Goal: Communication & Community: Answer question/provide support

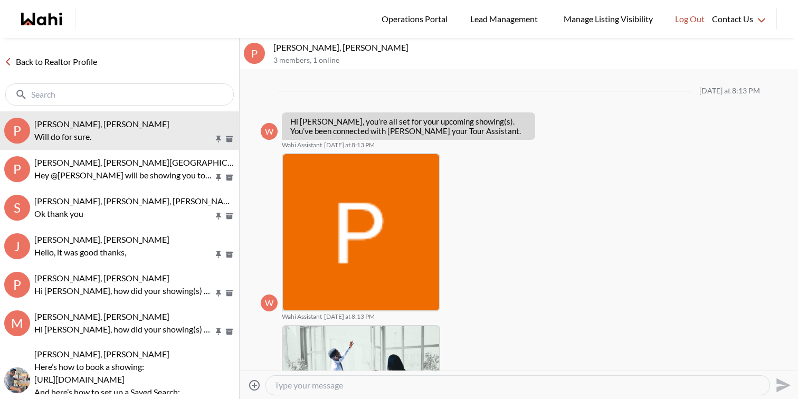
scroll to position [1225, 0]
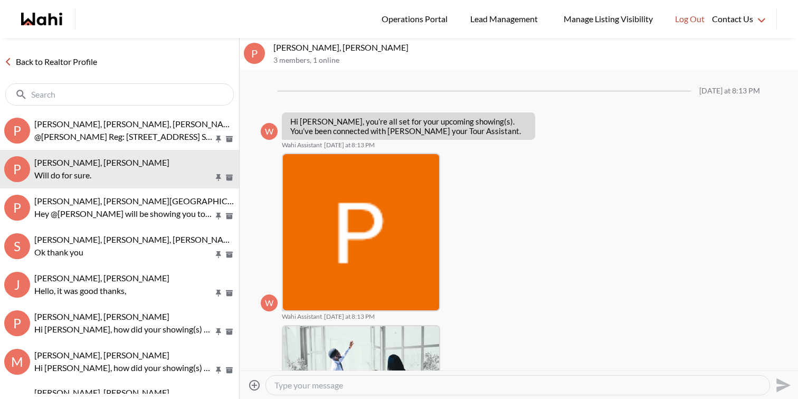
scroll to position [1199, 0]
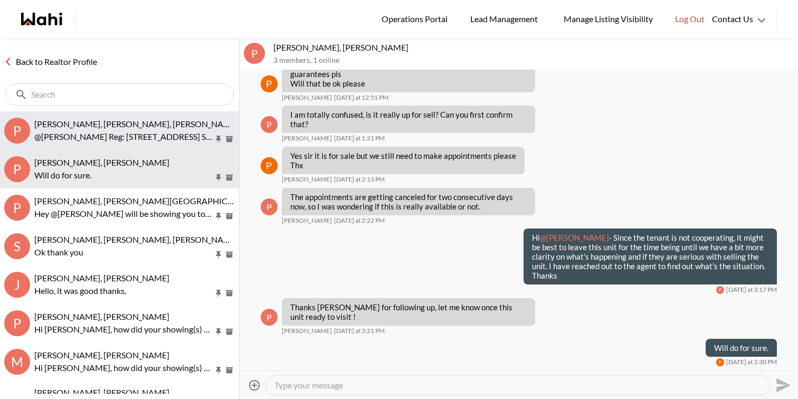
click at [116, 137] on p "@Pradeep Pradhan Reg: 2098 Pharmacy Ave, Toronto Sorry today won’t be possible …" at bounding box center [123, 136] width 179 height 13
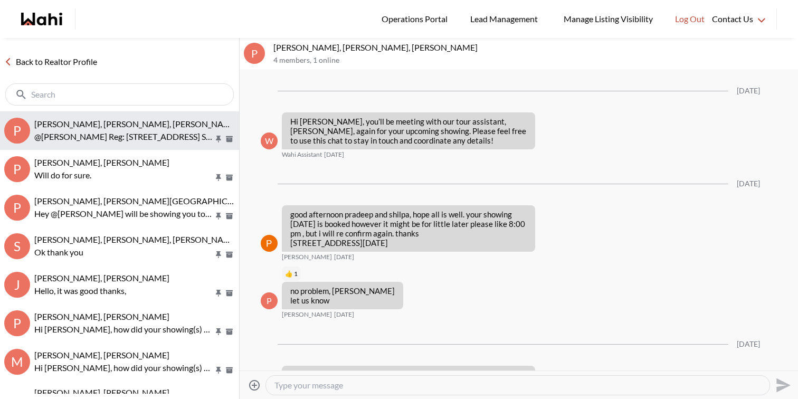
scroll to position [1417, 0]
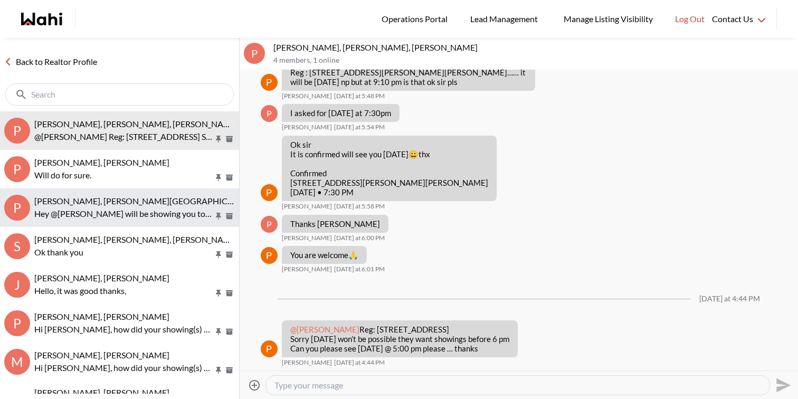
click at [145, 207] on p "Hey @Pradeep Pradhan - Paul will be showing you tonight. He will confirm shortl…" at bounding box center [123, 213] width 179 height 13
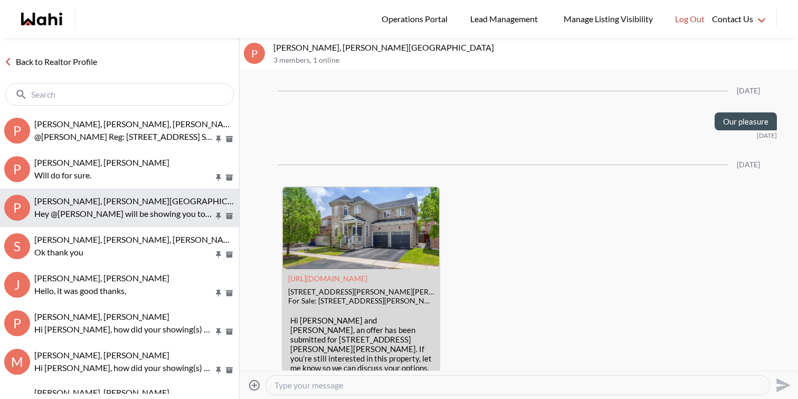
scroll to position [1703, 0]
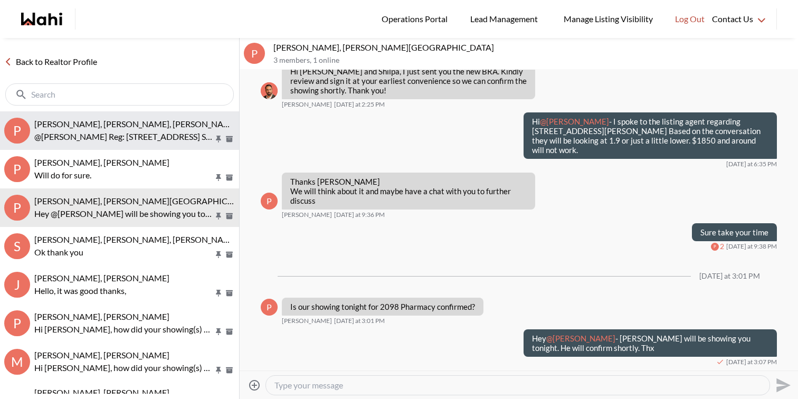
click at [193, 142] on button "P Pradeep Pradhan, Shilpa Pradhan, Paul, Faraz @Pradeep Pradhan Reg: 2098 Pharm…" at bounding box center [119, 130] width 239 height 39
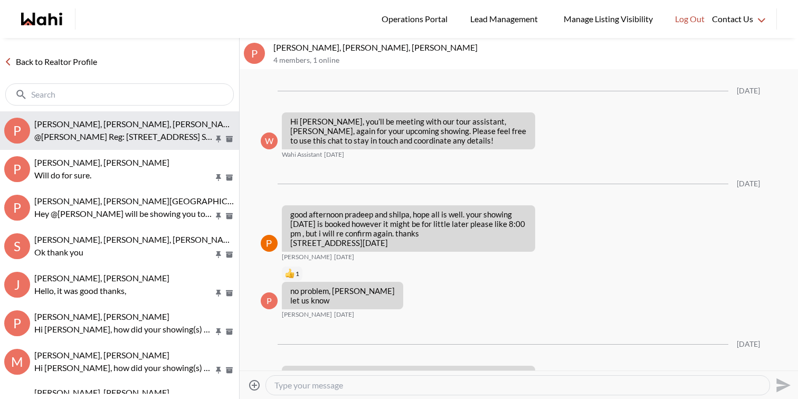
scroll to position [1417, 0]
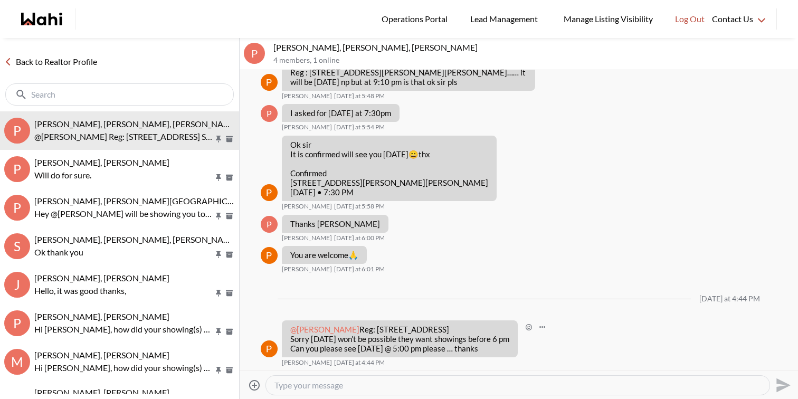
drag, startPoint x: 291, startPoint y: 319, endPoint x: 388, endPoint y: 317, distance: 97.1
click at [388, 325] on p "@Pradeep Pradhan Reg: 2098 Pharmacy Ave, Toronto Sorry today won’t be possible …" at bounding box center [399, 339] width 219 height 28
copy span "@Pradeep Pradhan"
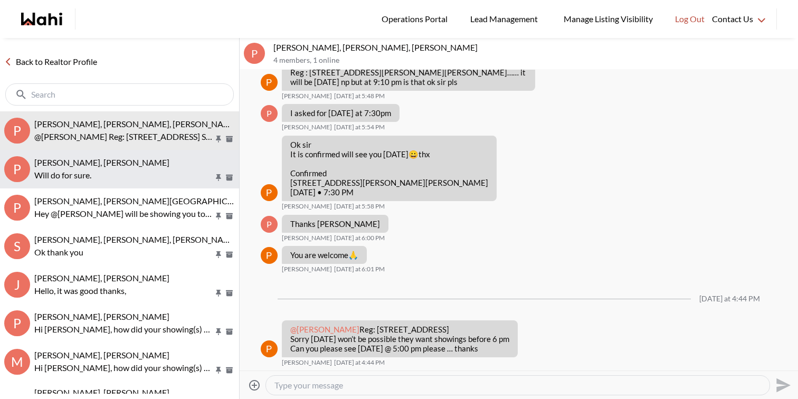
click at [135, 180] on p "Will do for sure." at bounding box center [123, 175] width 179 height 13
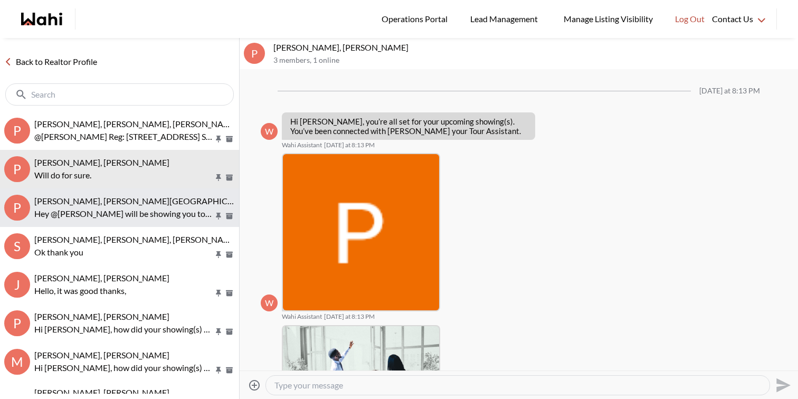
scroll to position [1199, 0]
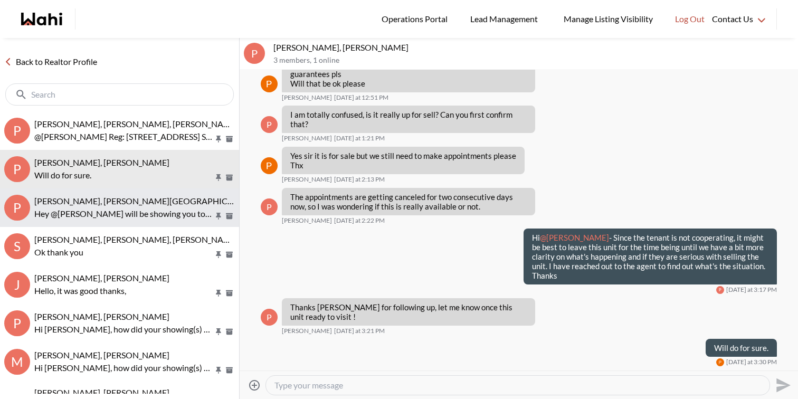
click at [135, 201] on span "Pradeep Pradhan, Shilpa Pradhan, Faraz" at bounding box center [144, 201] width 221 height 10
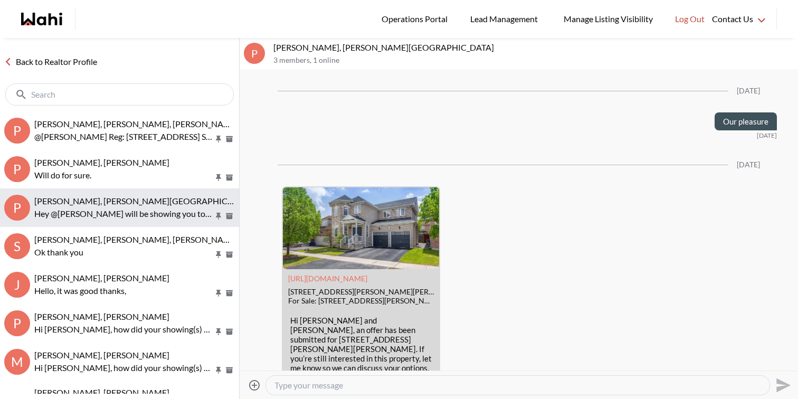
scroll to position [1703, 0]
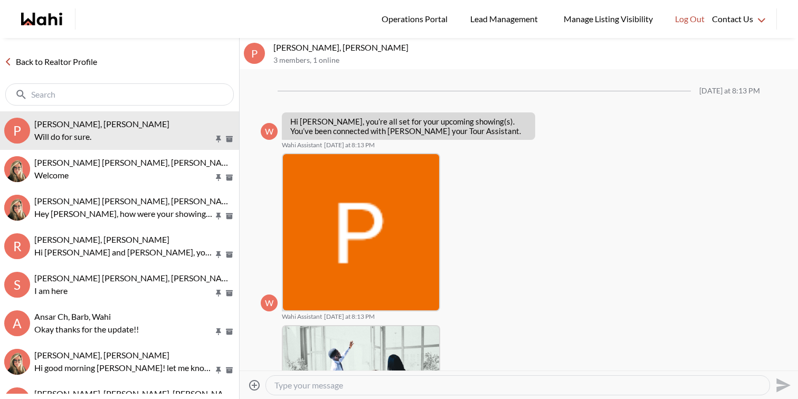
scroll to position [1267, 0]
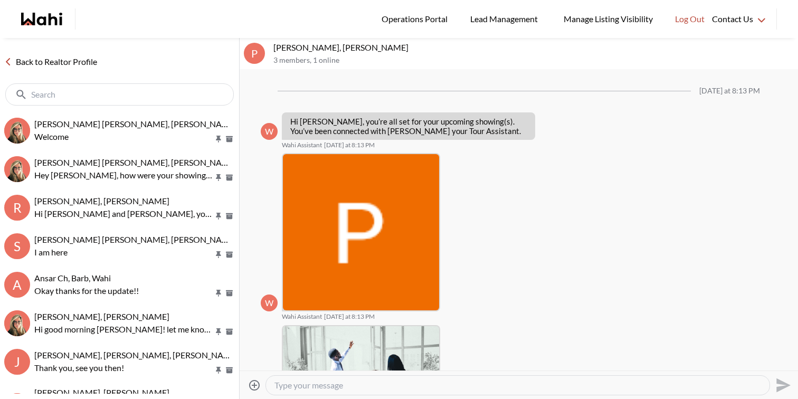
scroll to position [1199, 0]
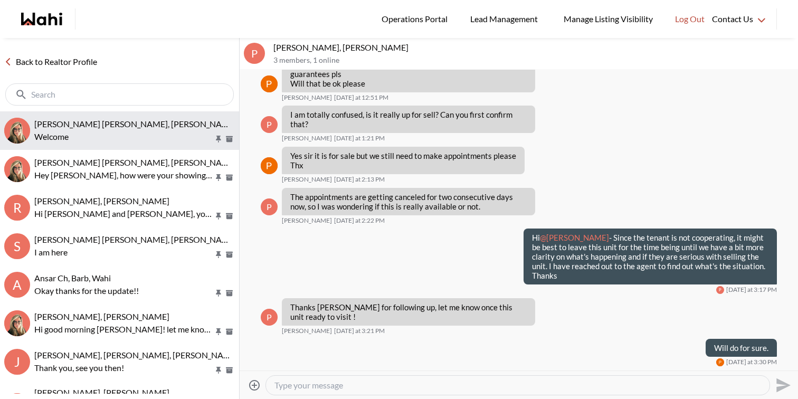
click at [138, 135] on p "Welcome" at bounding box center [123, 136] width 179 height 13
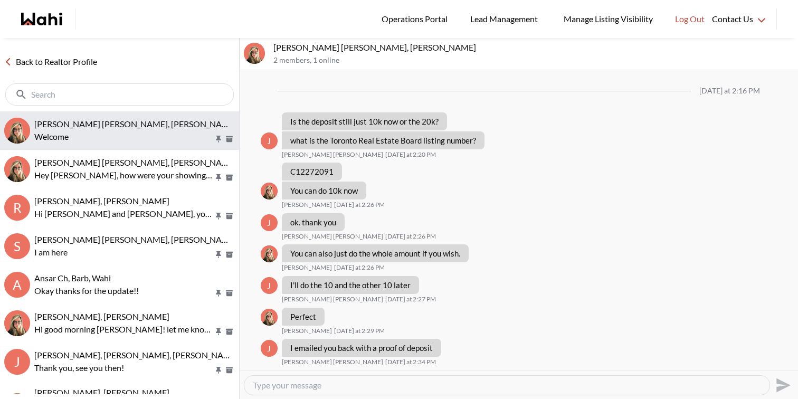
scroll to position [630, 0]
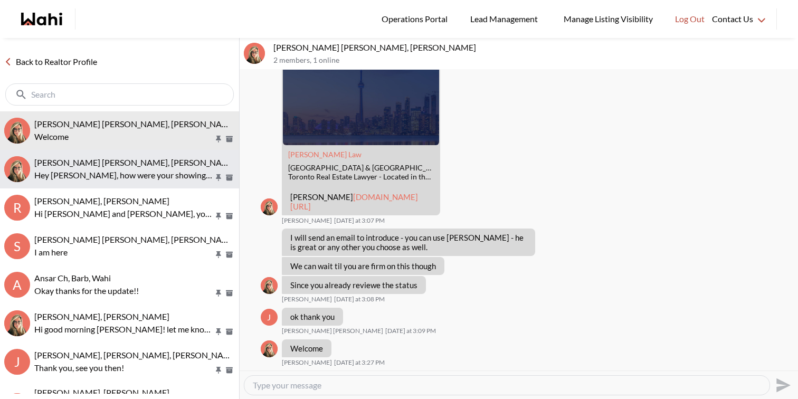
click at [131, 166] on div "samina Shoaib, Barbara" at bounding box center [134, 162] width 201 height 11
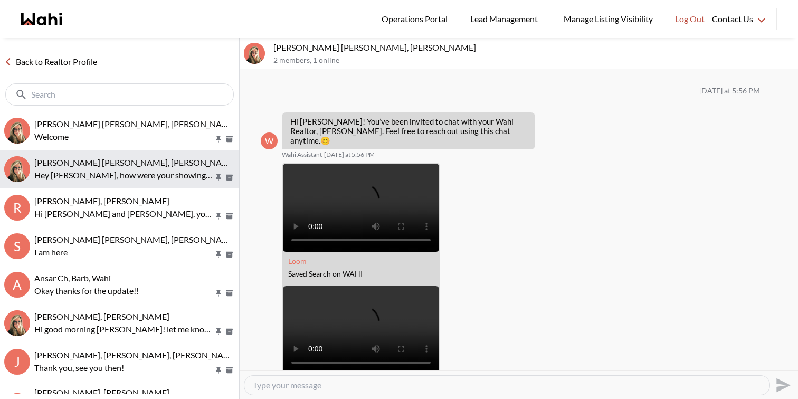
scroll to position [1006, 0]
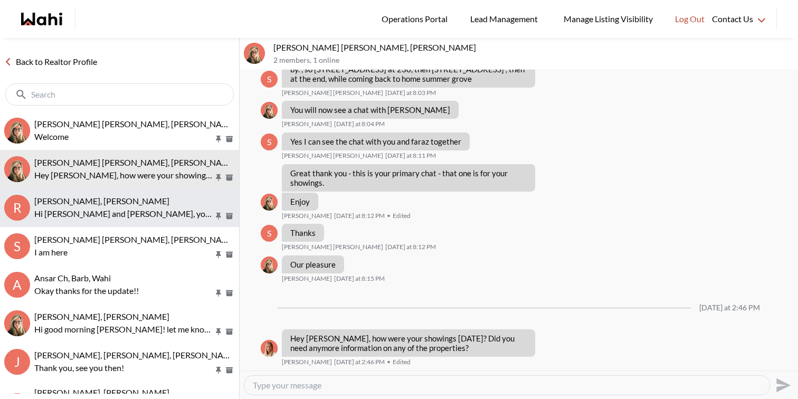
click at [129, 195] on button "R Russell Perreira, Antonietta Morano-Perreira, Barbara Hi Russell and Antoniet…" at bounding box center [119, 207] width 239 height 39
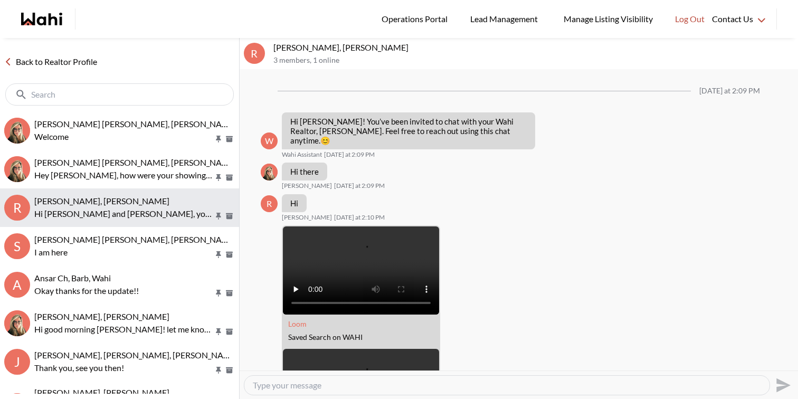
scroll to position [718, 0]
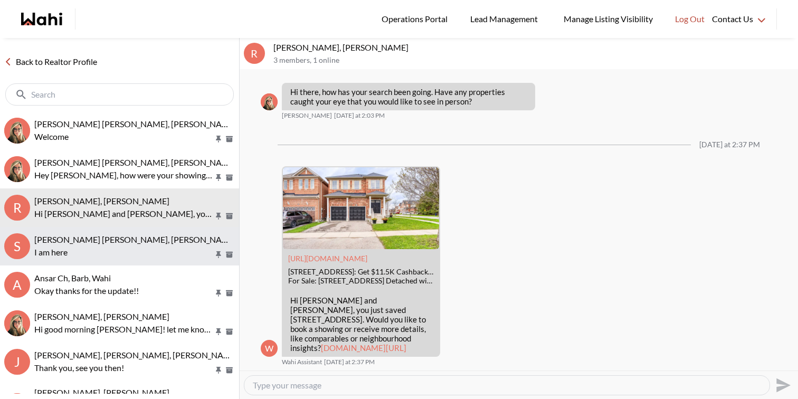
click at [125, 253] on p "I am here" at bounding box center [123, 252] width 179 height 13
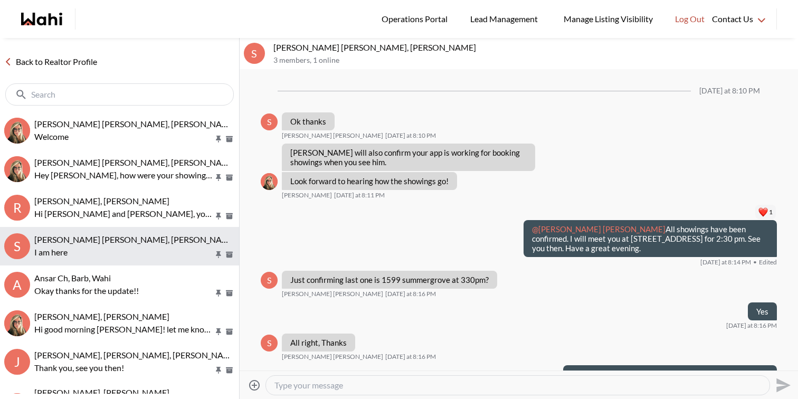
scroll to position [737, 0]
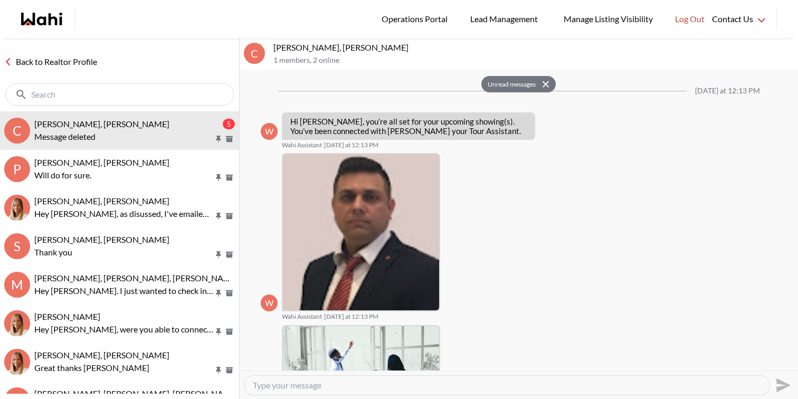
scroll to position [828, 0]
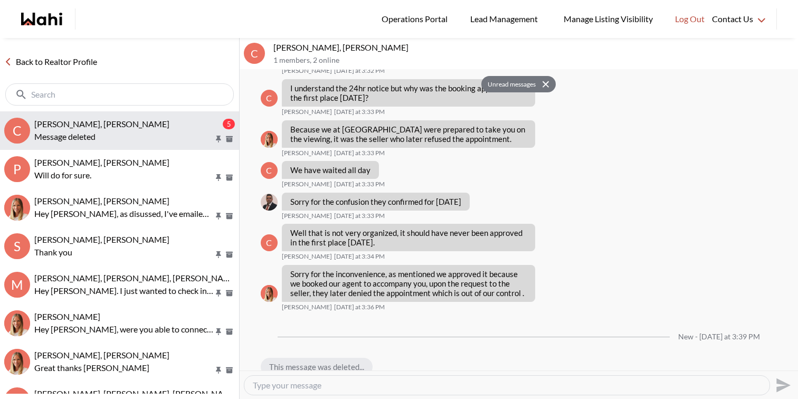
click at [126, 131] on div "Message deleted" at bounding box center [134, 136] width 201 height 13
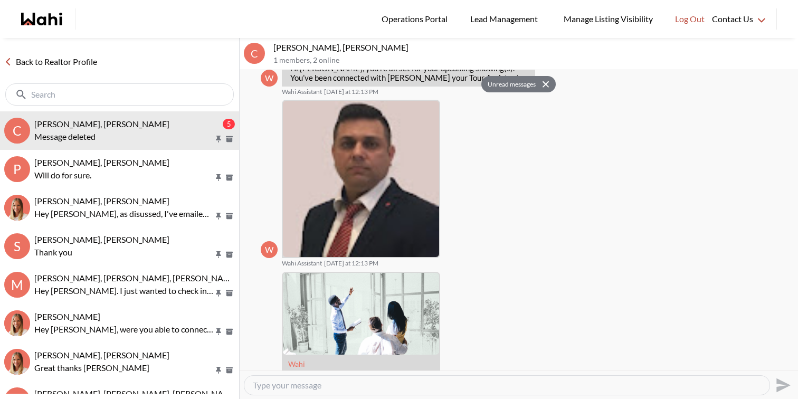
scroll to position [19, 0]
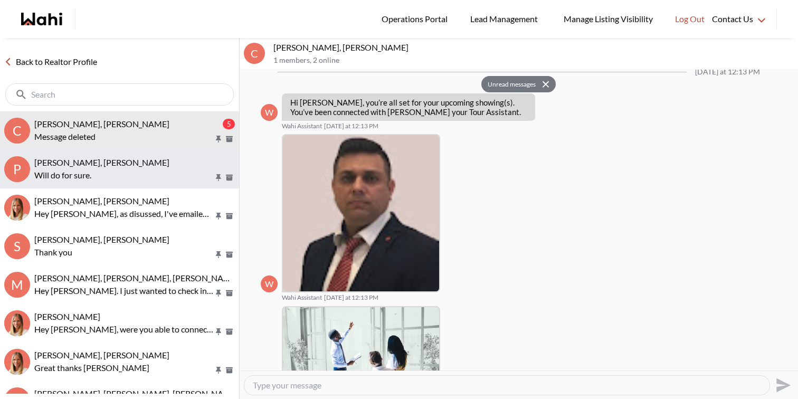
click at [174, 171] on p "Will do for sure." at bounding box center [123, 175] width 179 height 13
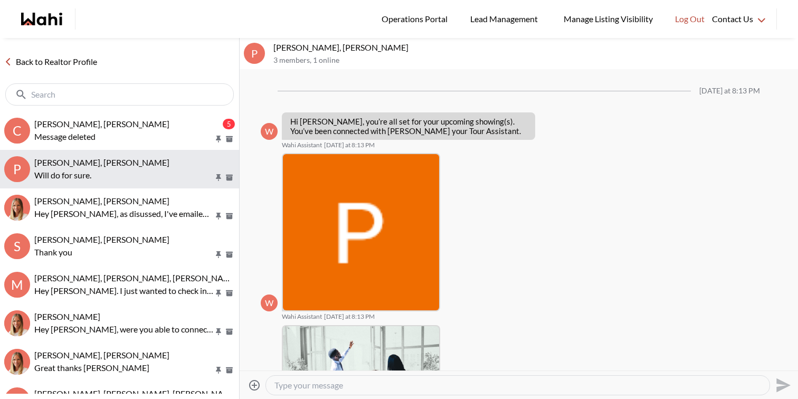
scroll to position [1199, 0]
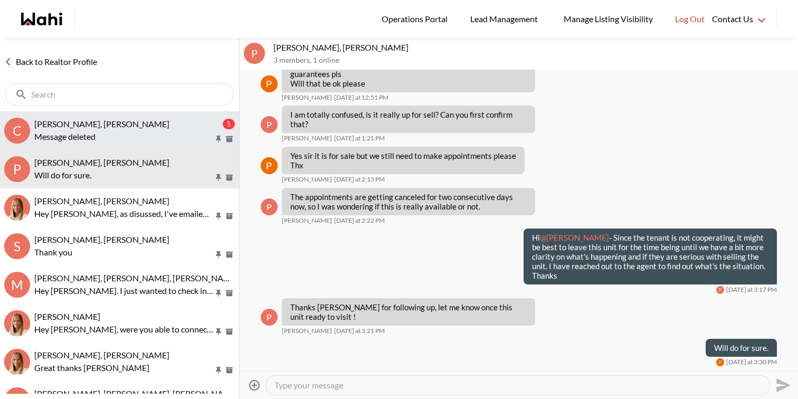
click at [175, 128] on div "Cheryl Zanetti, Naveen, Michelle" at bounding box center [127, 124] width 186 height 11
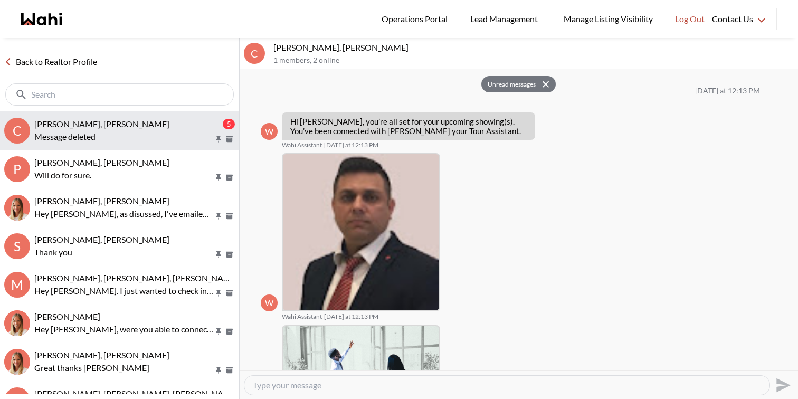
scroll to position [828, 0]
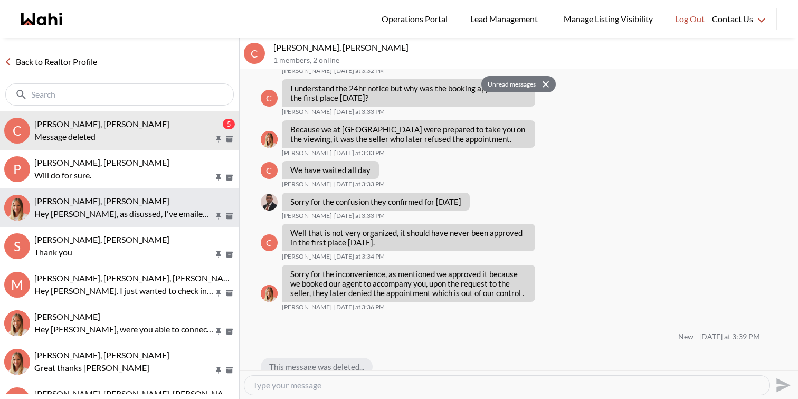
click at [154, 213] on p "Hey Efram, as disussed, I've emailed you and connected you with Andrea Jolly to…" at bounding box center [123, 213] width 179 height 13
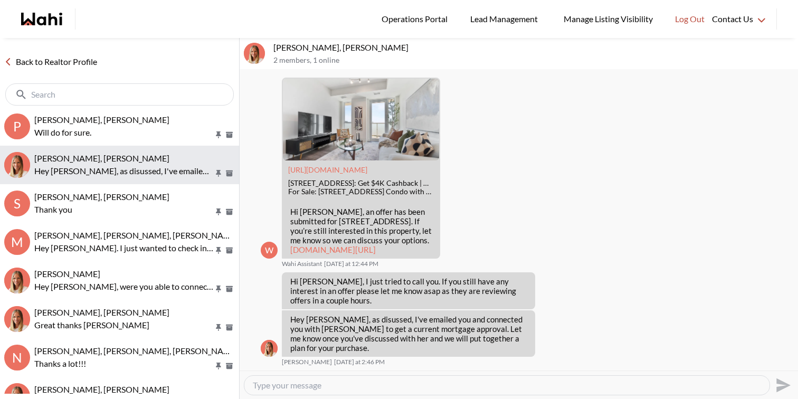
scroll to position [46, 0]
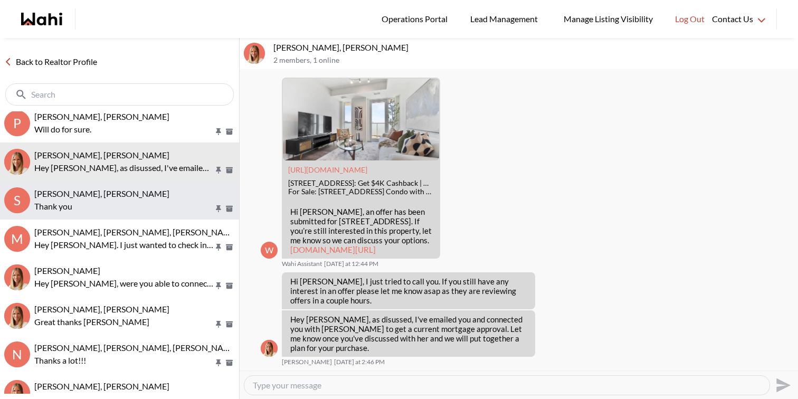
click at [161, 195] on div "Saeid Kanani, Behnam, Michelle" at bounding box center [134, 193] width 201 height 11
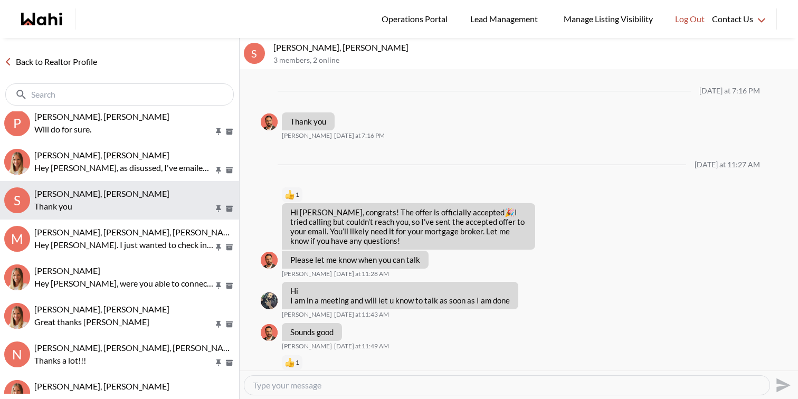
scroll to position [1091, 0]
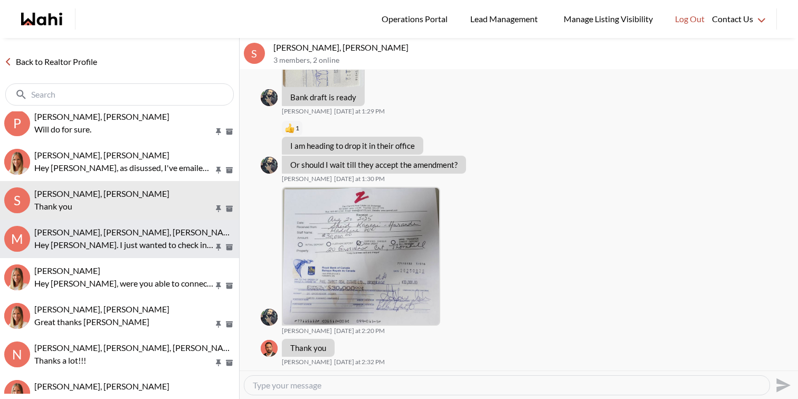
click at [152, 237] on div "Marianne MacDonald, Davin Sinclair, Michelle Hey Marianne. I just wanted to che…" at bounding box center [134, 239] width 201 height 24
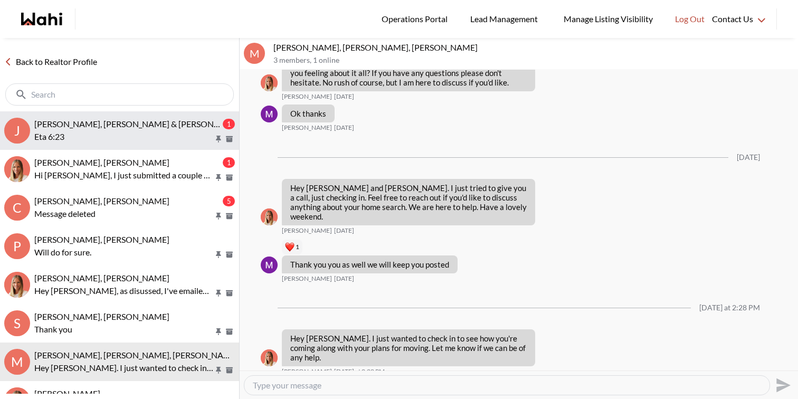
click at [111, 129] on div "Jason Brown, Jason & Lauryn Vaz-Brown, Rohit, Michelle 1 Eta 6:23" at bounding box center [134, 131] width 201 height 24
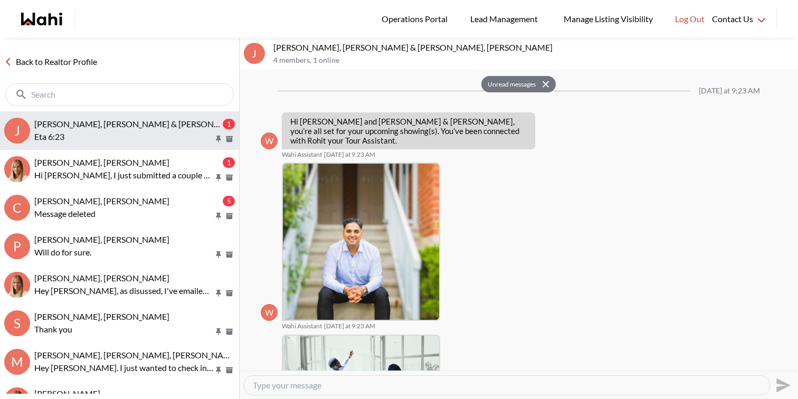
scroll to position [514, 0]
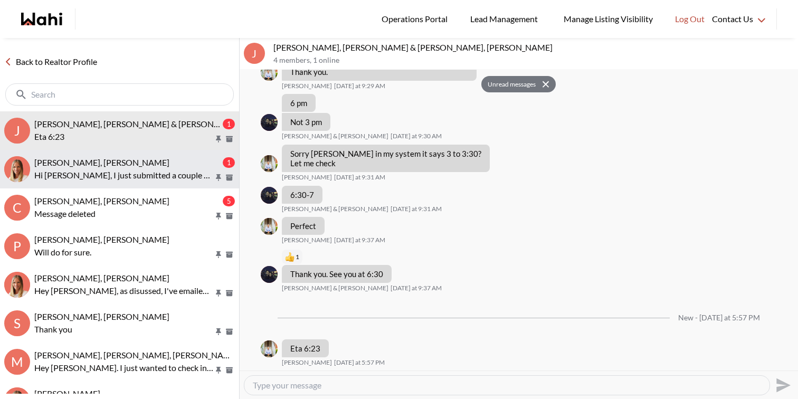
click at [115, 165] on span "Cheryl Zanetti, Michelle" at bounding box center [101, 162] width 135 height 10
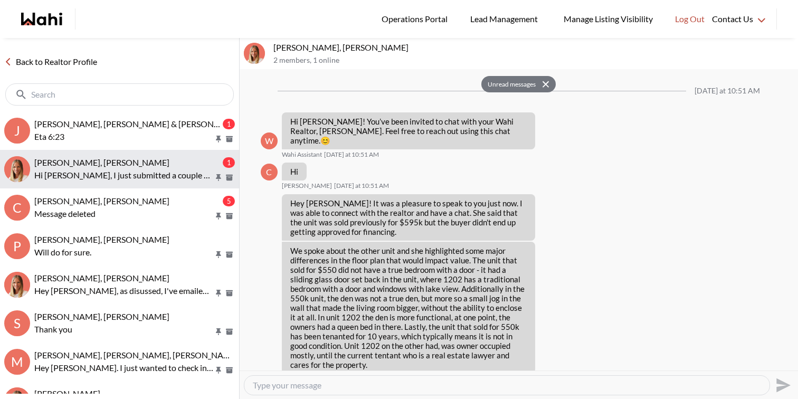
scroll to position [729, 0]
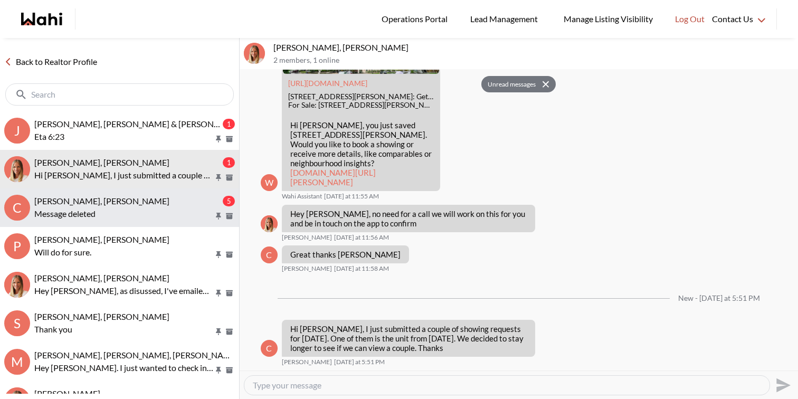
click at [121, 206] on div "Cheryl Zanetti, Naveen, Michelle" at bounding box center [127, 201] width 186 height 11
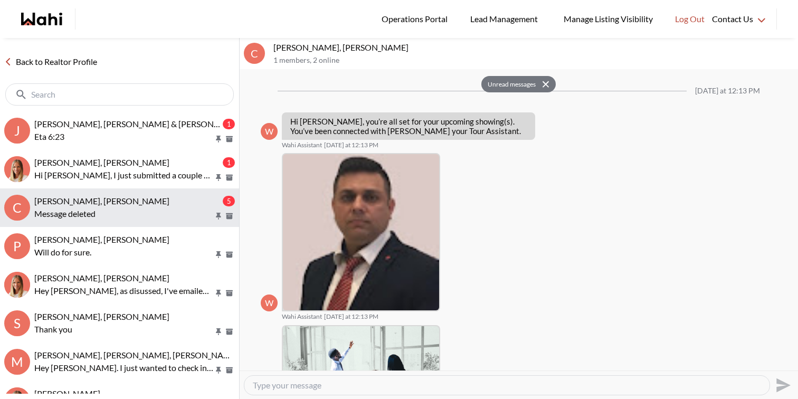
scroll to position [828, 0]
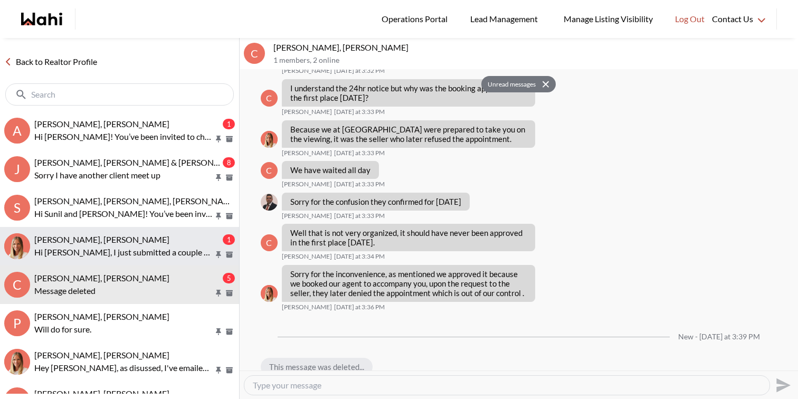
click at [112, 251] on p "Hi Michelle, I just submitted a couple of showing requests for tomorrow. One of…" at bounding box center [123, 252] width 179 height 13
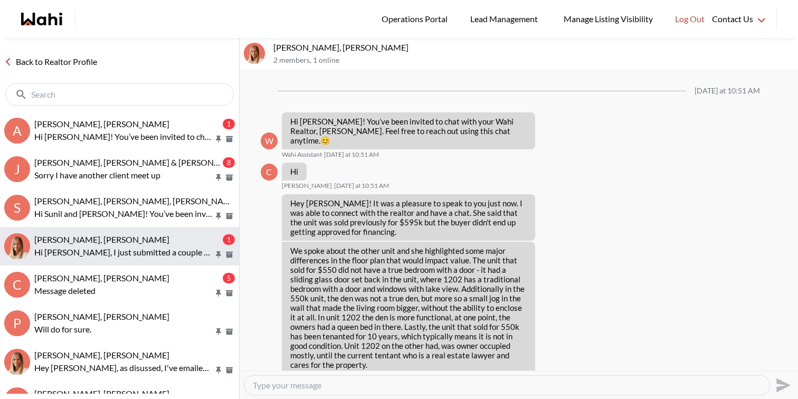
scroll to position [674, 0]
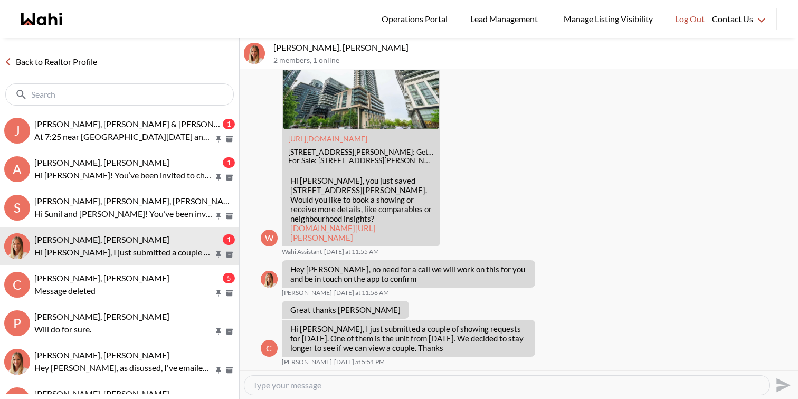
click at [283, 382] on textarea "Type your message" at bounding box center [507, 385] width 508 height 11
type textarea "I"
type textarea "Hi Cheryl, let me work on these and get back to you shortly."
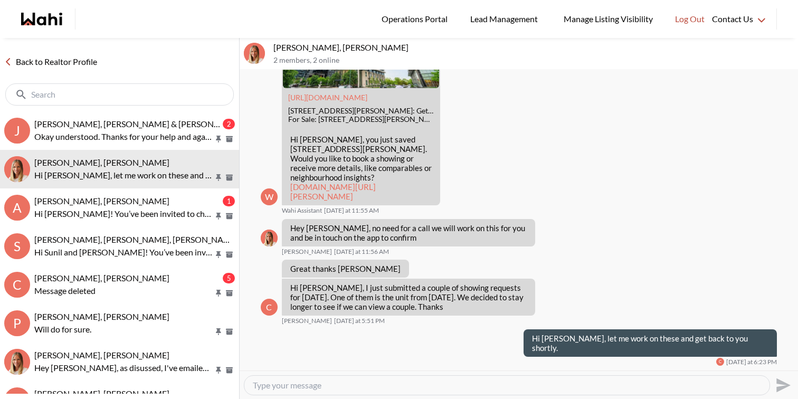
scroll to position [747, 0]
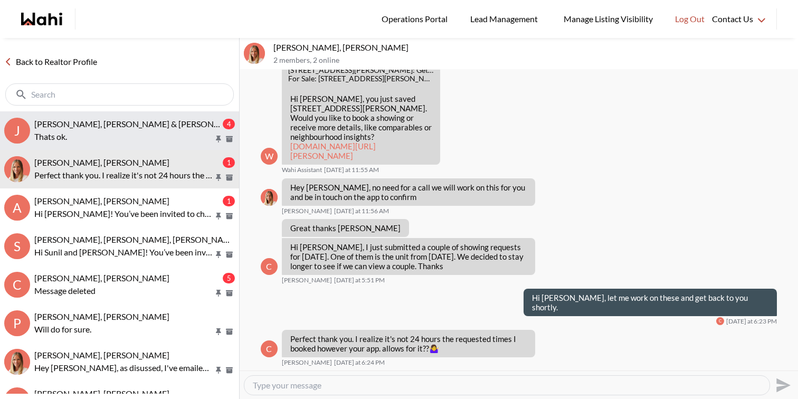
click at [125, 128] on span "Jason Brown, Jason & Lauryn Vaz-Brown, Rohit, Michelle" at bounding box center [173, 124] width 279 height 10
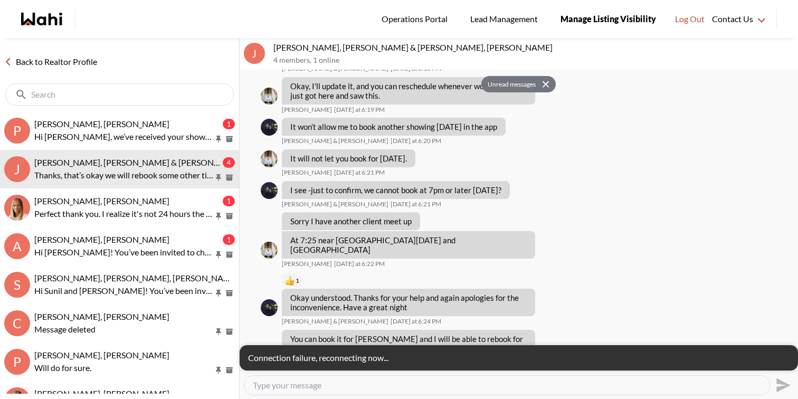
scroll to position [909, 0]
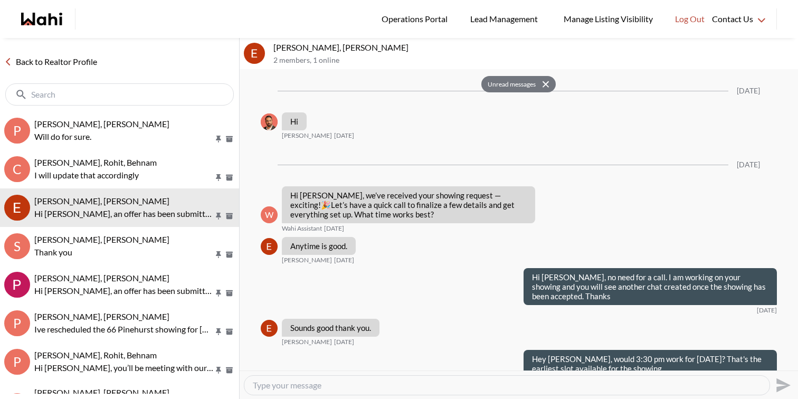
scroll to position [1426, 0]
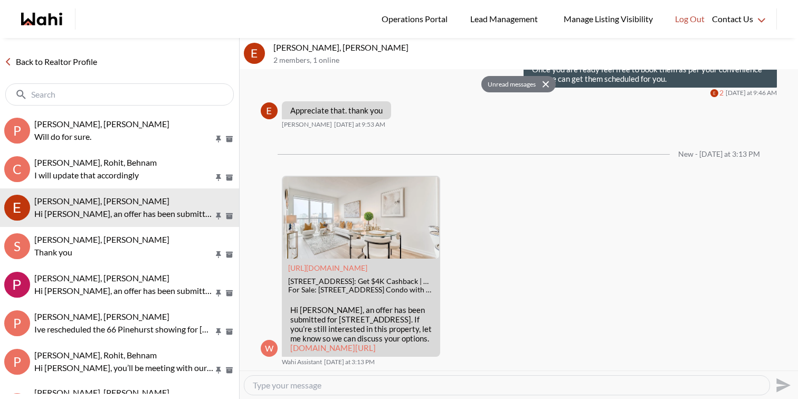
click at [87, 131] on p "Will do for sure." at bounding box center [123, 136] width 179 height 13
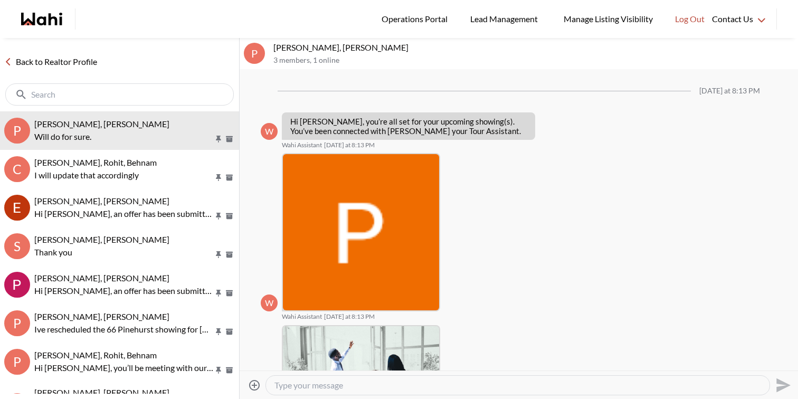
scroll to position [1199, 0]
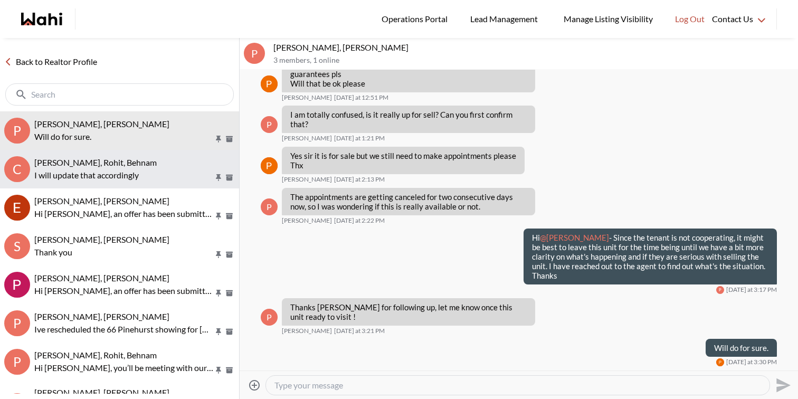
click at [92, 173] on p "I will update that accordingly" at bounding box center [123, 175] width 179 height 13
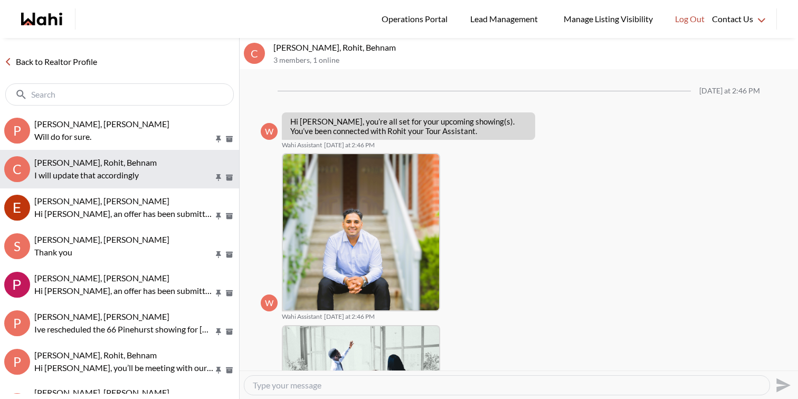
scroll to position [1046, 0]
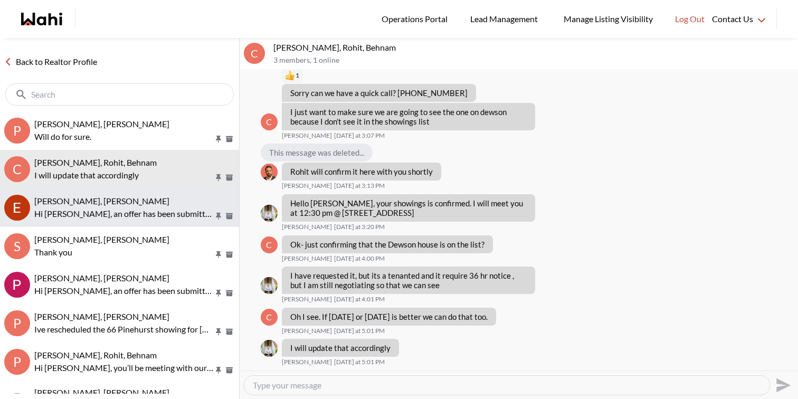
click at [87, 212] on p "Hi Erik, an offer has been submitted for 4011 Brickstone Mews #2806, Mississaug…" at bounding box center [123, 213] width 179 height 13
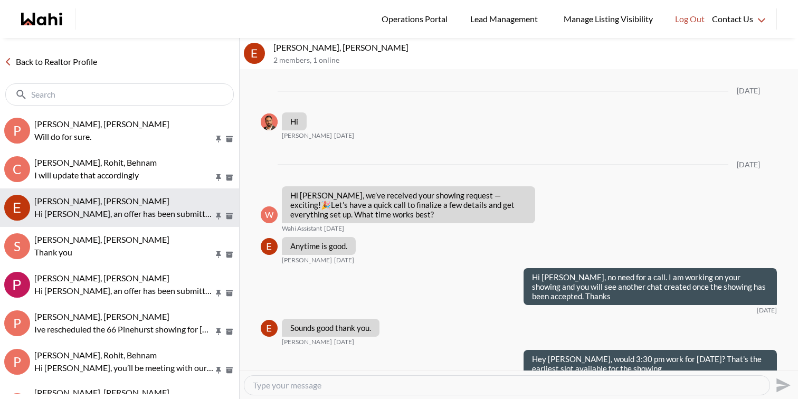
scroll to position [1426, 0]
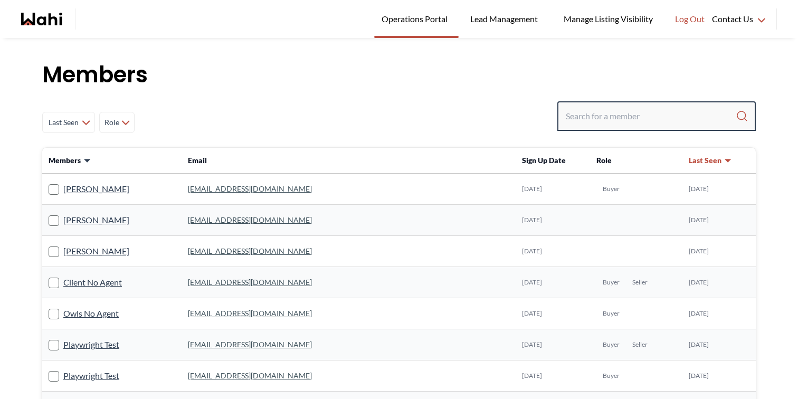
click at [582, 113] on input "Search input" at bounding box center [651, 116] width 170 height 19
paste input "[EMAIL_ADDRESS][DOMAIN_NAME]"
type input "[EMAIL_ADDRESS][DOMAIN_NAME]"
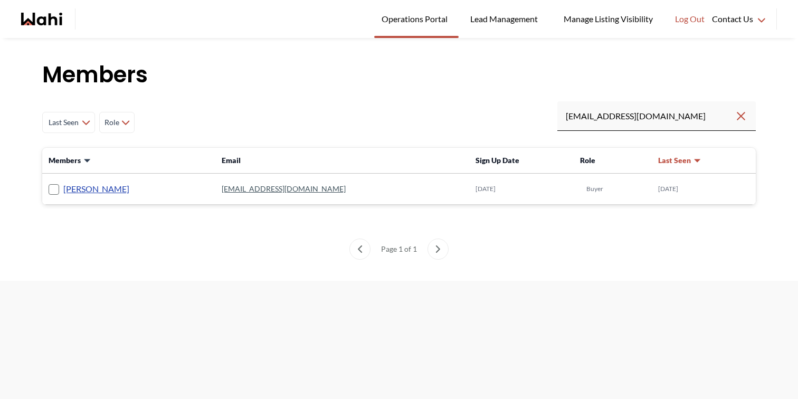
click at [71, 186] on link "[PERSON_NAME]" at bounding box center [96, 189] width 66 height 14
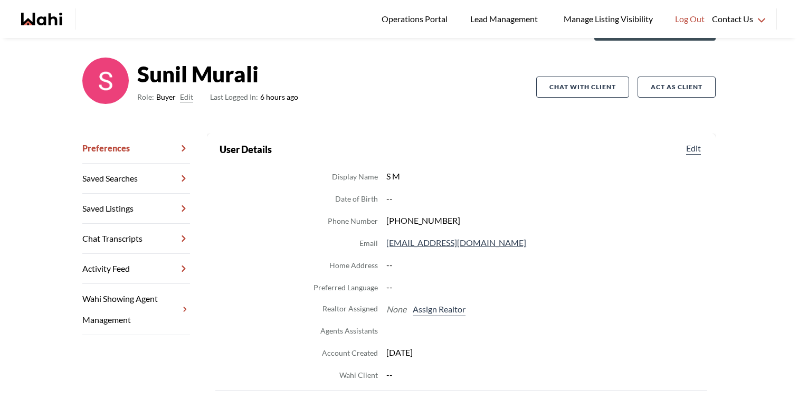
scroll to position [78, 0]
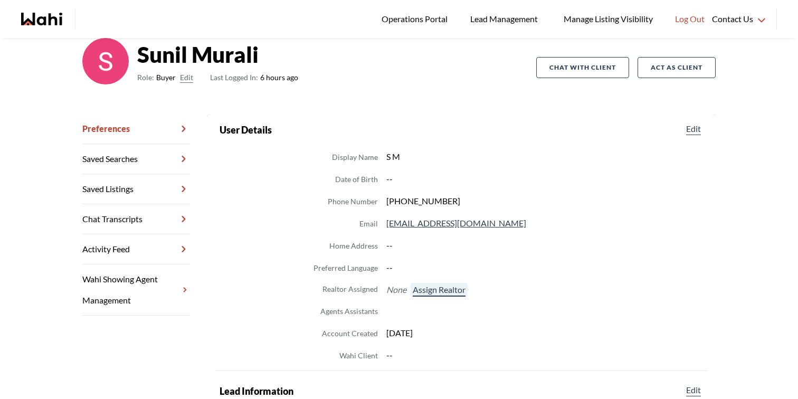
click at [439, 290] on button "Assign Realtor" at bounding box center [439, 290] width 57 height 14
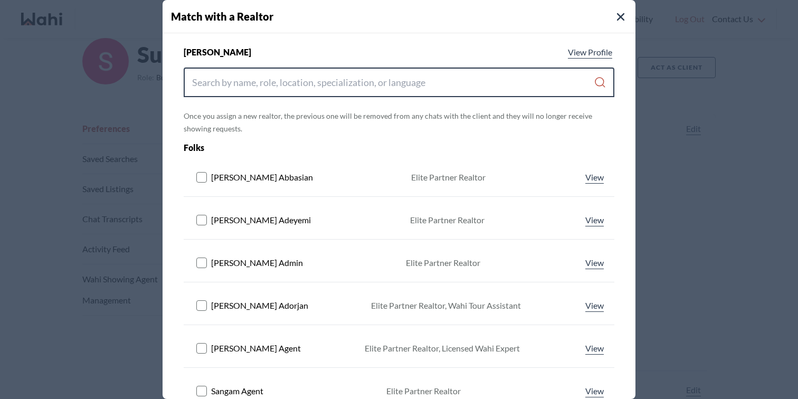
click at [326, 90] on input "Search input" at bounding box center [393, 82] width 402 height 19
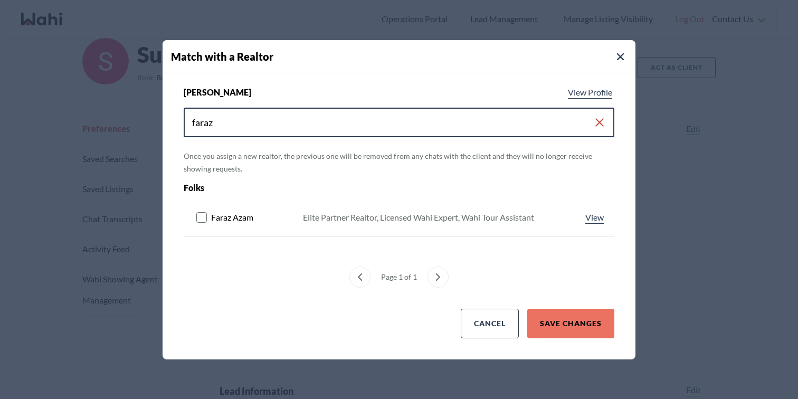
type input "faraz"
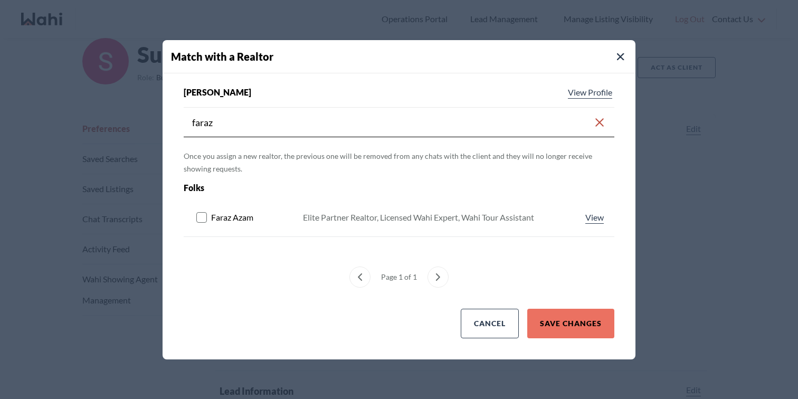
click at [206, 221] on rect at bounding box center [202, 217] width 10 height 10
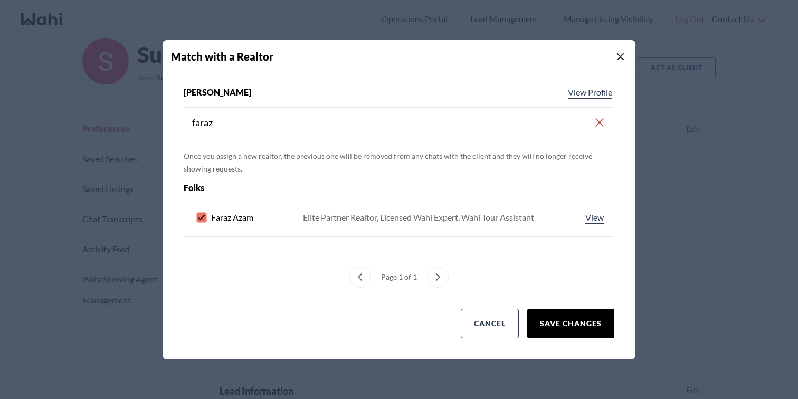
click at [549, 317] on button "Save Changes" at bounding box center [570, 324] width 87 height 30
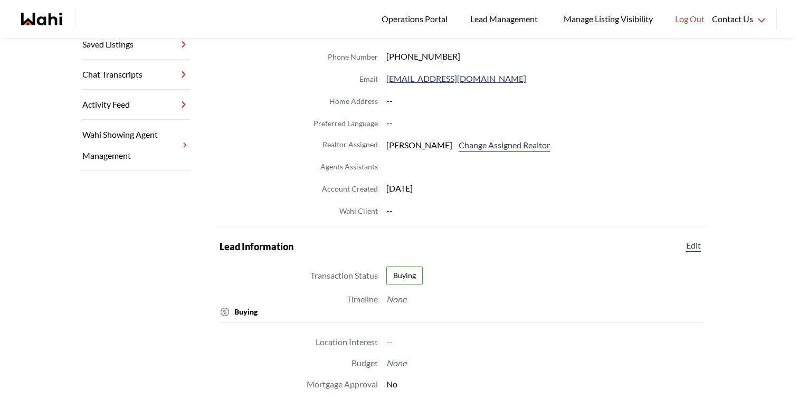
scroll to position [223, 0]
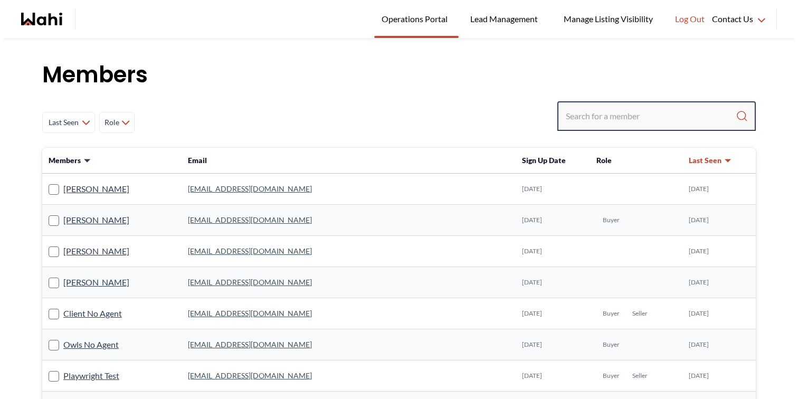
click at [598, 119] on input "Search input" at bounding box center [651, 116] width 170 height 19
paste input "[EMAIL_ADDRESS][DOMAIN_NAME]"
type input "[EMAIL_ADDRESS][DOMAIN_NAME]"
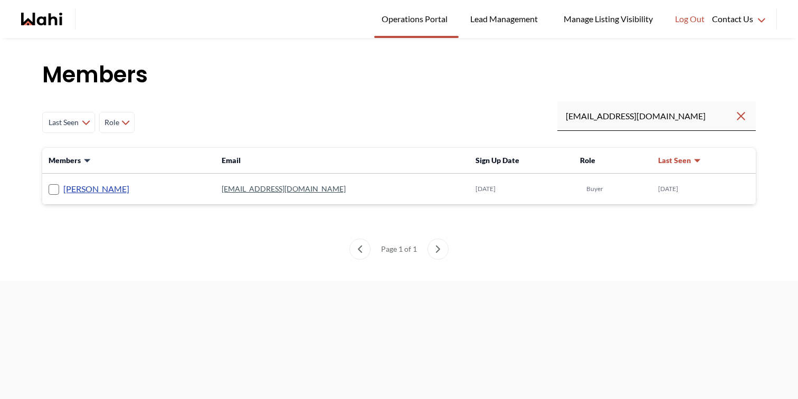
click at [98, 192] on link "[PERSON_NAME]" at bounding box center [96, 189] width 66 height 14
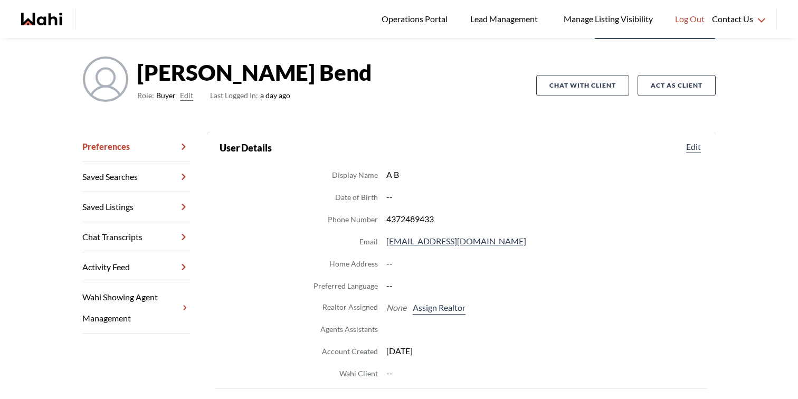
scroll to position [70, 0]
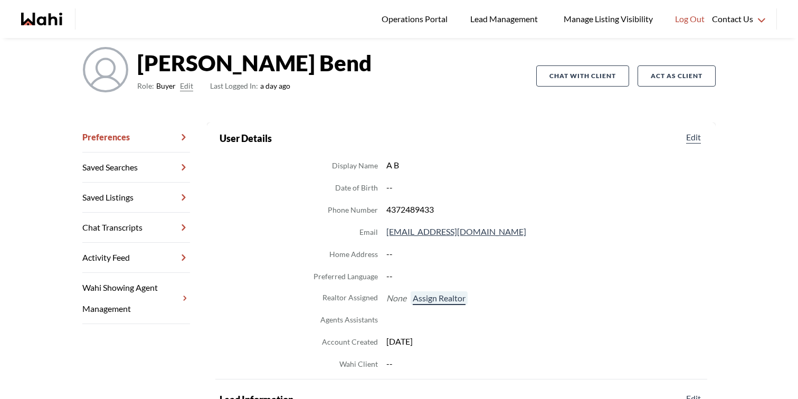
click at [424, 293] on button "Assign Realtor" at bounding box center [439, 298] width 57 height 14
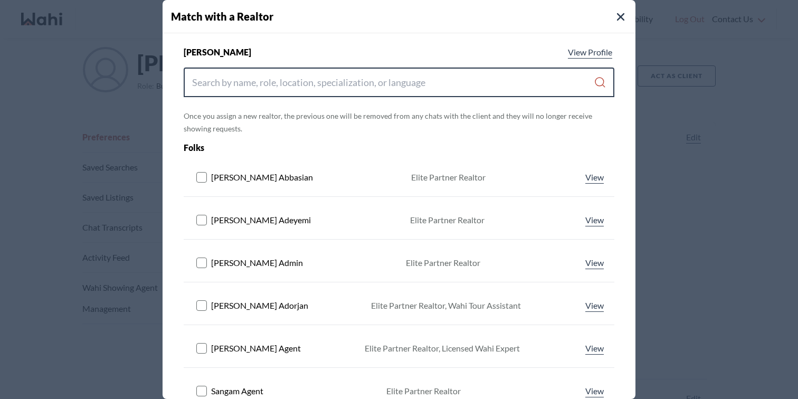
click at [359, 79] on input "Search input" at bounding box center [393, 82] width 402 height 19
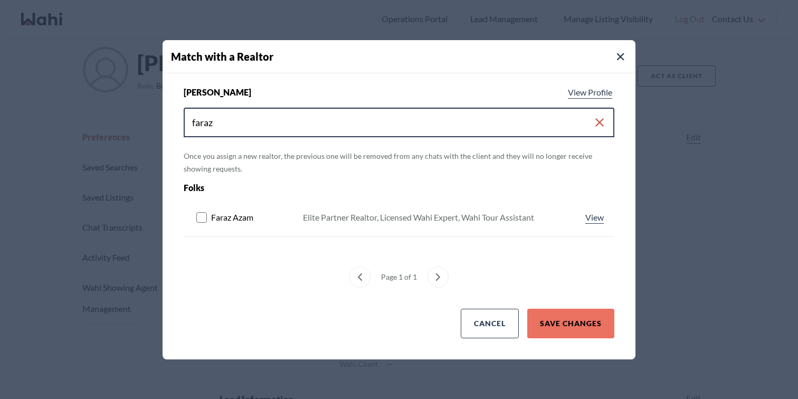
type input "faraz"
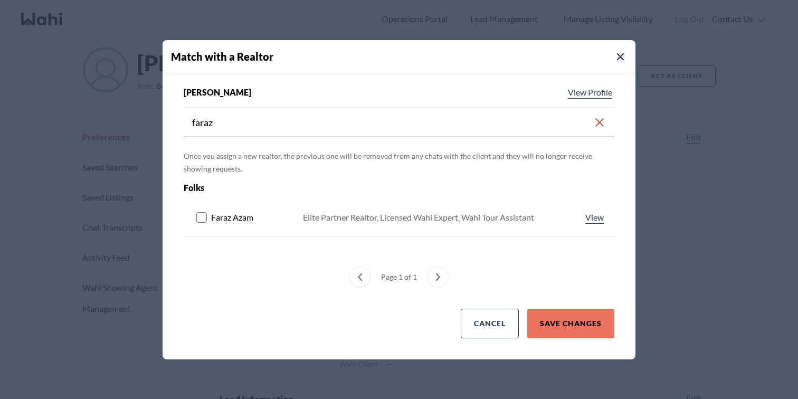
click at [202, 215] on rect at bounding box center [202, 217] width 10 height 10
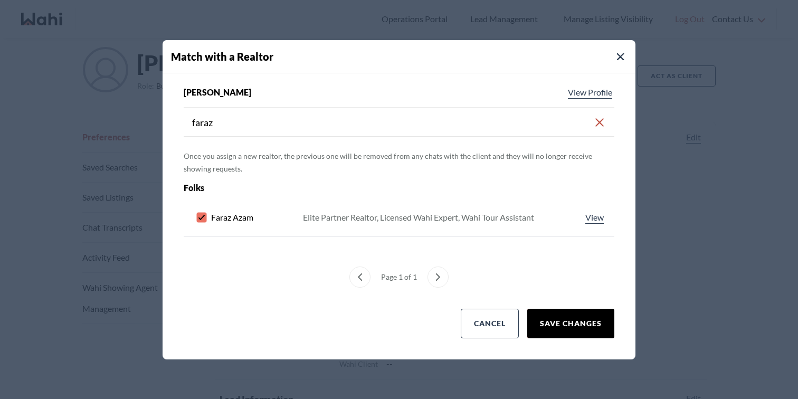
click at [547, 318] on button "Save Changes" at bounding box center [570, 324] width 87 height 30
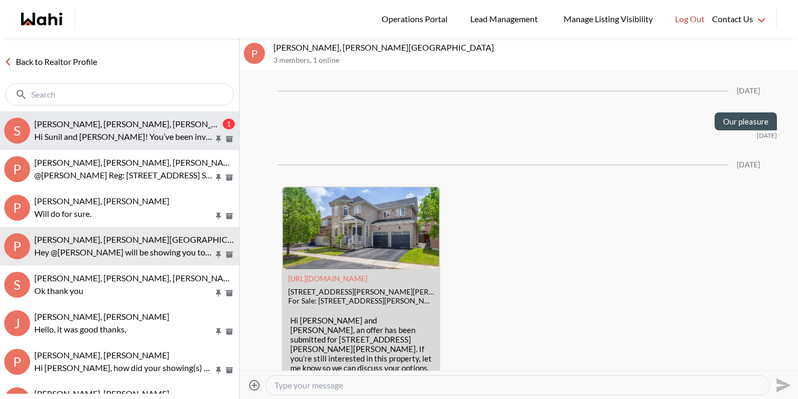
scroll to position [1703, 0]
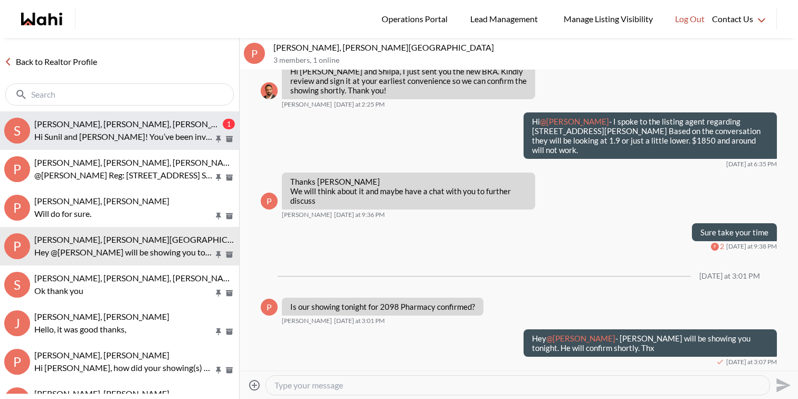
click at [129, 127] on span "Sunil Murali, Ana Rodriguez, Faraz" at bounding box center [136, 124] width 204 height 10
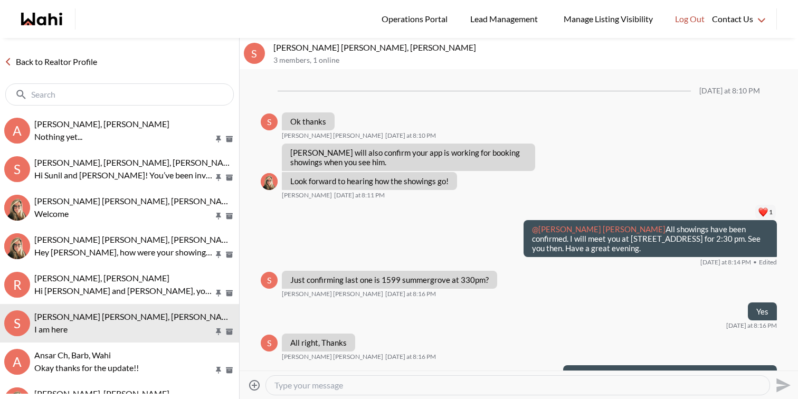
scroll to position [737, 0]
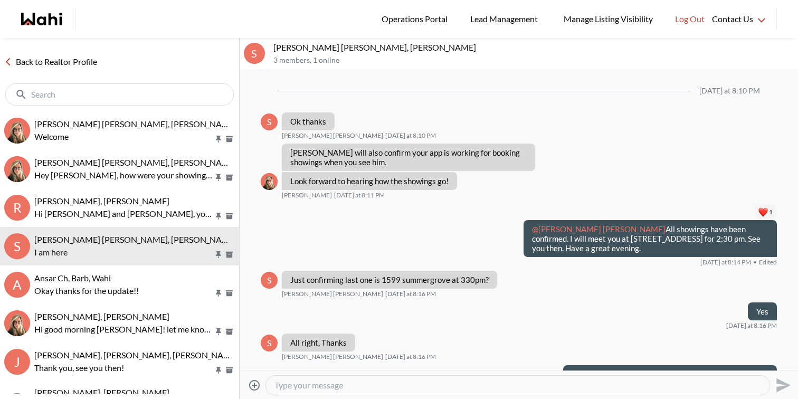
scroll to position [737, 0]
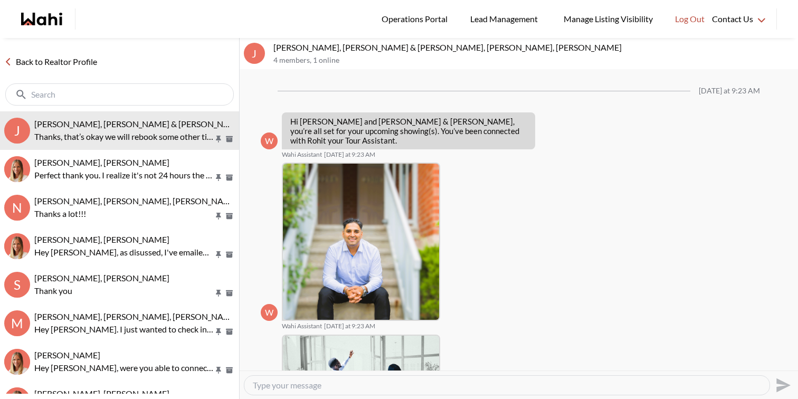
scroll to position [866, 0]
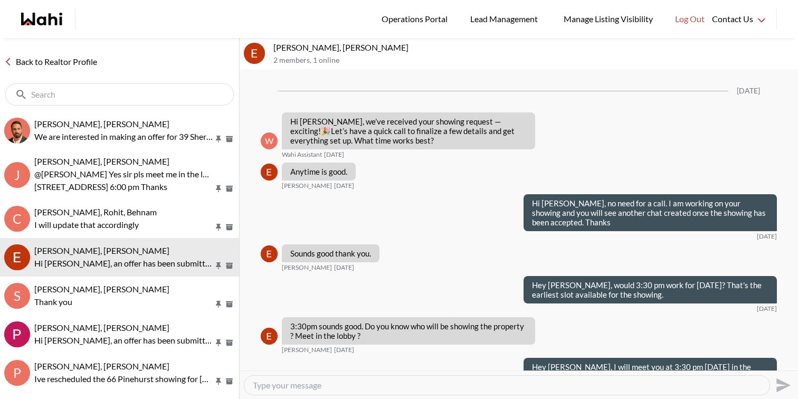
scroll to position [1352, 0]
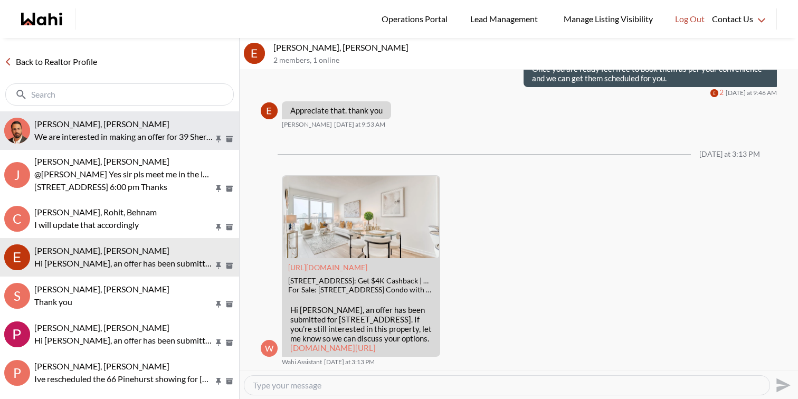
click at [127, 147] on button "[PERSON_NAME], [PERSON_NAME] We are interested in making an offer for 39 Sherbo…" at bounding box center [119, 130] width 239 height 39
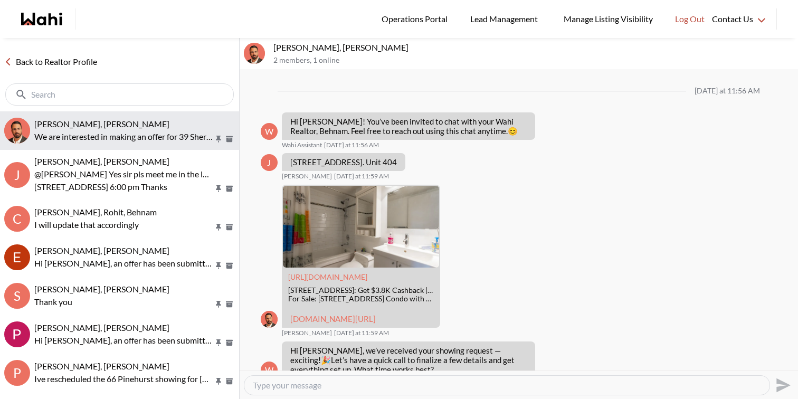
scroll to position [608, 0]
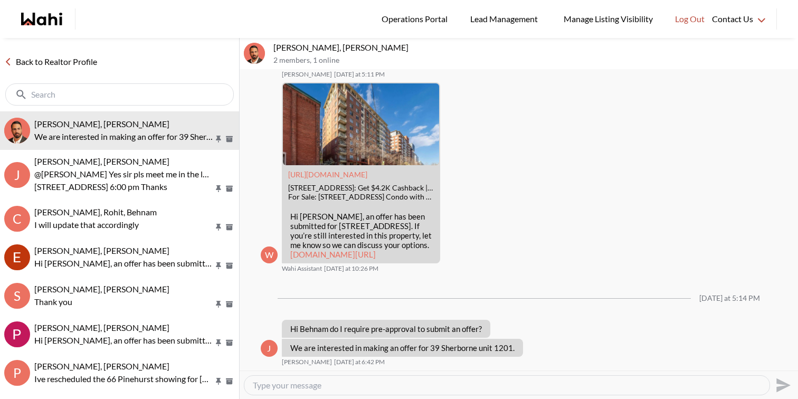
click at [338, 385] on textarea "Type your message" at bounding box center [507, 385] width 508 height 11
type textarea "Hi [PERSON_NAME], great news. Is it possible to hop on a quick call?"
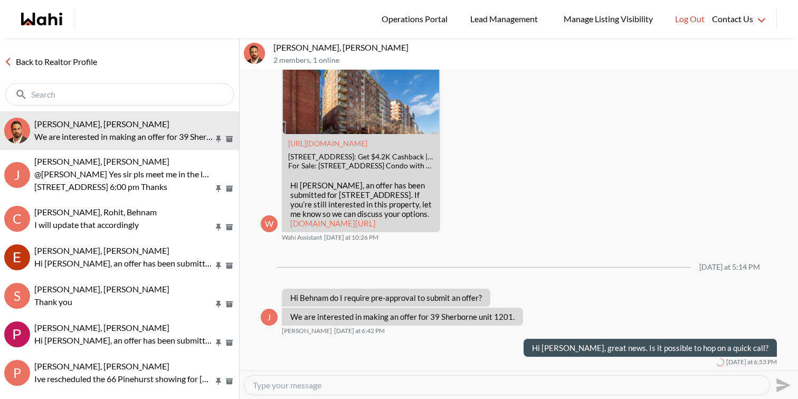
scroll to position [640, 0]
drag, startPoint x: 512, startPoint y: 318, endPoint x: 430, endPoint y: 319, distance: 82.3
click at [430, 319] on p "We are interested in making an offer for 39 Sherborne unit 1201." at bounding box center [402, 316] width 224 height 9
copy p "39 Sherborne unit 1201"
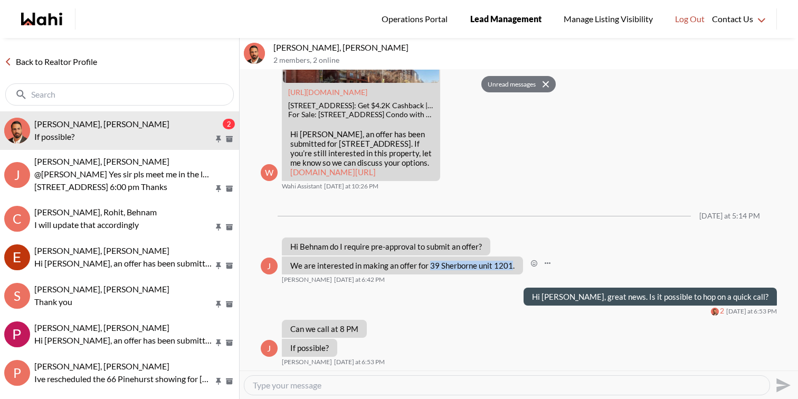
scroll to position [690, 0]
click at [305, 389] on textarea "Type your message" at bounding box center [507, 385] width 508 height 11
type textarea "ok sure I can give you a call at 8 pm [DATE]"
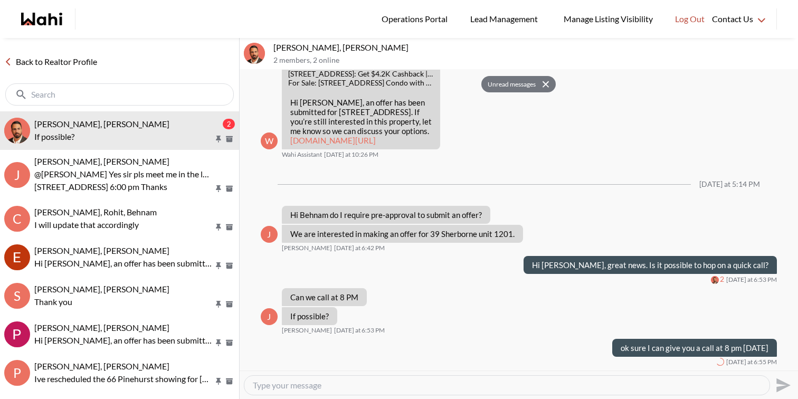
scroll to position [722, 0]
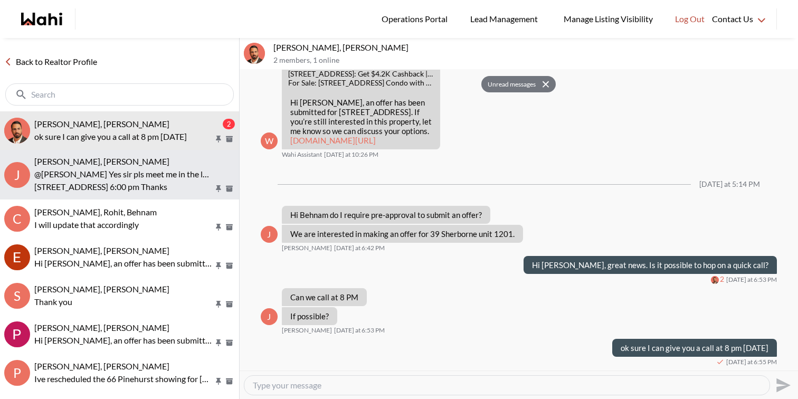
click at [186, 178] on p "@Josh Hortaleza Yes sir pls meet me in the lobby" at bounding box center [123, 174] width 179 height 13
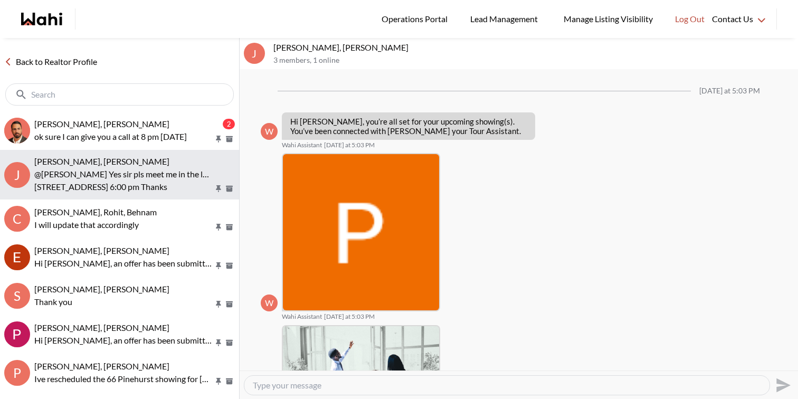
scroll to position [582, 0]
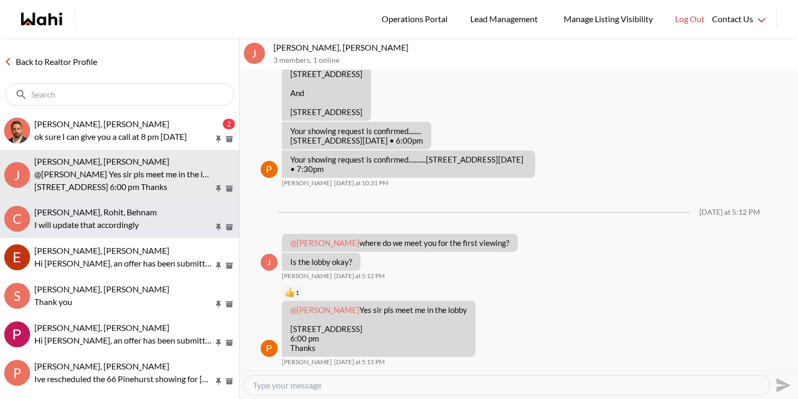
click at [186, 227] on p "I will update that accordingly" at bounding box center [123, 224] width 179 height 13
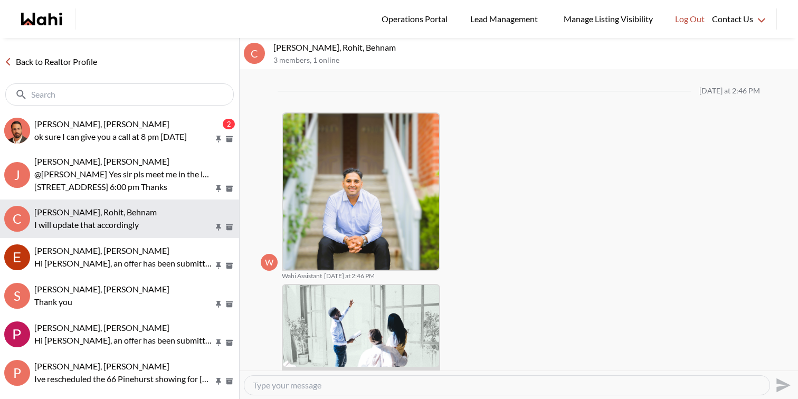
scroll to position [1005, 0]
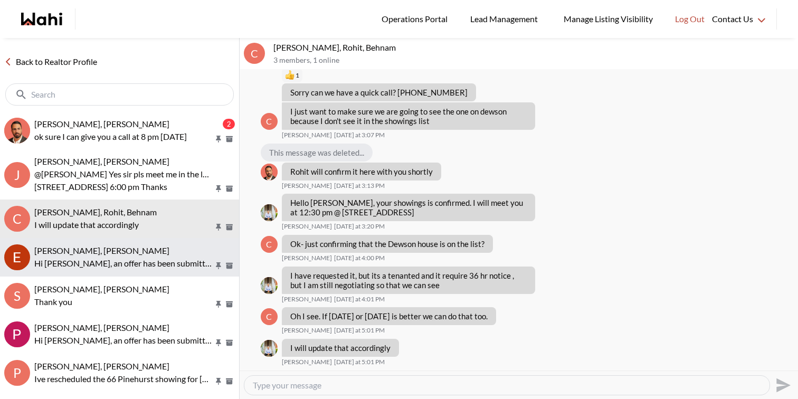
click at [182, 260] on p "Hi Erik, an offer has been submitted for 4011 Brickstone Mews #2806, Mississaug…" at bounding box center [123, 263] width 179 height 13
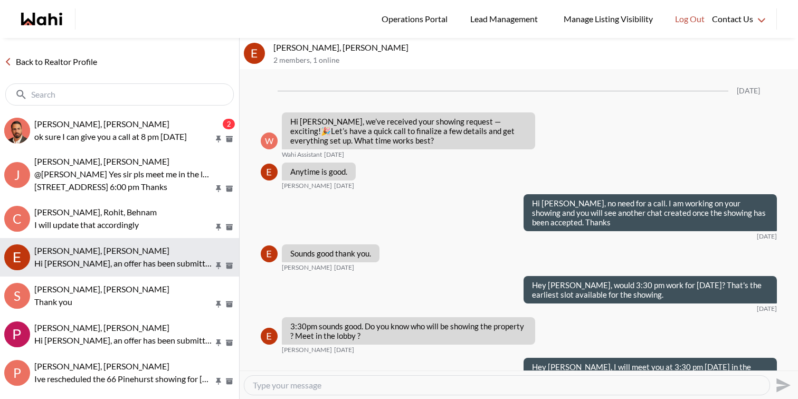
scroll to position [1352, 0]
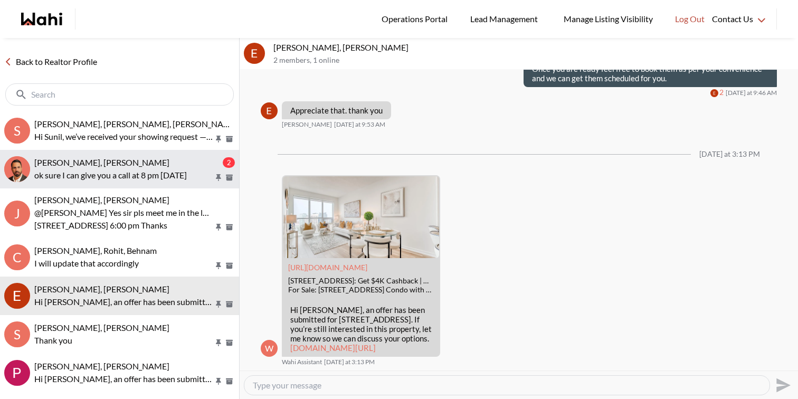
click at [125, 165] on div "Josh Hortaleza, Behnam" at bounding box center [127, 162] width 186 height 11
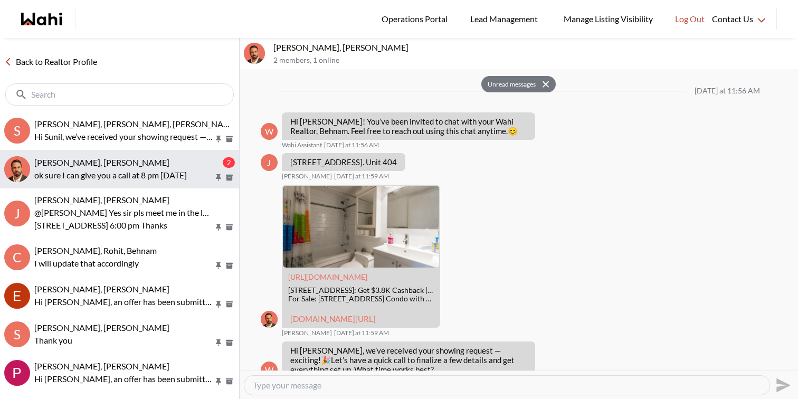
scroll to position [722, 0]
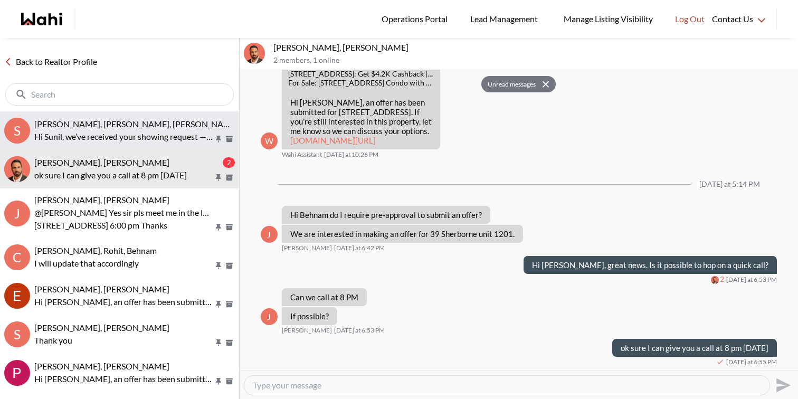
click at [147, 140] on p "Hi Sunil, we’ve received your showing request —exciting! 🎉 Let’s have a quick c…" at bounding box center [123, 136] width 179 height 13
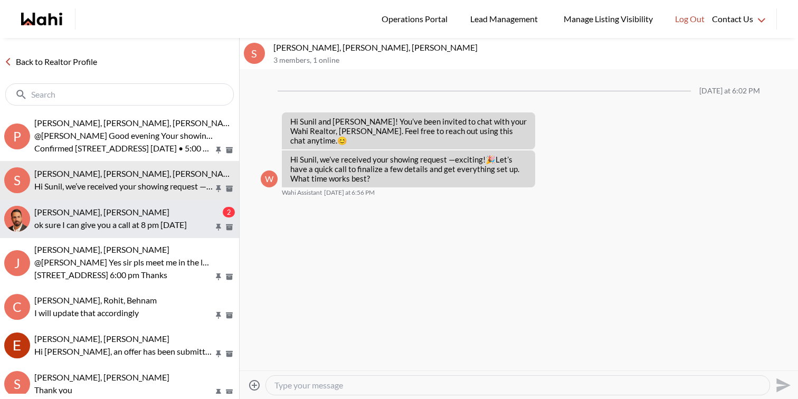
click at [104, 211] on span "Josh Hortaleza, Behnam" at bounding box center [101, 212] width 135 height 10
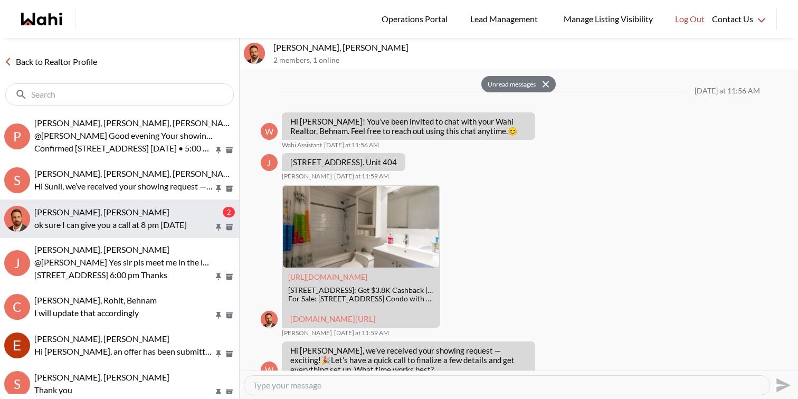
scroll to position [722, 0]
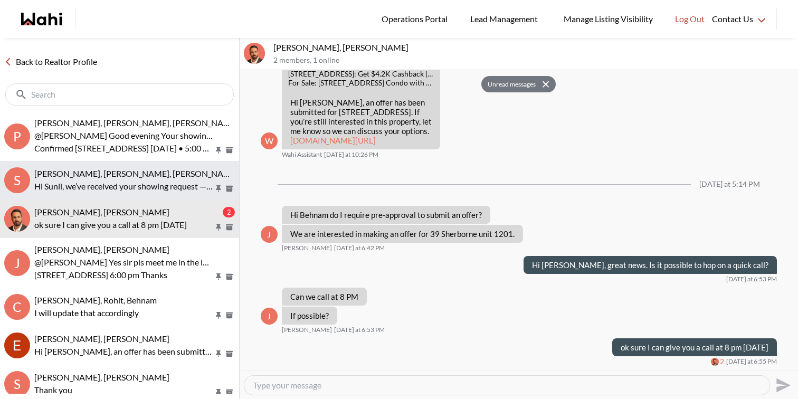
click at [132, 191] on p "Hi Sunil, we’ve received your showing request —exciting! 🎉 Let’s have a quick c…" at bounding box center [123, 186] width 179 height 13
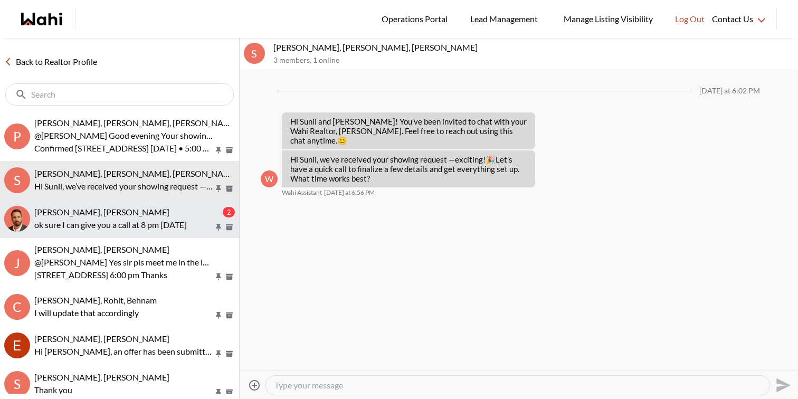
click at [133, 211] on div "Josh Hortaleza, Behnam" at bounding box center [127, 212] width 186 height 11
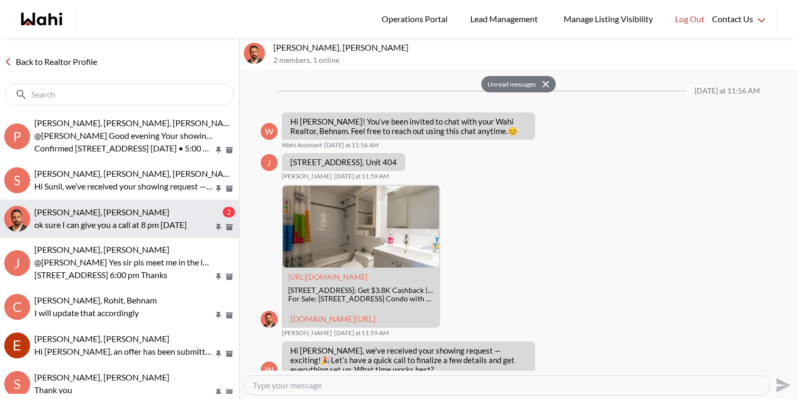
scroll to position [722, 0]
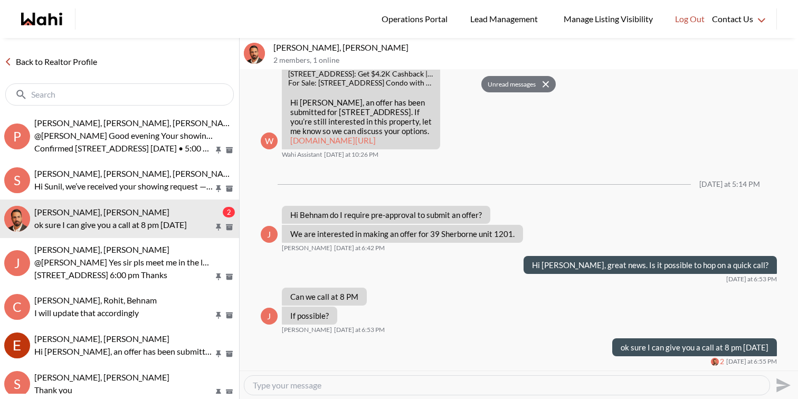
click at [507, 88] on button "Unread messages" at bounding box center [510, 84] width 58 height 17
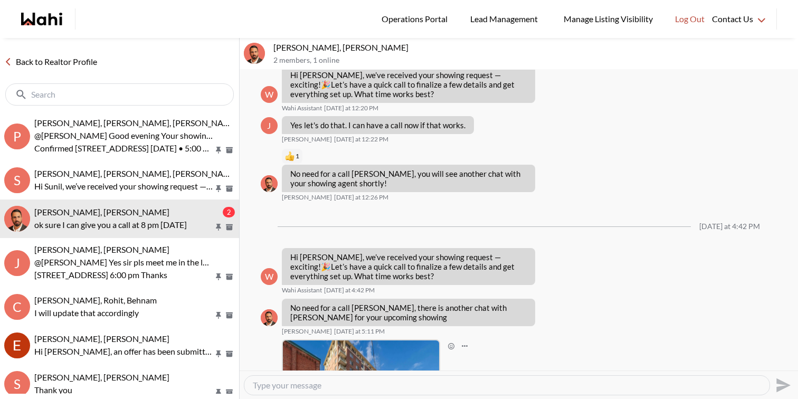
scroll to position [249, 0]
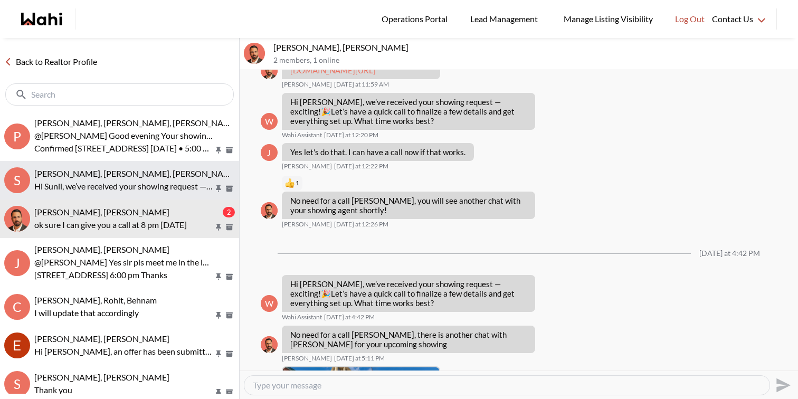
click at [93, 171] on span "[PERSON_NAME], [PERSON_NAME], [PERSON_NAME]" at bounding box center [136, 173] width 204 height 10
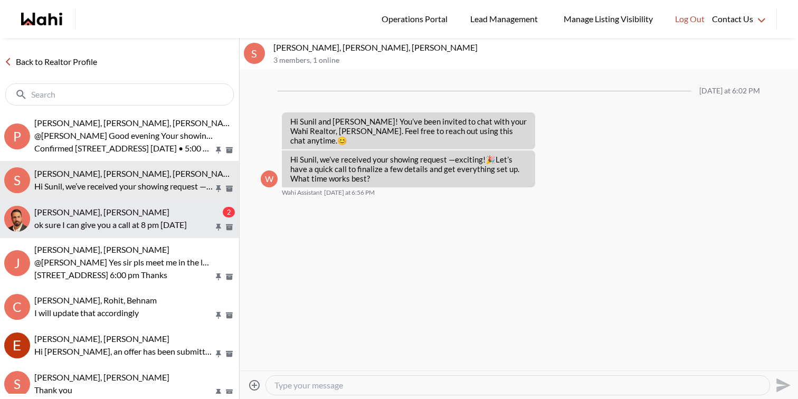
click at [112, 219] on p "ok sure I can give you a call at 8 pm today" at bounding box center [123, 224] width 179 height 13
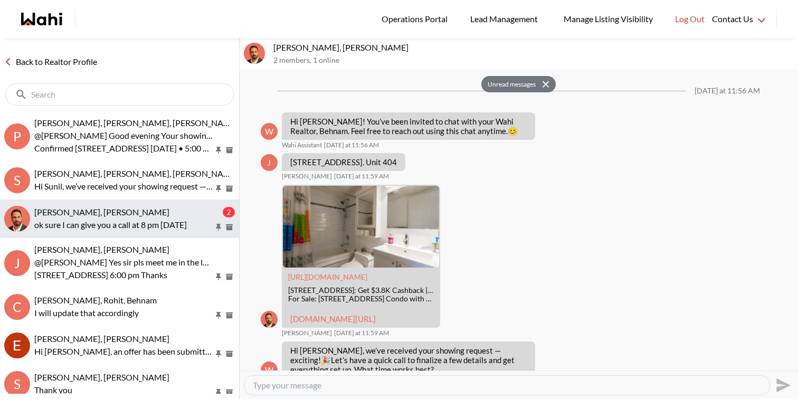
scroll to position [722, 0]
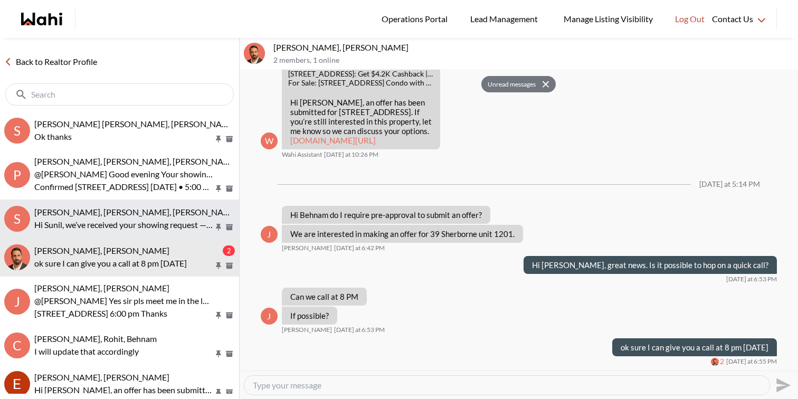
click at [88, 228] on p "Hi Sunil, we’ve received your showing request —exciting! 🎉 Let’s have a quick c…" at bounding box center [123, 224] width 179 height 13
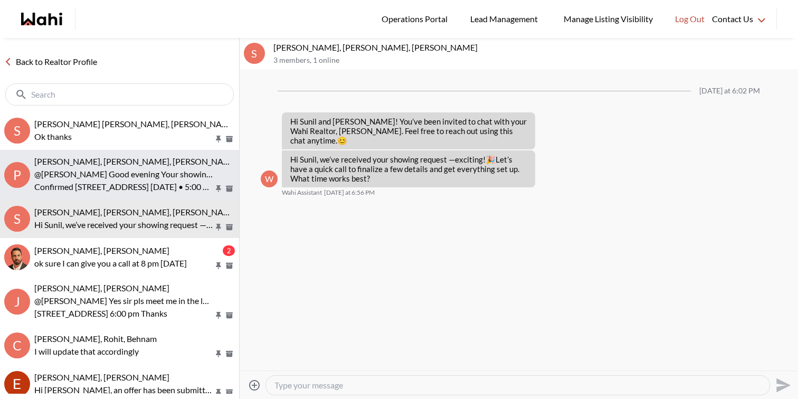
click at [117, 178] on p "@Pradeep Pradhan Good evening Your showing for tomorrow is confirmed See you to…" at bounding box center [123, 174] width 179 height 13
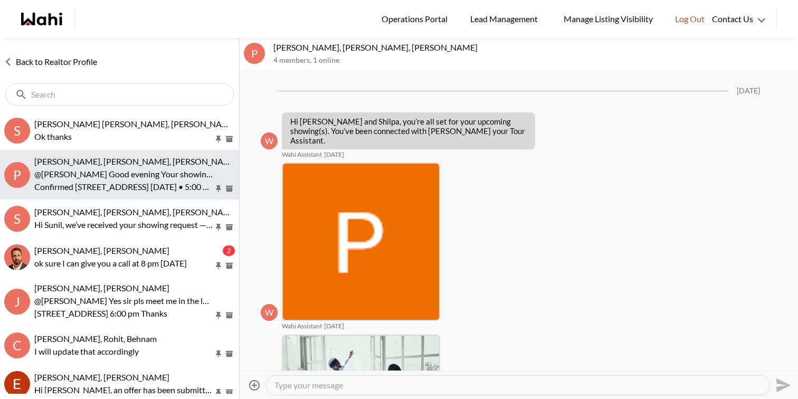
scroll to position [3609, 0]
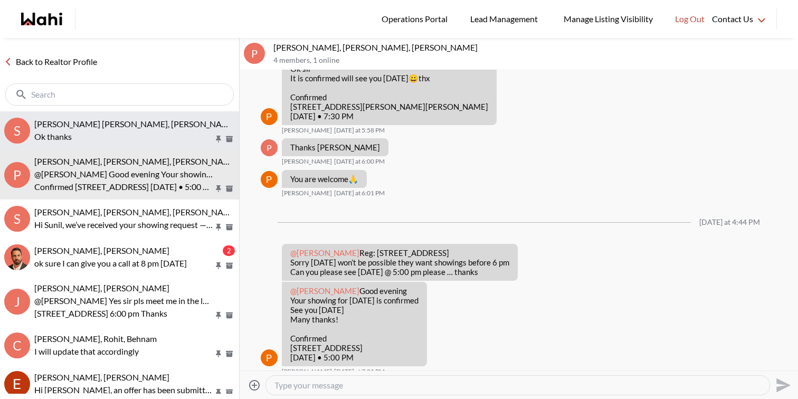
click at [129, 148] on button "s samina Shoaib, Faraz, Barbara Ok thanks" at bounding box center [119, 130] width 239 height 39
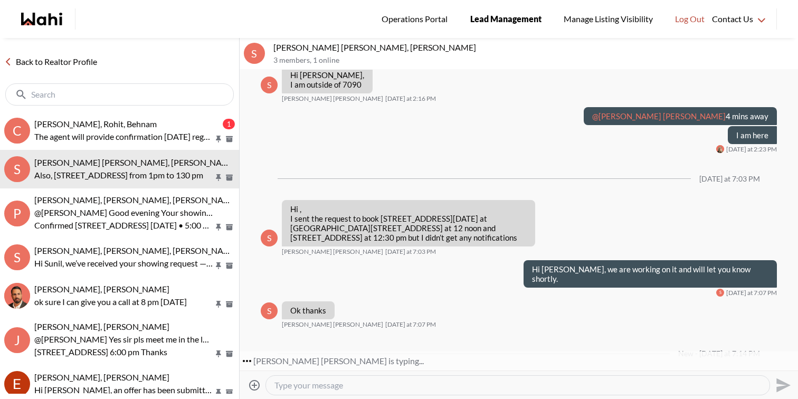
scroll to position [1699, 0]
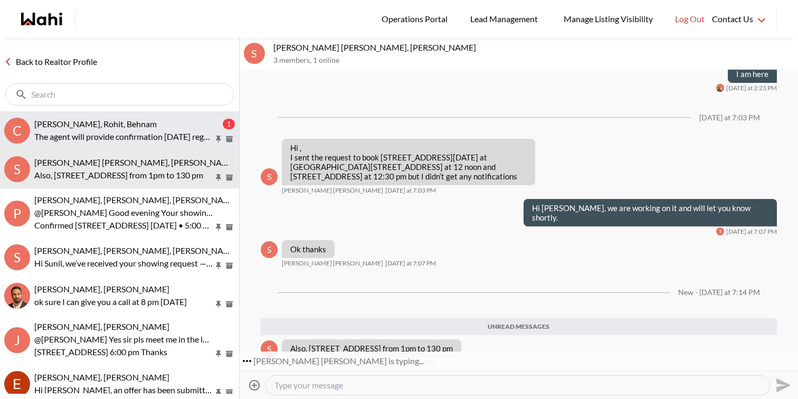
click at [120, 124] on span "Caroline Rouben, Rohit, Behnam" at bounding box center [95, 124] width 122 height 10
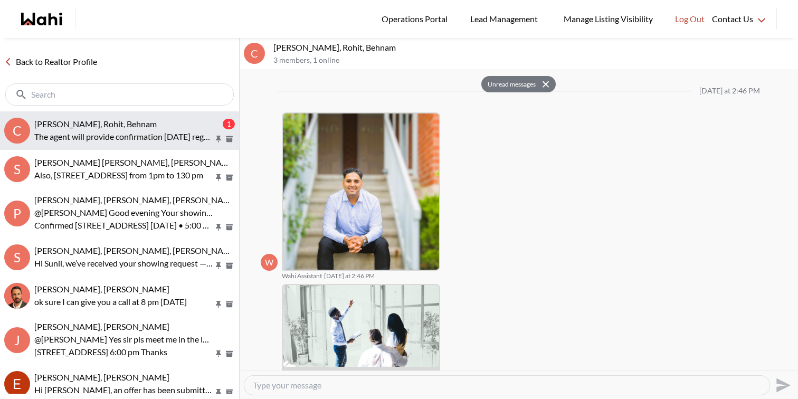
scroll to position [1108, 0]
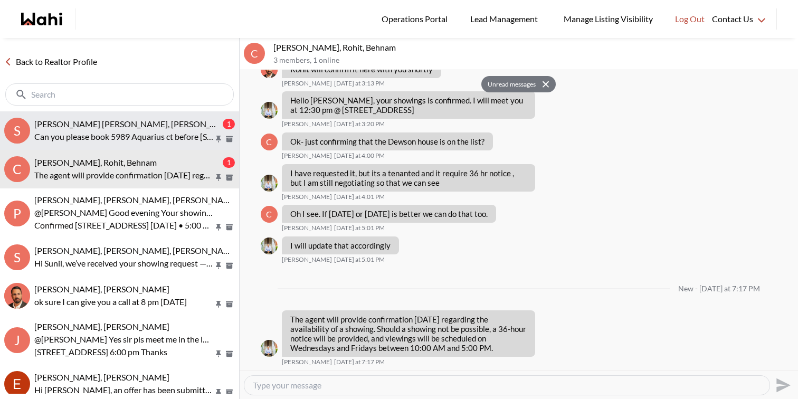
click at [140, 128] on span "samina Shoaib, Faraz, Barbara" at bounding box center [135, 124] width 203 height 10
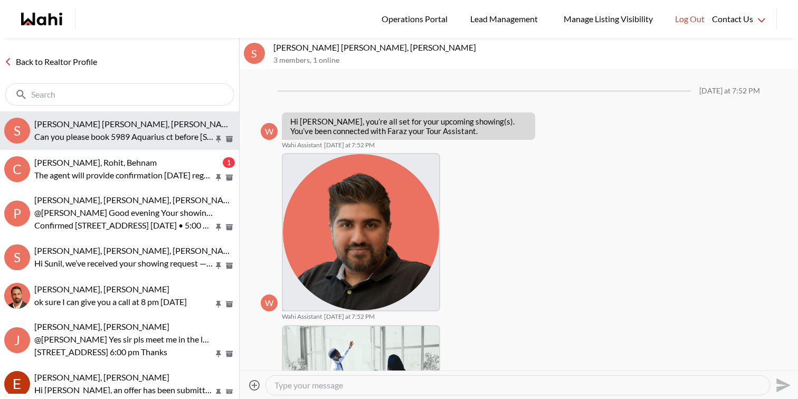
scroll to position [1727, 0]
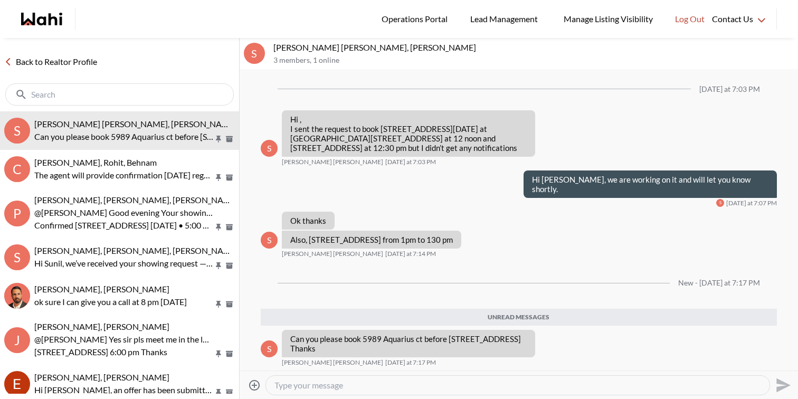
click at [464, 49] on p "samina Shoaib, Faraz, Barbara" at bounding box center [533, 47] width 520 height 11
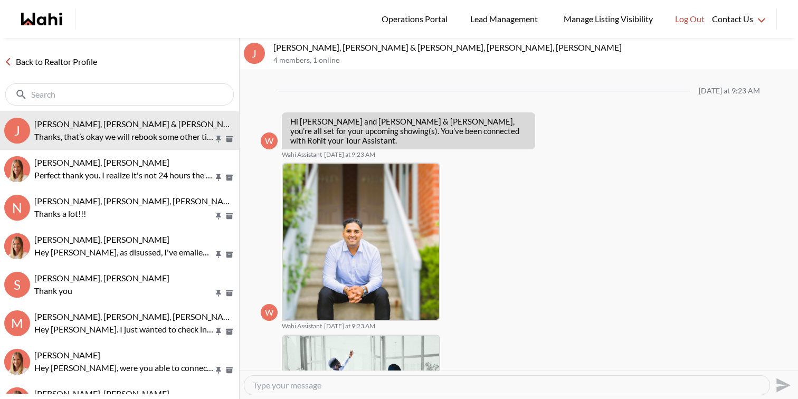
scroll to position [866, 0]
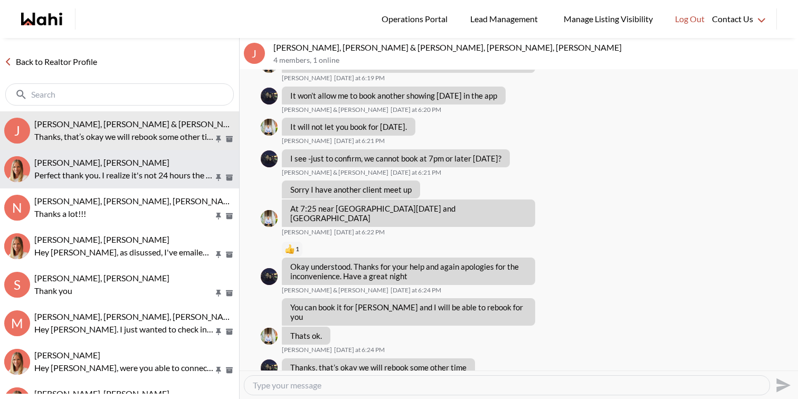
click at [123, 177] on p "Perfect thank you. I realize it's not 24 hours the requested times I booked how…" at bounding box center [123, 175] width 179 height 13
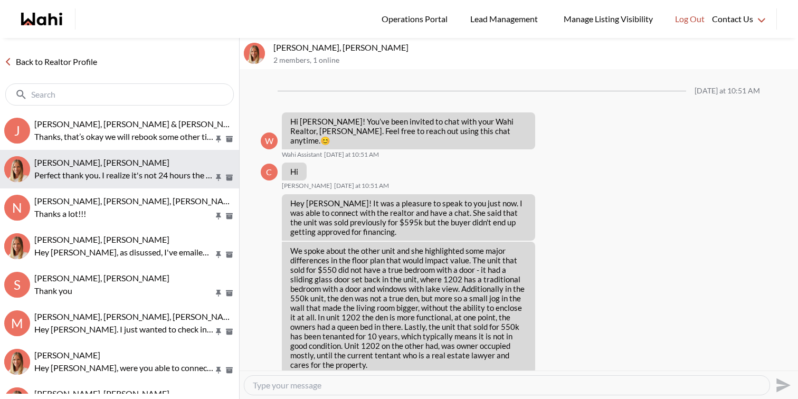
scroll to position [747, 0]
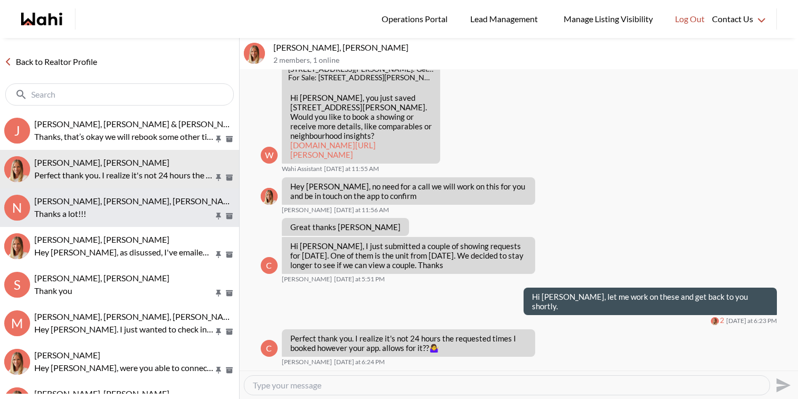
click at [122, 201] on span "Neha Saini, Michelle, Sahil, Alicia" at bounding box center [170, 201] width 273 height 10
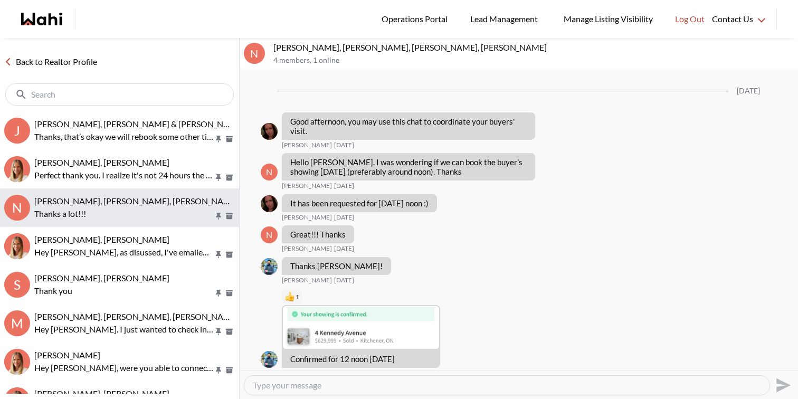
scroll to position [543, 0]
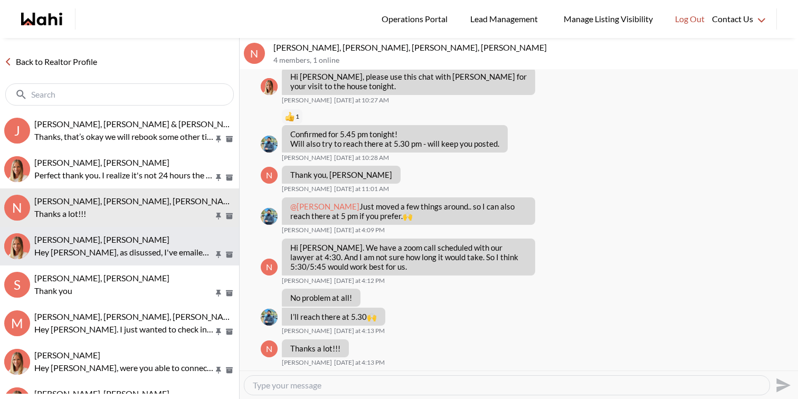
click at [121, 243] on span "Efrem Abraham, Michelle" at bounding box center [101, 239] width 135 height 10
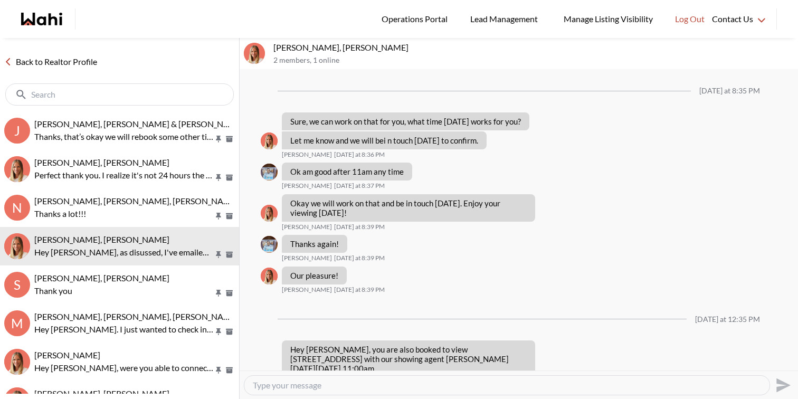
scroll to position [2052, 0]
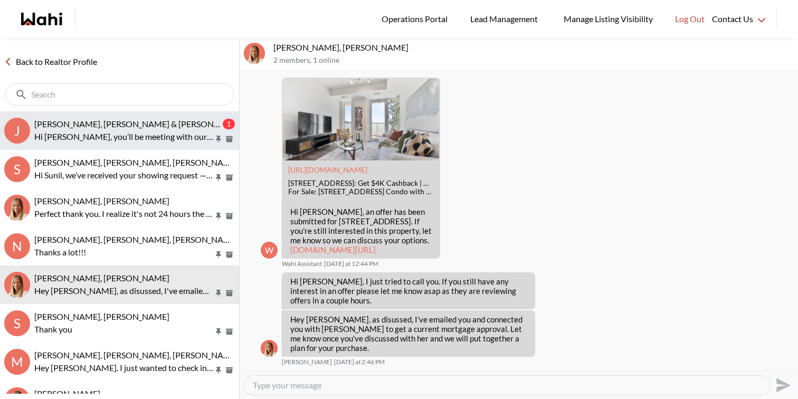
click at [121, 128] on span "Jason Brown, Jason & Lauryn Vaz-Brown, Rohit, Michelle" at bounding box center [208, 124] width 348 height 10
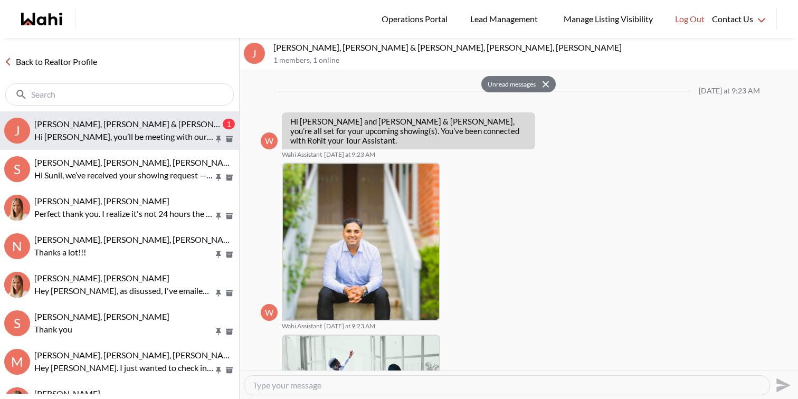
scroll to position [959, 0]
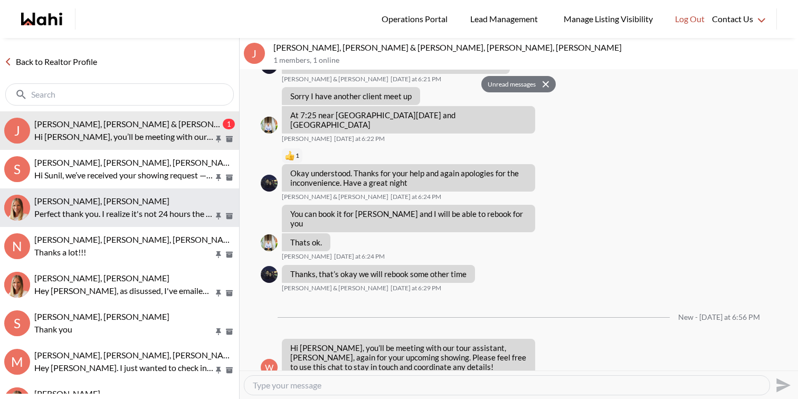
click at [127, 216] on p "Perfect thank you. I realize it's not 24 hours the requested times I booked how…" at bounding box center [123, 213] width 179 height 13
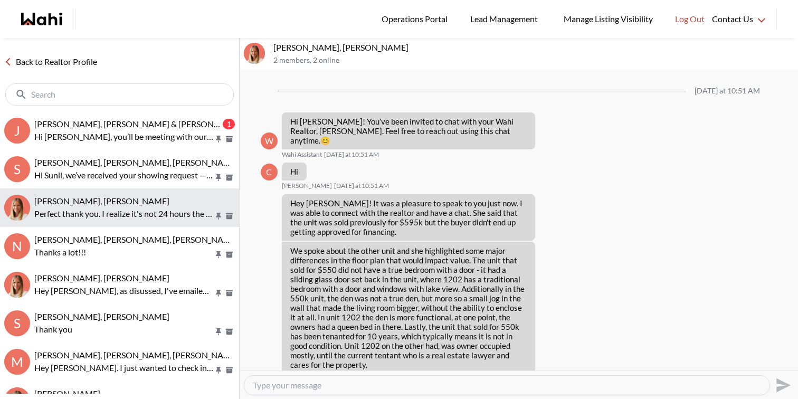
scroll to position [747, 0]
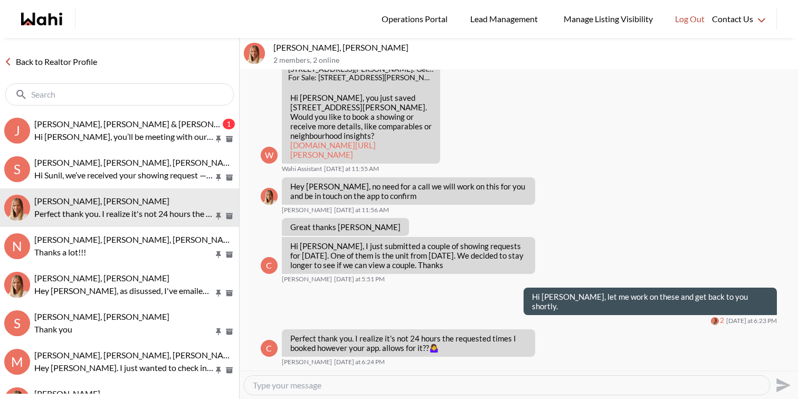
click at [292, 384] on textarea "Type your message" at bounding box center [507, 385] width 508 height 11
click at [494, 383] on textarea "Hey Cheryl, the app showing for your preference and the timing might change dep…" at bounding box center [507, 385] width 508 height 11
type textarea "Hey Cheryl, the app showing for your preference and the timing might change dep…"
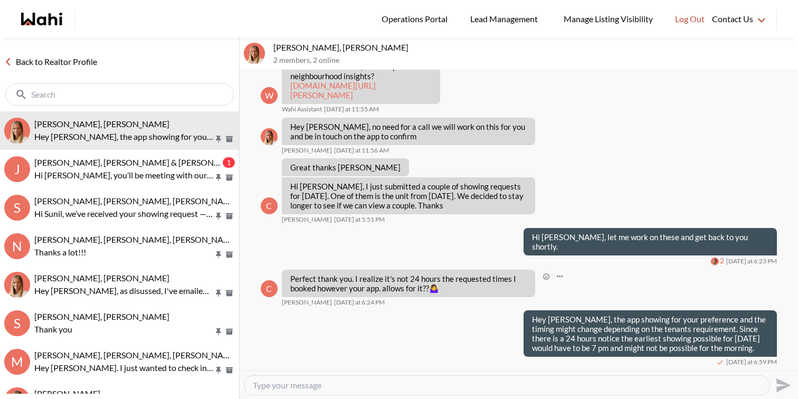
scroll to position [807, 0]
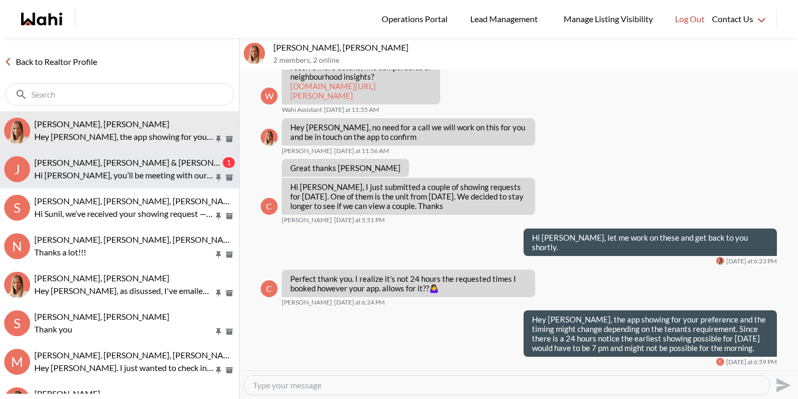
click at [159, 176] on p "Hi Jason, you’ll be meeting with our tour assistant, Rohit, again for your upco…" at bounding box center [123, 175] width 179 height 13
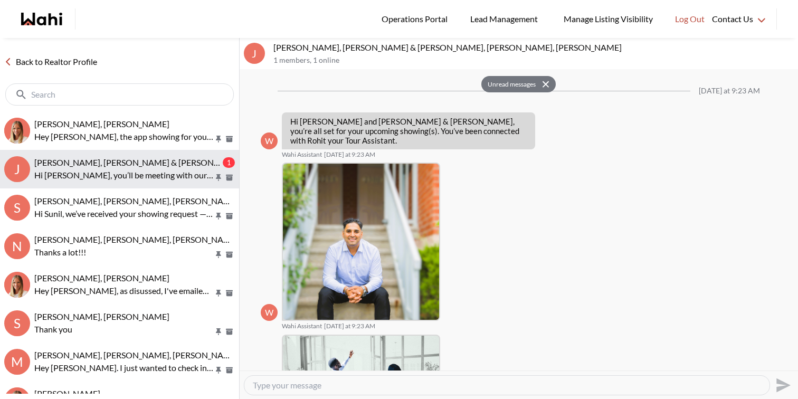
scroll to position [959, 0]
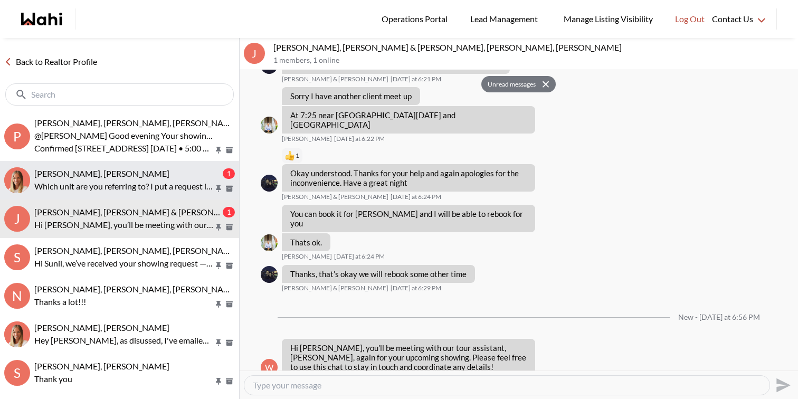
click at [115, 177] on span "Cheryl Zanetti, Michelle" at bounding box center [101, 173] width 135 height 10
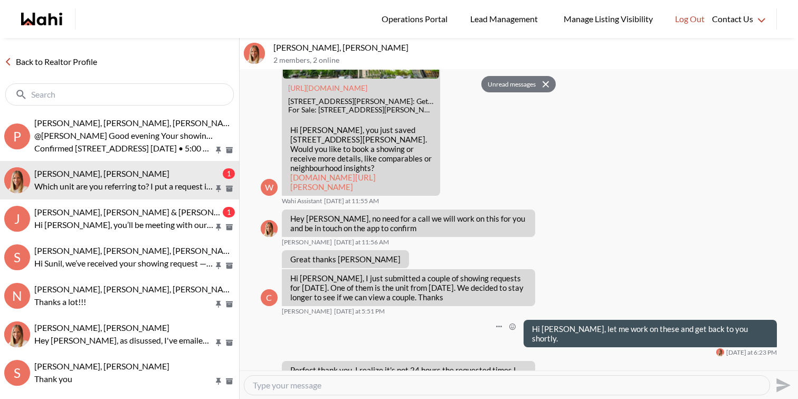
scroll to position [686, 0]
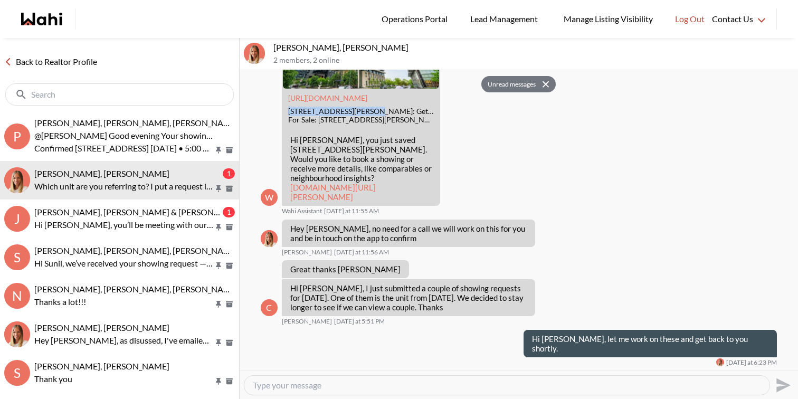
drag, startPoint x: 289, startPoint y: 129, endPoint x: 369, endPoint y: 129, distance: 80.2
click at [369, 116] on div "59 Annie Craig Dr #1202, Toronto, ON: Get $6.2K Cashback | Wahi" at bounding box center [361, 111] width 146 height 9
copy div "59 Annie Craig Dr #1202"
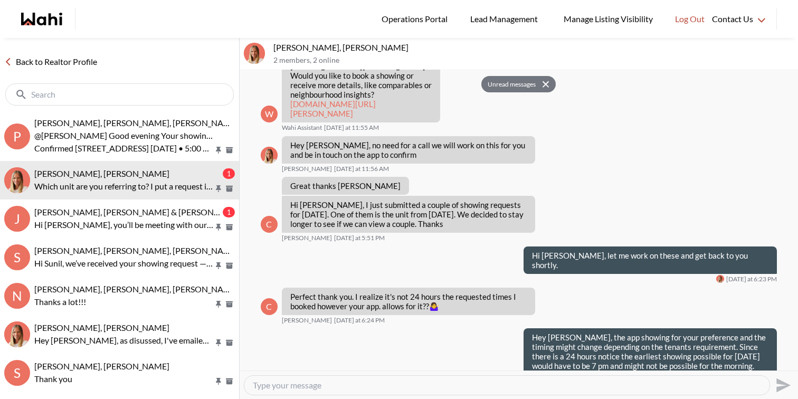
scroll to position [847, 0]
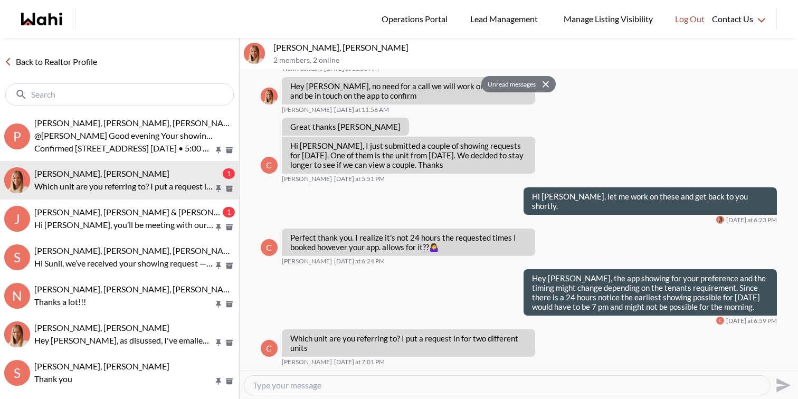
click at [402, 384] on textarea "Type your message" at bounding box center [507, 385] width 508 height 11
paste textarea "59 Annie Craig Dr #1202"
type textarea "59 Annie Craig Dr #1202"
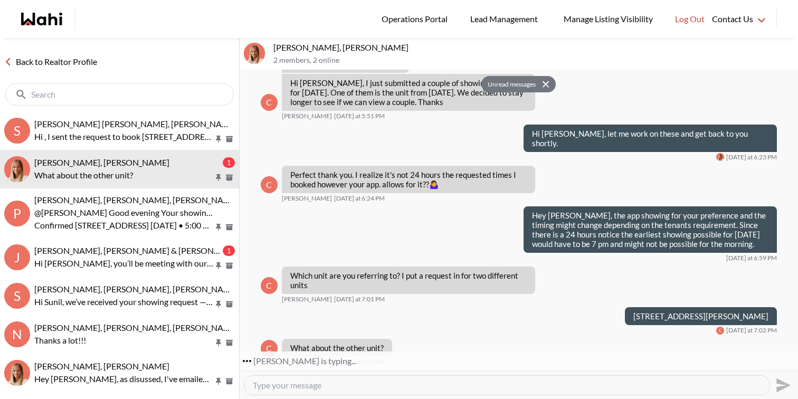
scroll to position [930, 0]
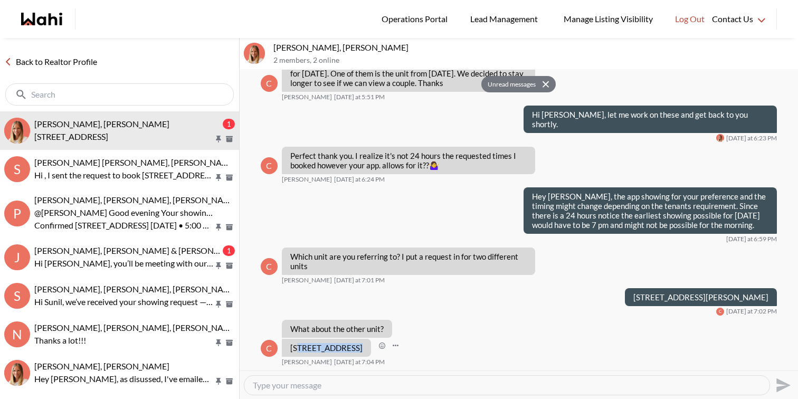
drag, startPoint x: 347, startPoint y: 347, endPoint x: 295, endPoint y: 346, distance: 51.7
click at [295, 346] on p "16 Brookers lane" at bounding box center [326, 347] width 72 height 9
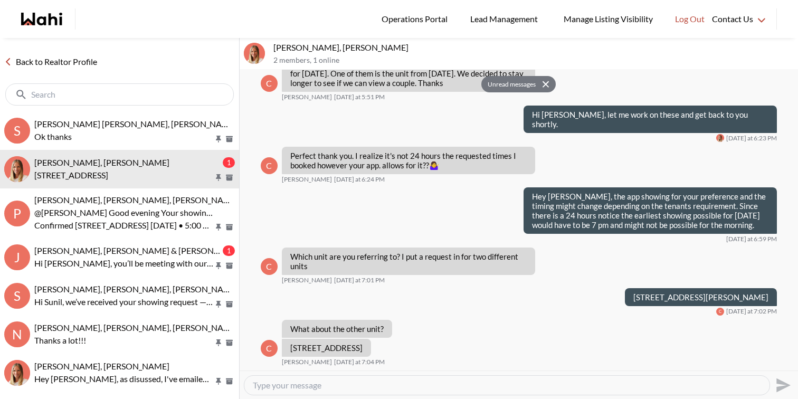
click at [316, 388] on textarea "Type your message" at bounding box center [507, 385] width 508 height 11
type textarea "W"
type textarea "J"
type textarea "That can be done in the morning. We are just waiting for the showing to be conf…"
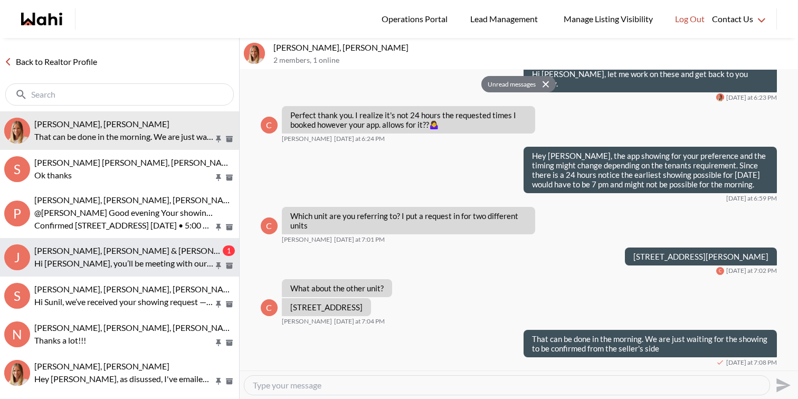
click at [173, 269] on p "Hi Jason, you’ll be meeting with our tour assistant, Rohit, again for your upco…" at bounding box center [123, 263] width 179 height 13
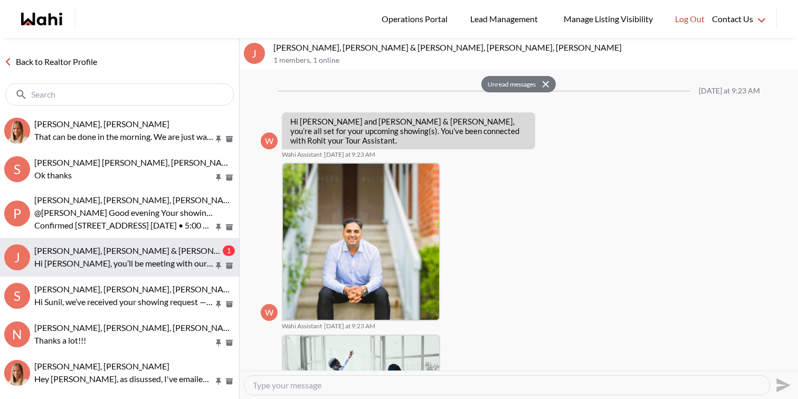
scroll to position [959, 0]
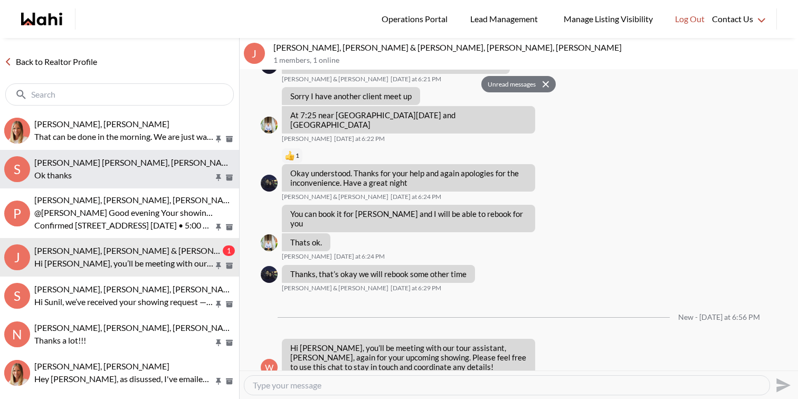
click at [151, 176] on p "Ok thanks" at bounding box center [123, 175] width 179 height 13
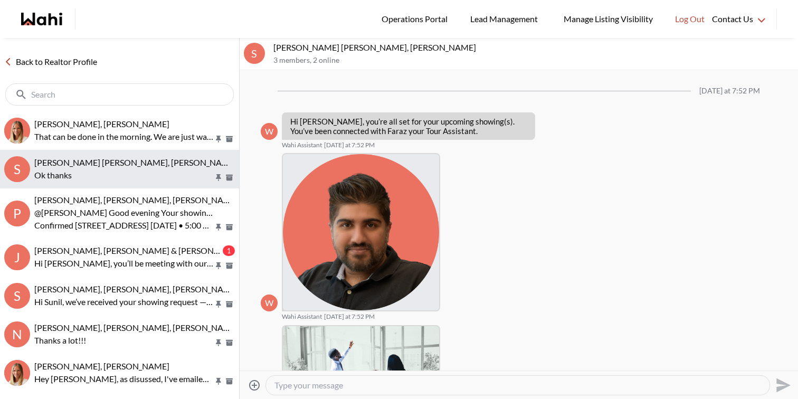
scroll to position [1599, 0]
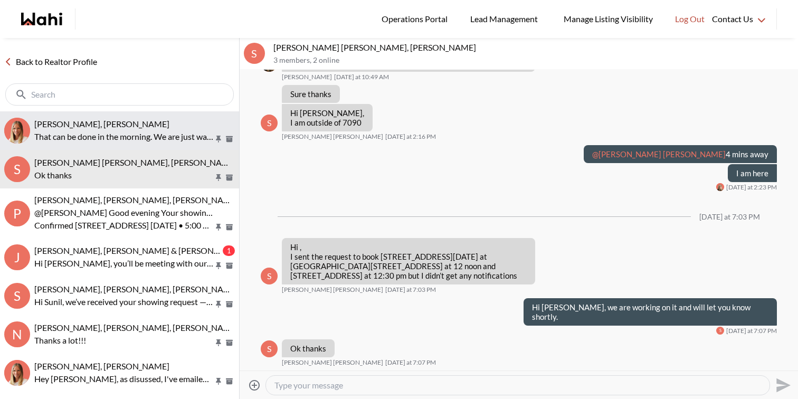
click at [160, 139] on p "That can be done in the morning. We are just waiting for the showing to be conf…" at bounding box center [123, 136] width 179 height 13
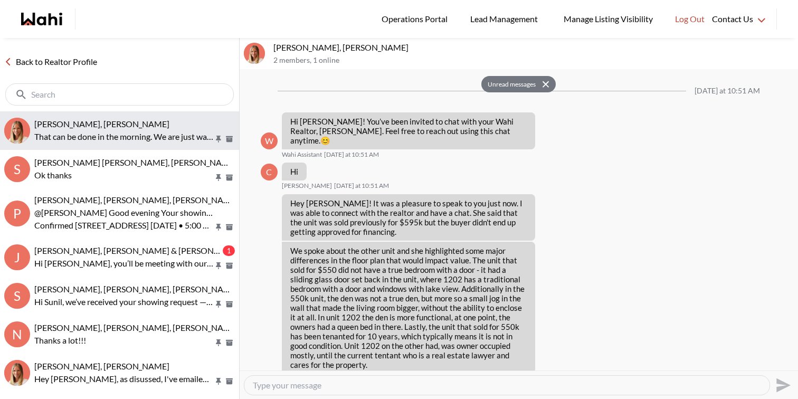
scroll to position [970, 0]
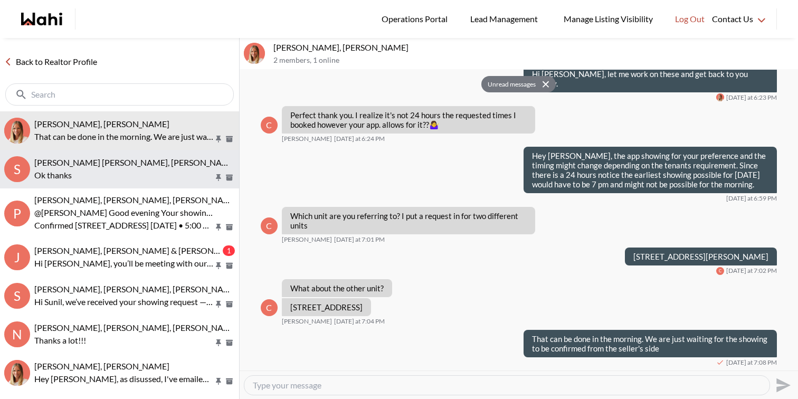
click at [142, 167] on span "[PERSON_NAME] [PERSON_NAME], [PERSON_NAME]" at bounding box center [135, 162] width 203 height 10
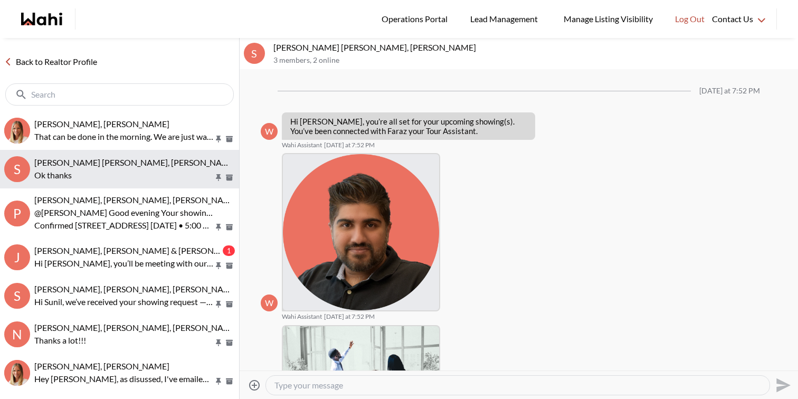
scroll to position [1599, 0]
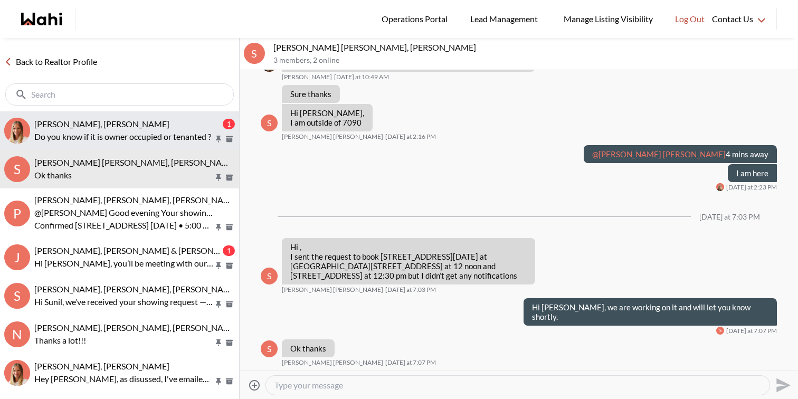
click at [122, 119] on span "Cheryl Zanetti, Michelle" at bounding box center [101, 124] width 135 height 10
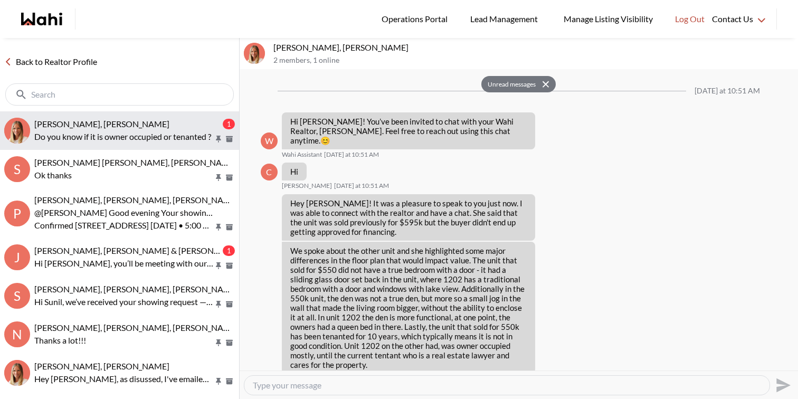
scroll to position [1002, 0]
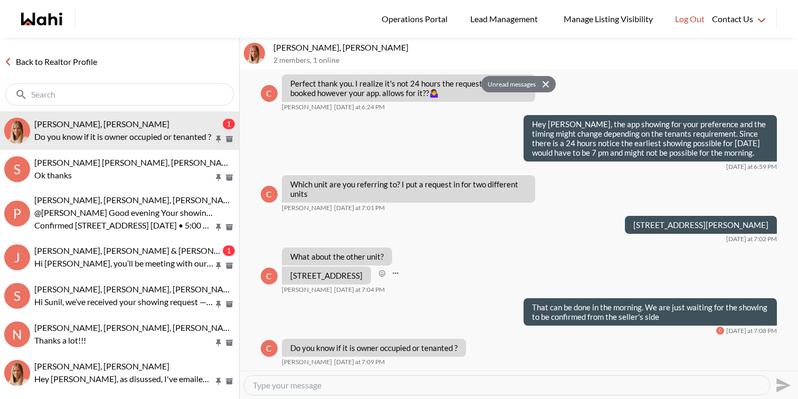
click at [337, 272] on p "16 Brookers lane" at bounding box center [326, 275] width 72 height 9
copy div "16 Brookers lane"
click at [293, 378] on div at bounding box center [506, 385] width 525 height 19
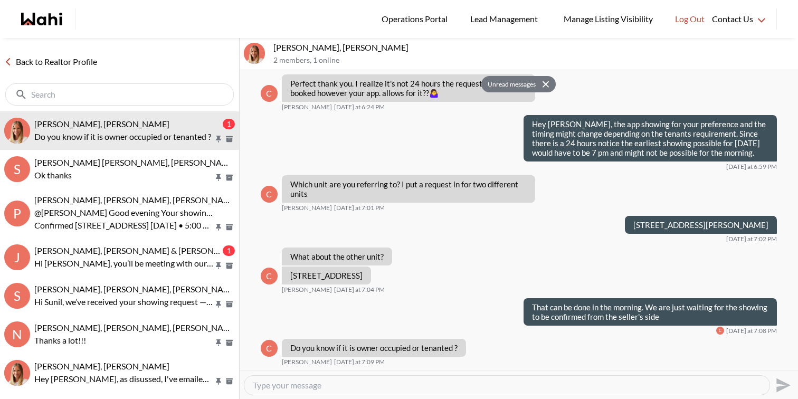
click at [293, 383] on textarea "Type your message" at bounding box center [507, 385] width 508 height 11
type textarea "Based on the information I can see it's owner occupied."
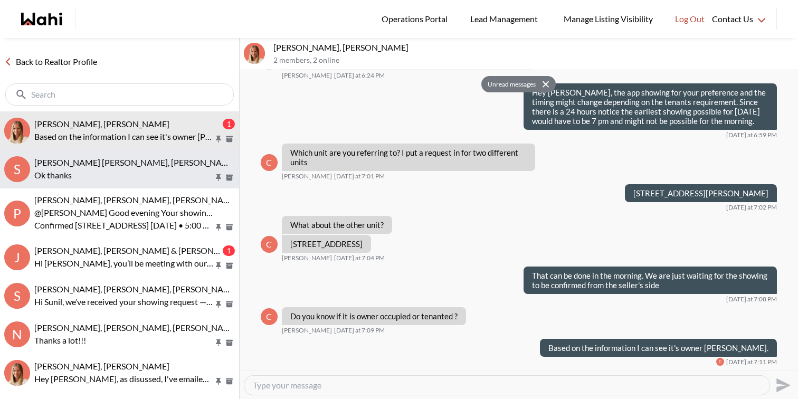
click at [134, 178] on p "Ok thanks" at bounding box center [123, 175] width 179 height 13
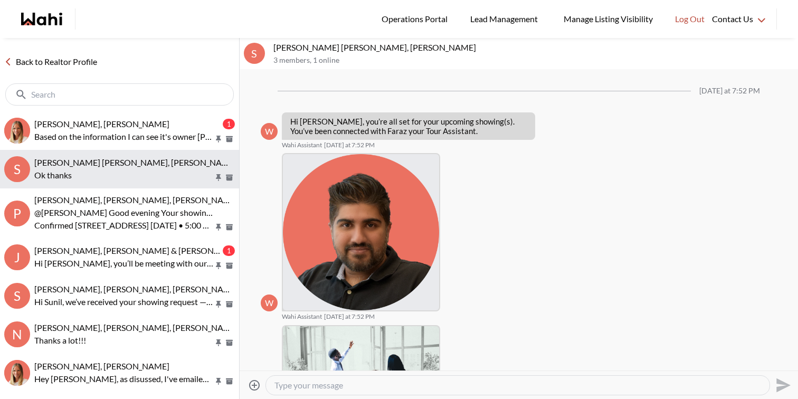
scroll to position [1599, 0]
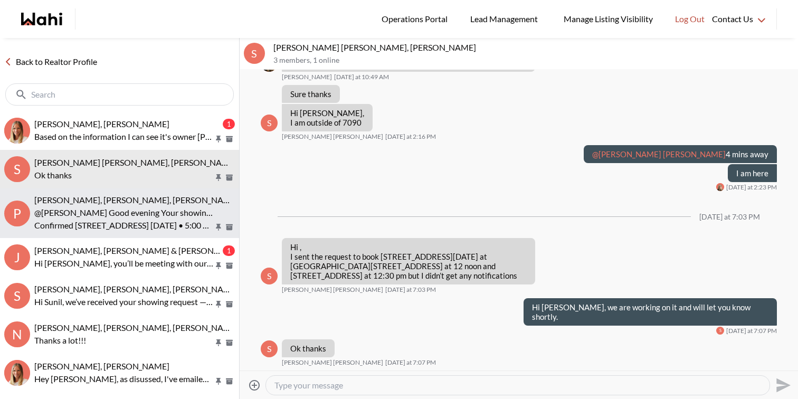
click at [141, 209] on p "@Pradeep Pradhan Good evening Your showing for tomorrow is confirmed See you to…" at bounding box center [123, 212] width 179 height 13
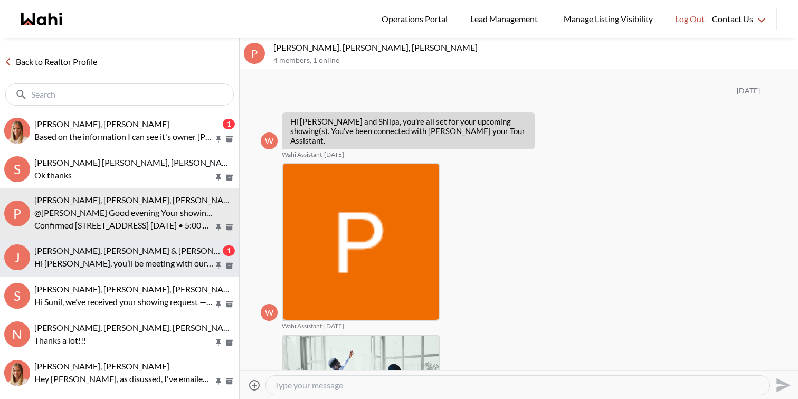
scroll to position [3609, 0]
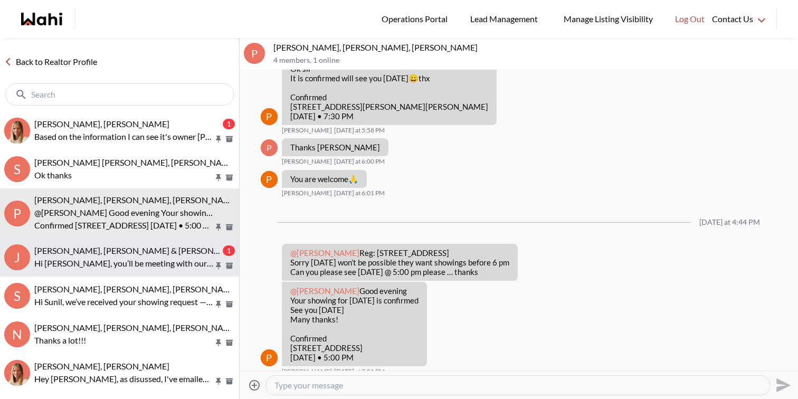
click at [151, 261] on p "Hi Jason, you’ll be meeting with our tour assistant, Rohit, again for your upco…" at bounding box center [123, 263] width 179 height 13
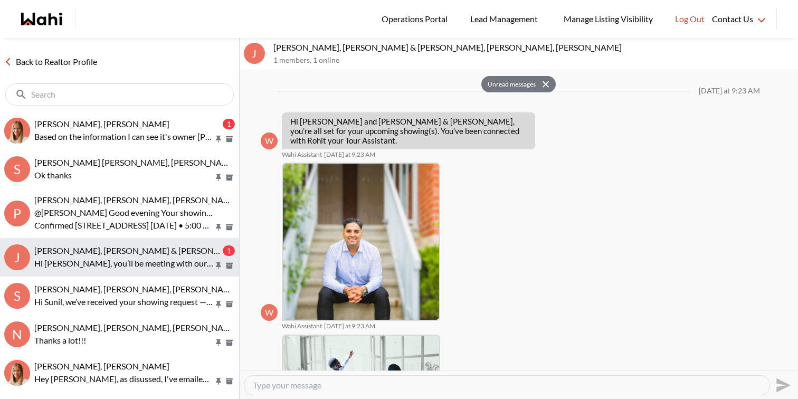
scroll to position [959, 0]
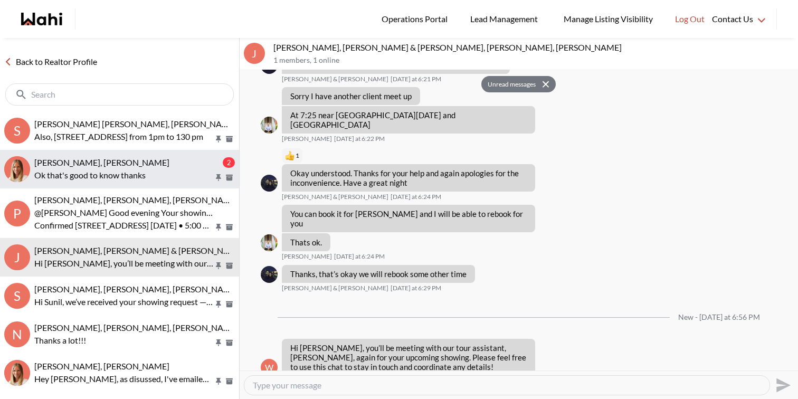
click at [112, 171] on p "Ok that's good to know thanks" at bounding box center [123, 175] width 179 height 13
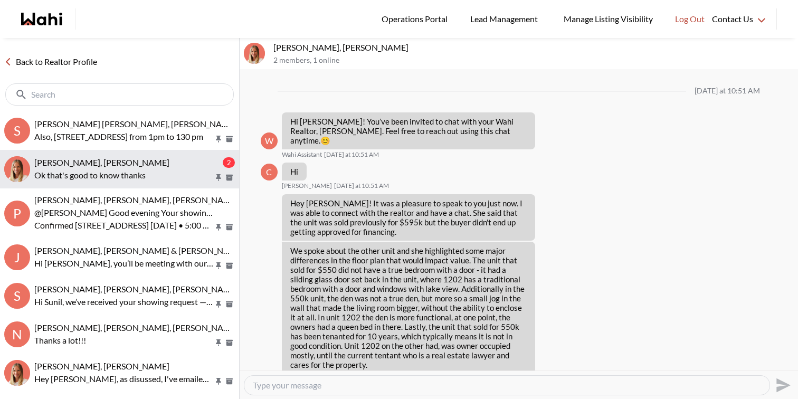
scroll to position [1065, 0]
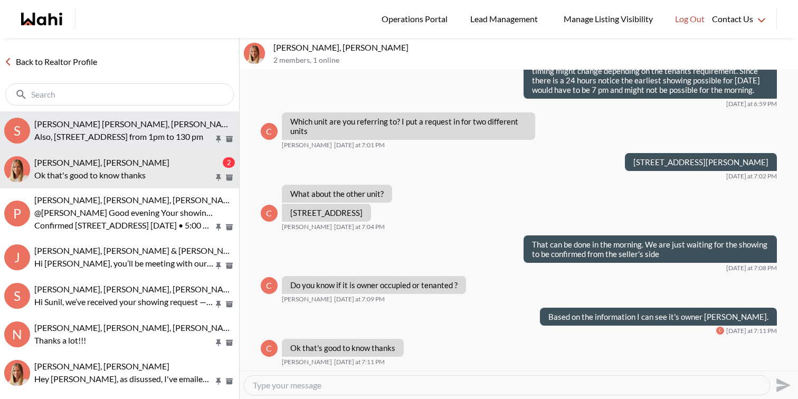
click at [118, 128] on span "[PERSON_NAME] [PERSON_NAME], [PERSON_NAME]" at bounding box center [135, 124] width 203 height 10
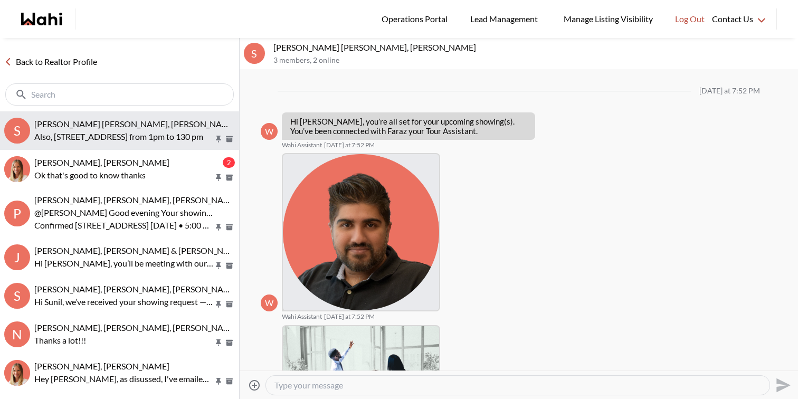
scroll to position [1618, 0]
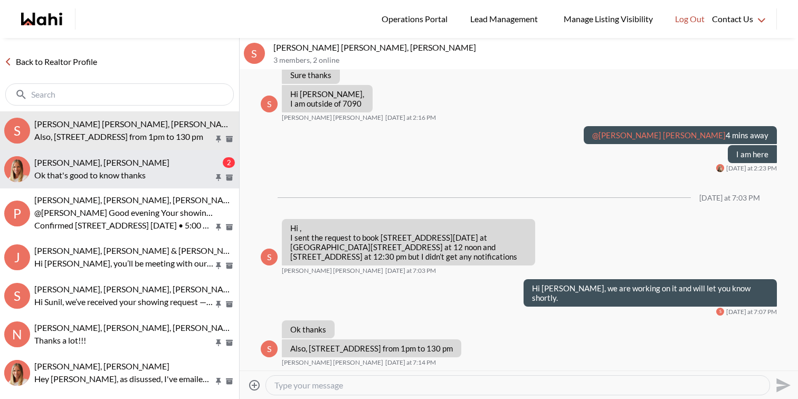
click at [115, 163] on span "Cheryl Zanetti, Michelle" at bounding box center [101, 162] width 135 height 10
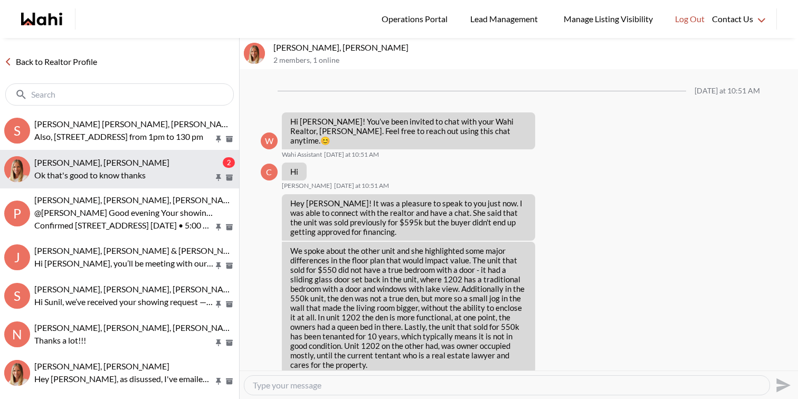
scroll to position [1065, 0]
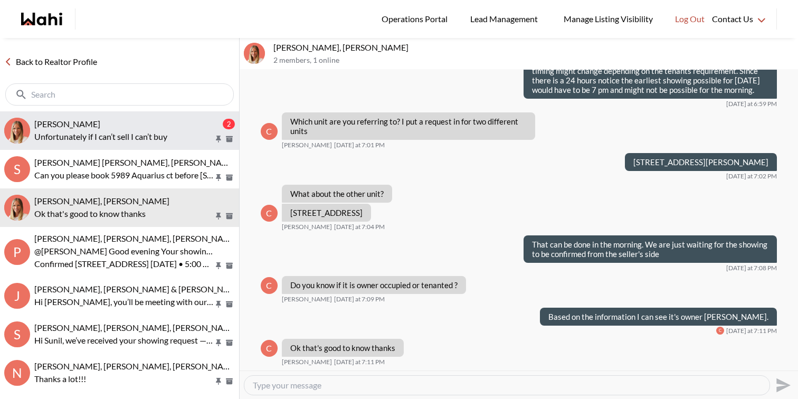
click at [119, 129] on div "Tadia Hines, Michelle" at bounding box center [127, 124] width 186 height 11
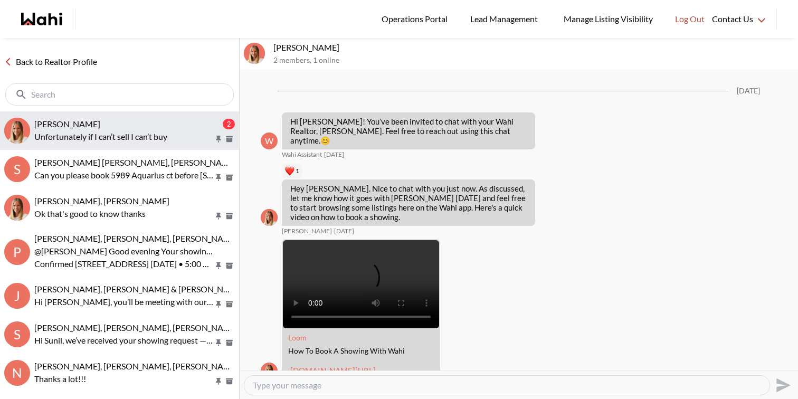
scroll to position [1241, 0]
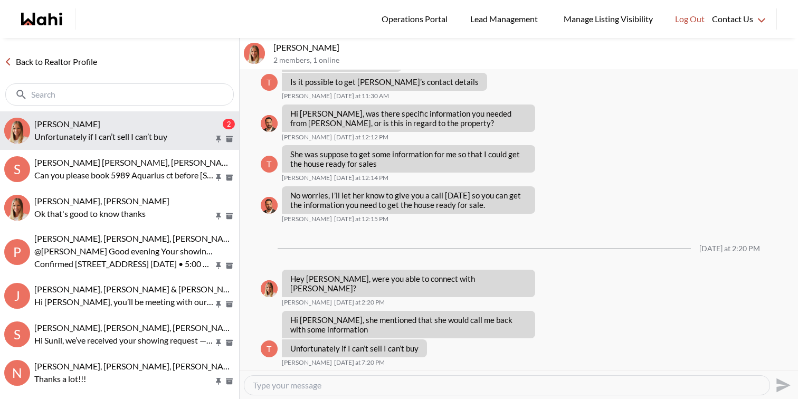
click at [119, 129] on div "Tadia Hines, Michelle" at bounding box center [127, 124] width 186 height 11
click at [386, 390] on div at bounding box center [506, 385] width 525 height 19
click at [387, 386] on textarea "Type your message" at bounding box center [507, 385] width 508 height 11
click at [336, 387] on textarea "Hi Tadia, please keep u posted" at bounding box center [507, 385] width 508 height 11
click at [368, 384] on textarea "Hi Tadia, please keep us posted" at bounding box center [507, 385] width 508 height 11
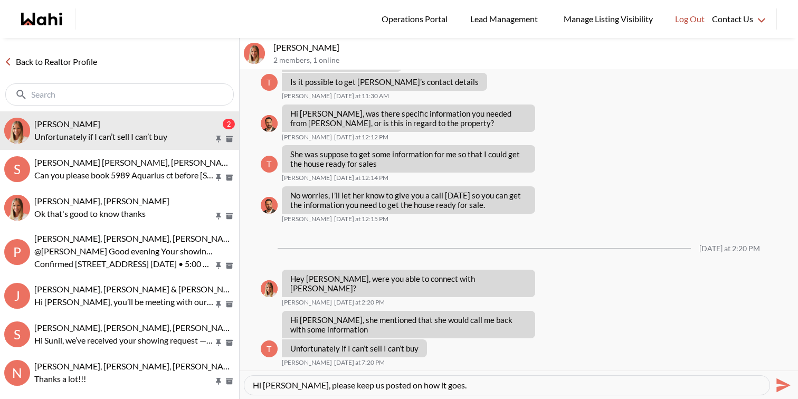
type textarea "Hi Tadia, please keep us posted on how it goes."
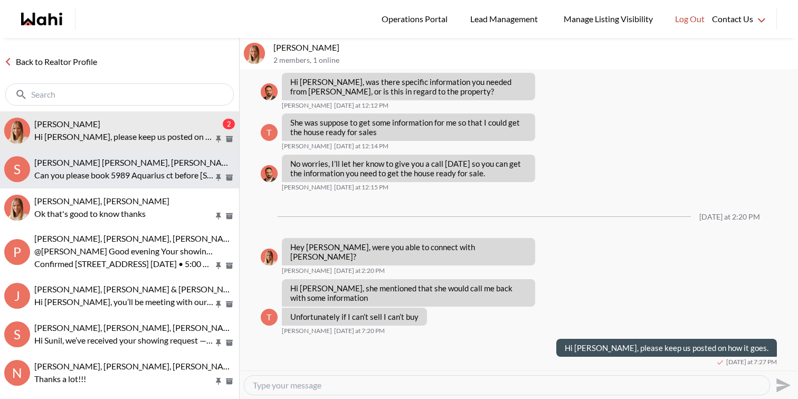
click at [127, 157] on span "[PERSON_NAME] [PERSON_NAME], [PERSON_NAME]" at bounding box center [135, 162] width 203 height 10
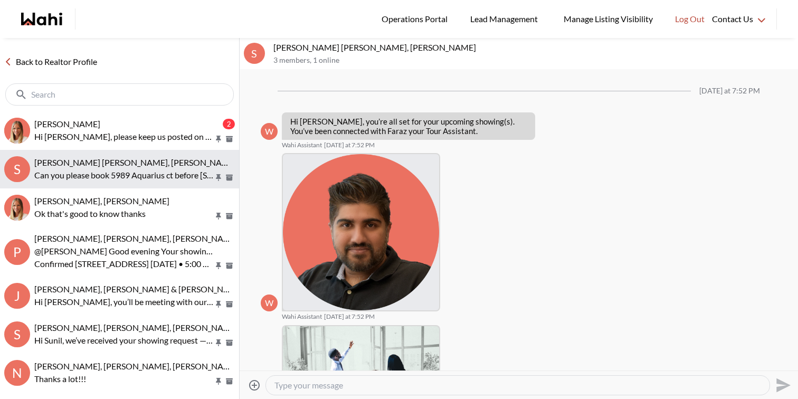
scroll to position [1647, 0]
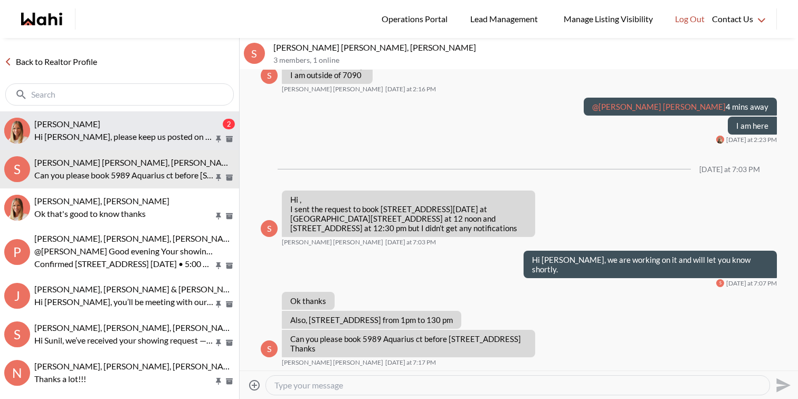
click at [133, 136] on p "Hi Tadia, please keep us posted on how it goes." at bounding box center [123, 136] width 179 height 13
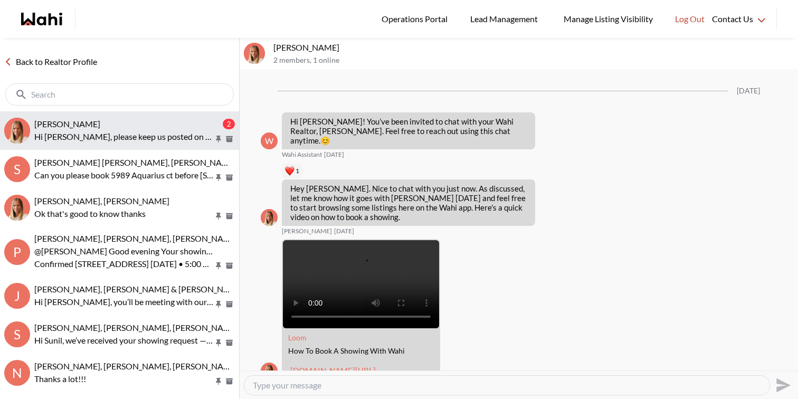
scroll to position [1272, 0]
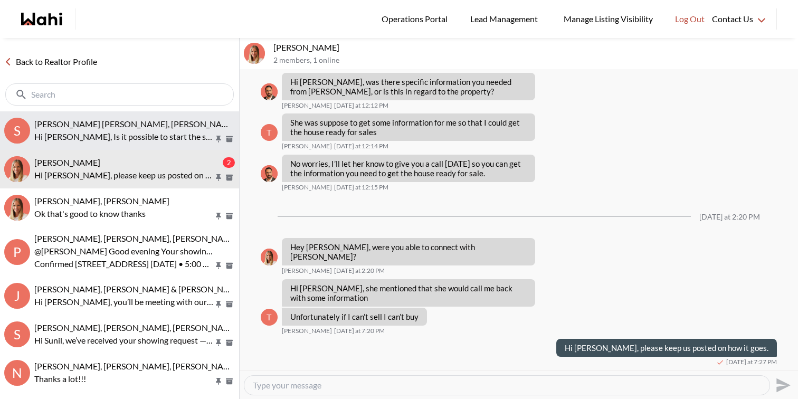
click at [177, 137] on p "Hi [PERSON_NAME], Is it possible to start the showings early?" at bounding box center [123, 136] width 179 height 13
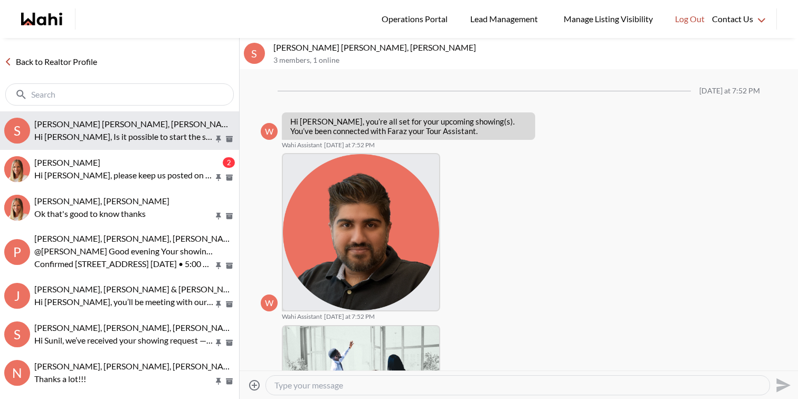
scroll to position [1679, 0]
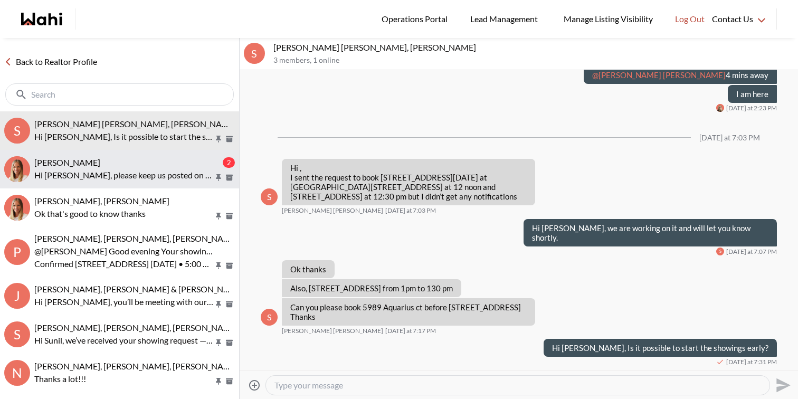
click at [149, 184] on button "Tadia Hines, Michelle 2 Hi Tadia, please keep us posted on how it goes." at bounding box center [119, 169] width 239 height 39
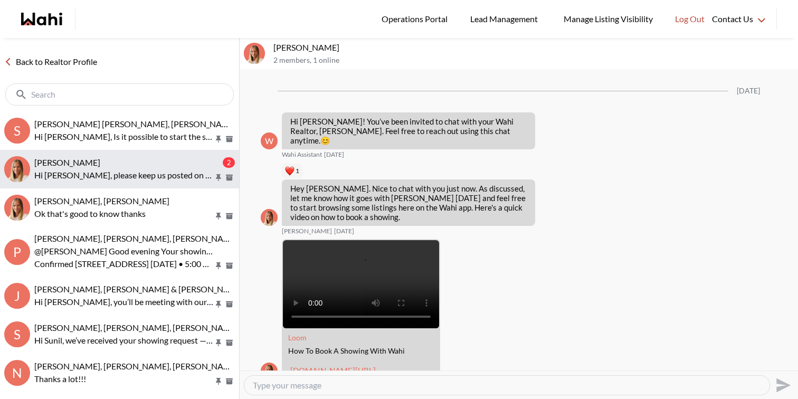
scroll to position [1272, 0]
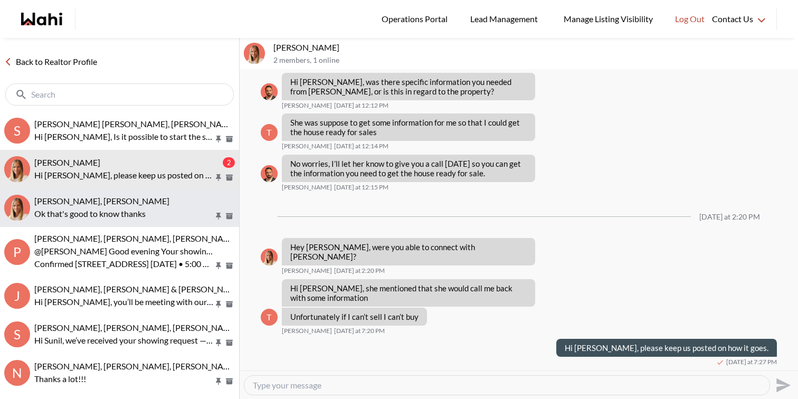
click at [132, 209] on p "Ok that's good to know thanks" at bounding box center [123, 213] width 179 height 13
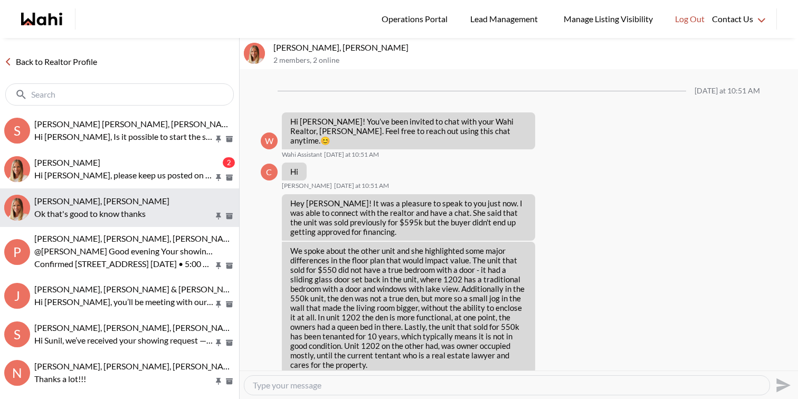
scroll to position [1065, 0]
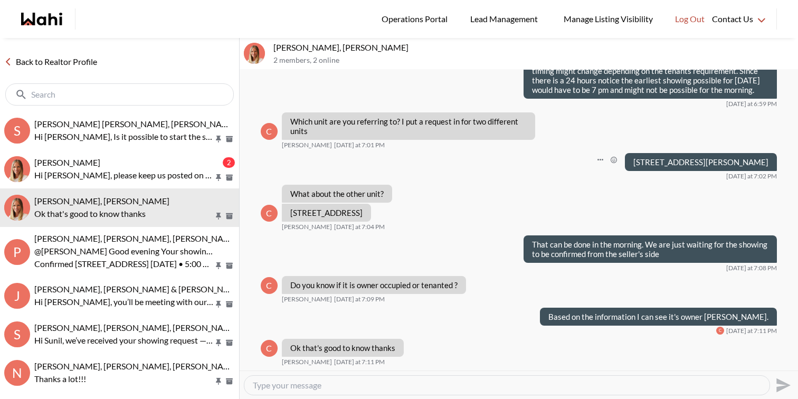
click at [721, 158] on p "59 Annie Craig Dr #1202" at bounding box center [700, 161] width 135 height 9
copy div "59 Annie Craig Dr #1202"
click at [499, 389] on textarea "Type your message" at bounding box center [507, 385] width 508 height 11
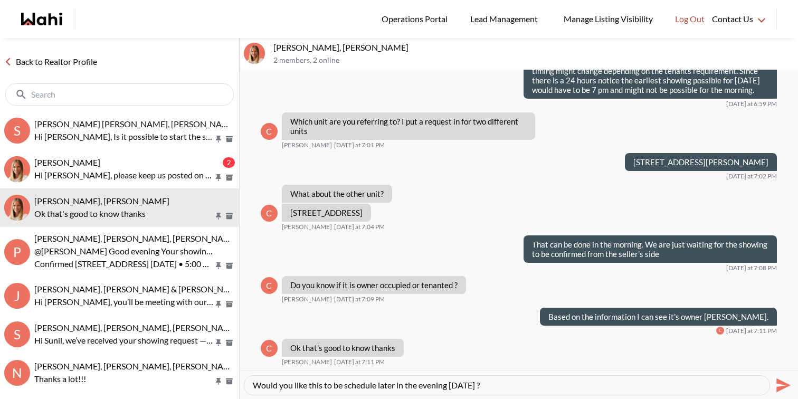
paste textarea "59 Annie Craig Dr #1202"
type textarea "Would you like this to be schedule later in the evening tomorrow ? 59 Annie Cra…"
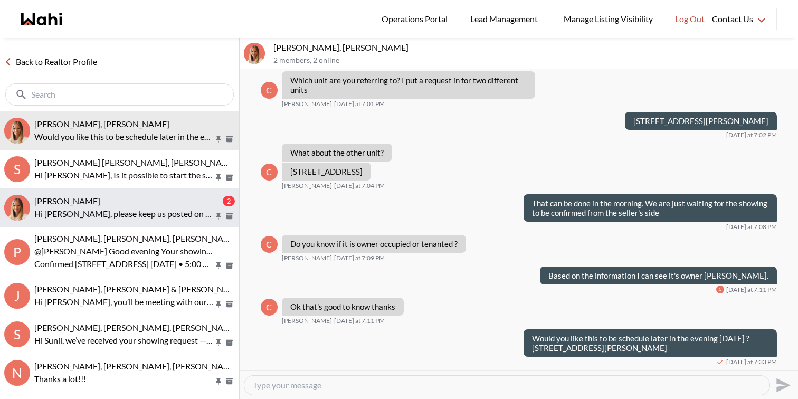
click at [196, 212] on p "Hi Tadia, please keep us posted on how it goes." at bounding box center [123, 213] width 179 height 13
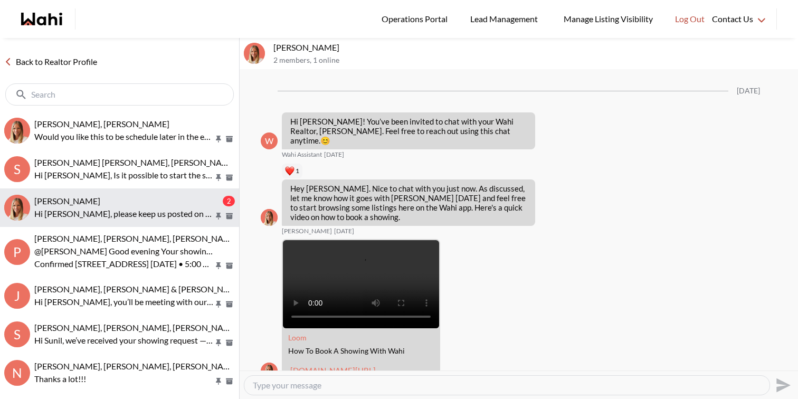
scroll to position [1272, 0]
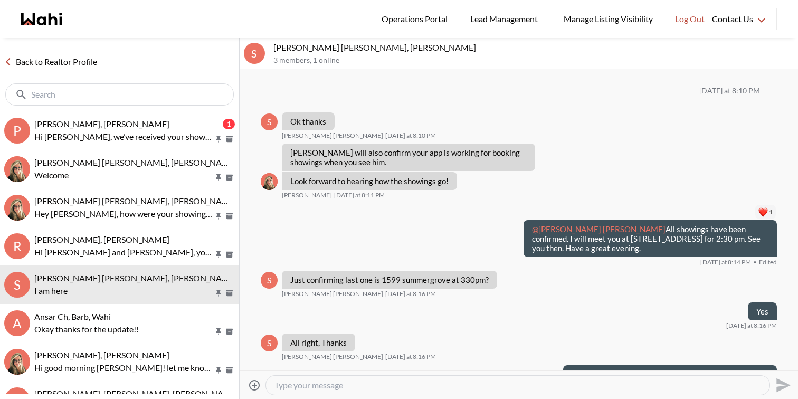
click at [106, 131] on p "Hi [PERSON_NAME], we’ve received your showing request —exciting! 🎉 Let’s have a…" at bounding box center [123, 136] width 179 height 13
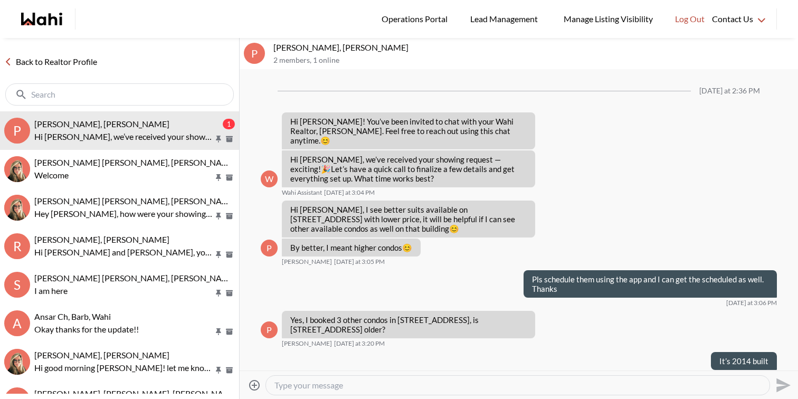
scroll to position [819, 0]
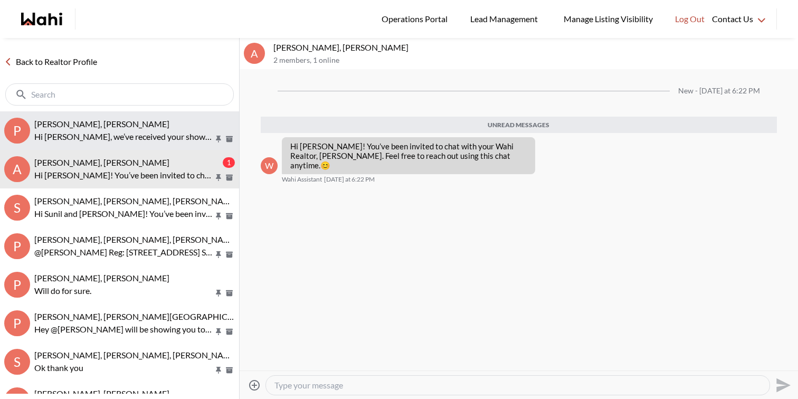
click at [110, 137] on p "Hi [PERSON_NAME], we’ve received your showing request —exciting! 🎉 Let’s have a…" at bounding box center [123, 136] width 179 height 13
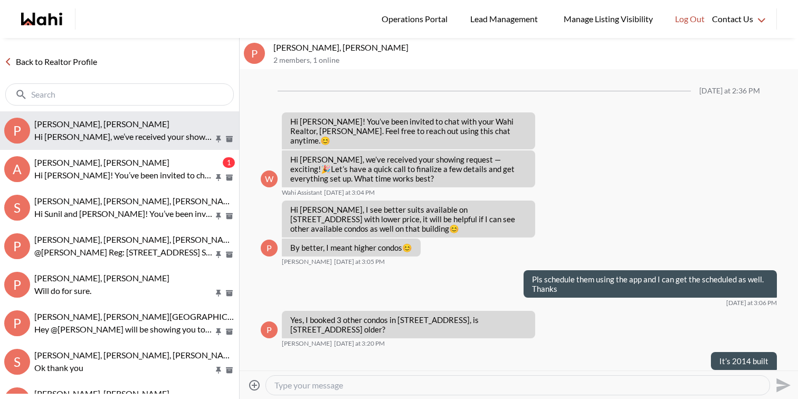
scroll to position [739, 0]
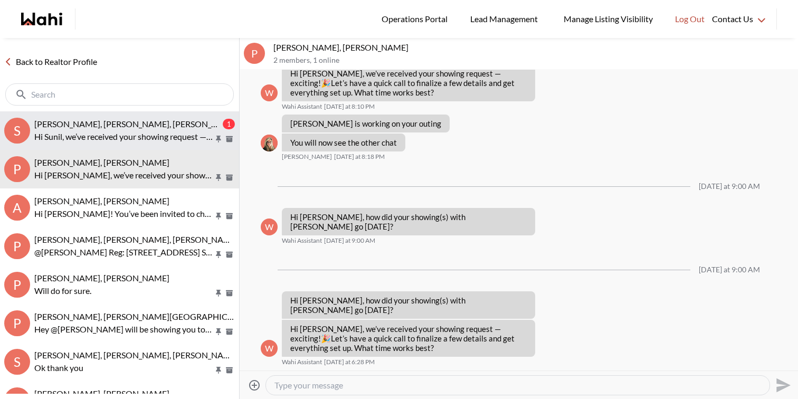
click at [98, 125] on span "[PERSON_NAME], [PERSON_NAME], [PERSON_NAME]" at bounding box center [136, 124] width 204 height 10
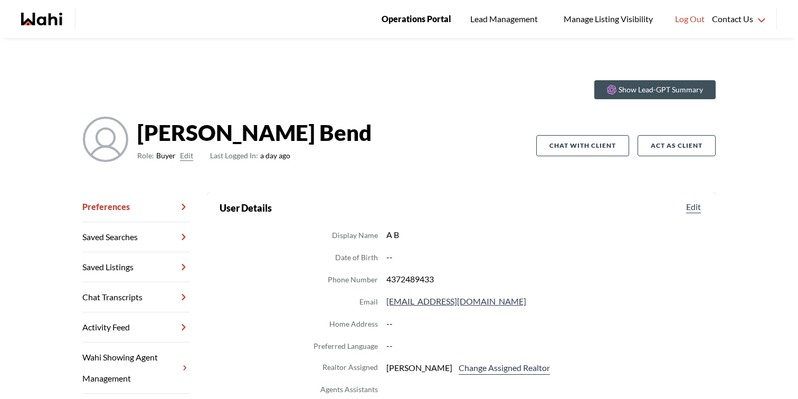
scroll to position [70, 0]
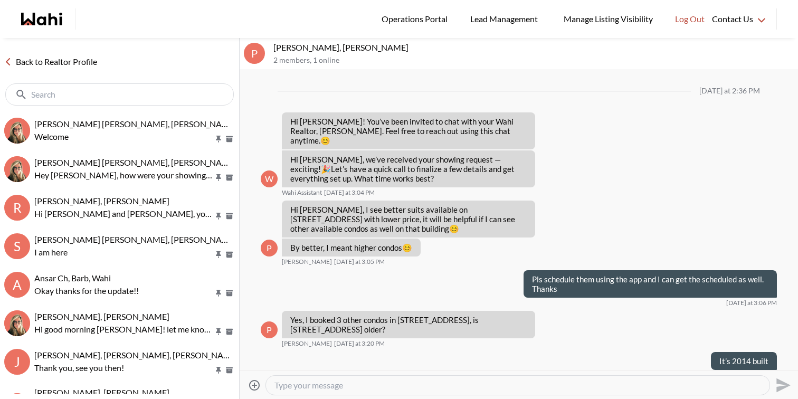
scroll to position [739, 0]
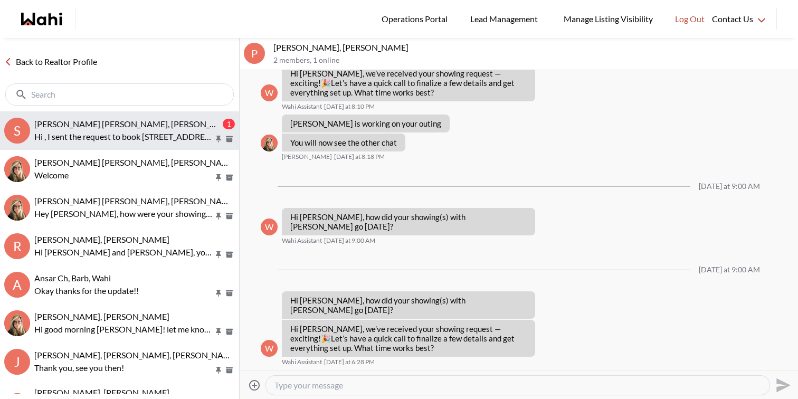
click at [87, 121] on span "[PERSON_NAME] [PERSON_NAME], [PERSON_NAME]" at bounding box center [135, 124] width 203 height 10
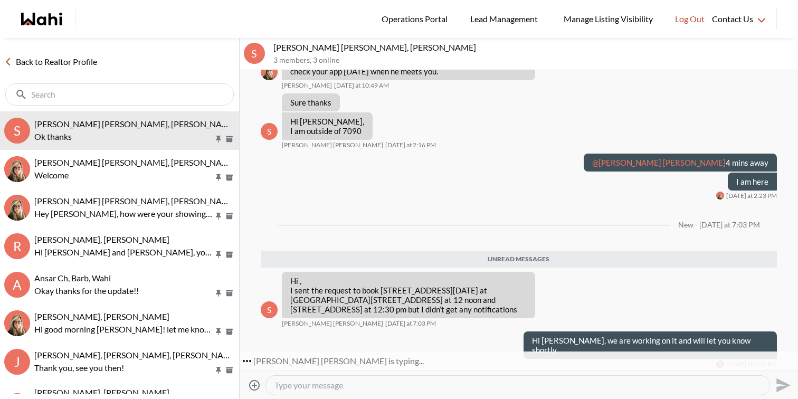
scroll to position [946, 0]
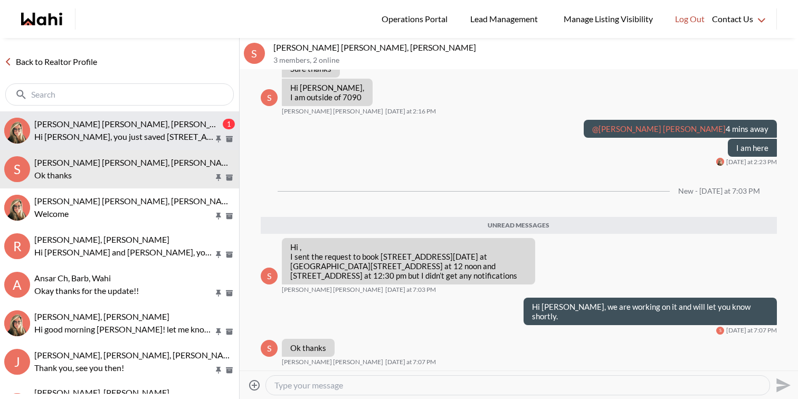
click at [139, 124] on div "samina Shoaib, Barbara" at bounding box center [127, 124] width 186 height 11
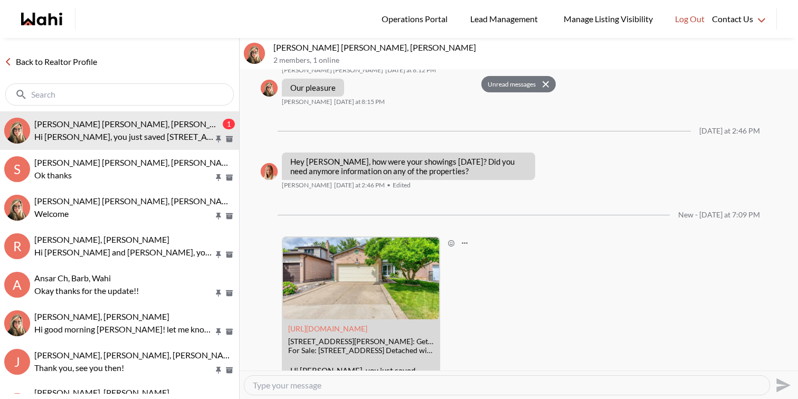
scroll to position [1113, 0]
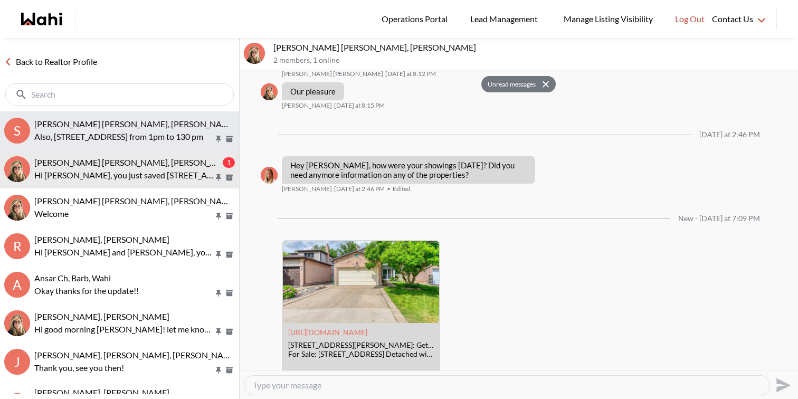
click at [105, 128] on span "[PERSON_NAME] [PERSON_NAME], [PERSON_NAME]" at bounding box center [135, 124] width 203 height 10
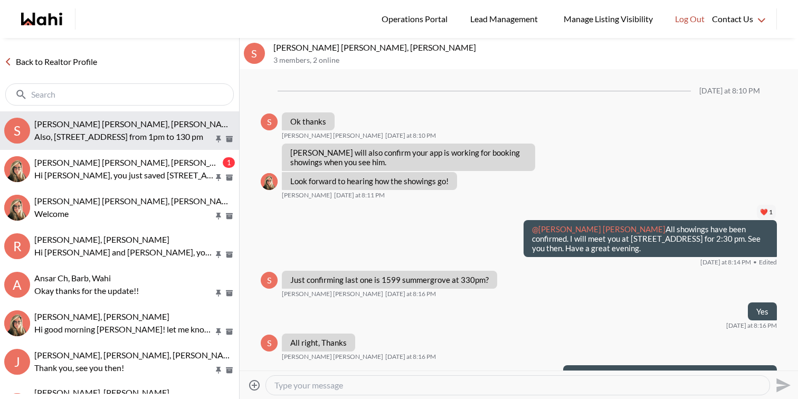
scroll to position [940, 0]
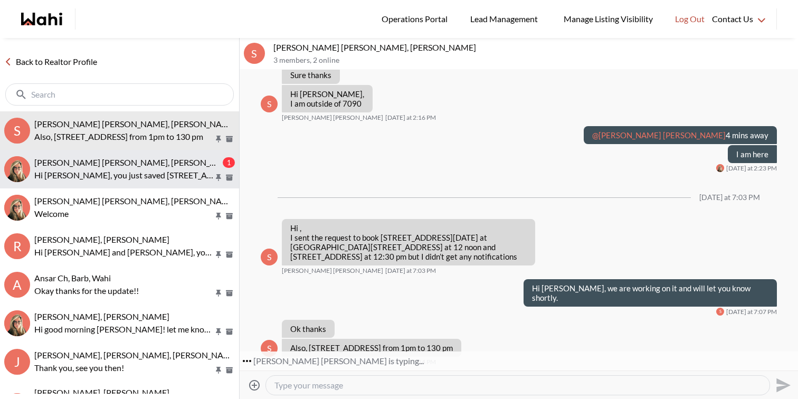
click at [108, 164] on span "samina Shoaib, Barbara" at bounding box center [135, 162] width 203 height 10
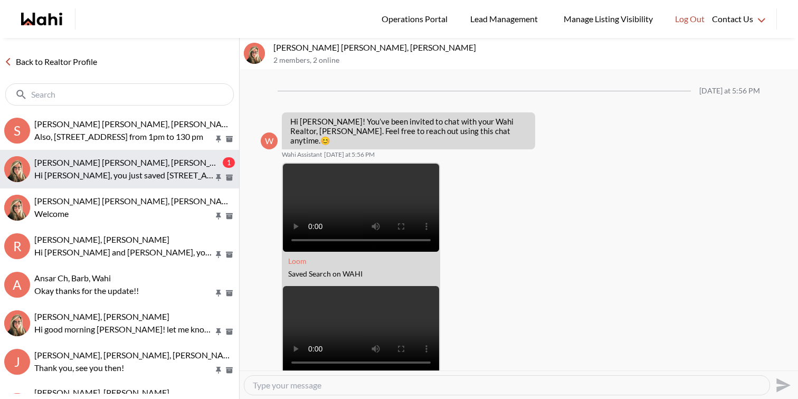
scroll to position [1229, 0]
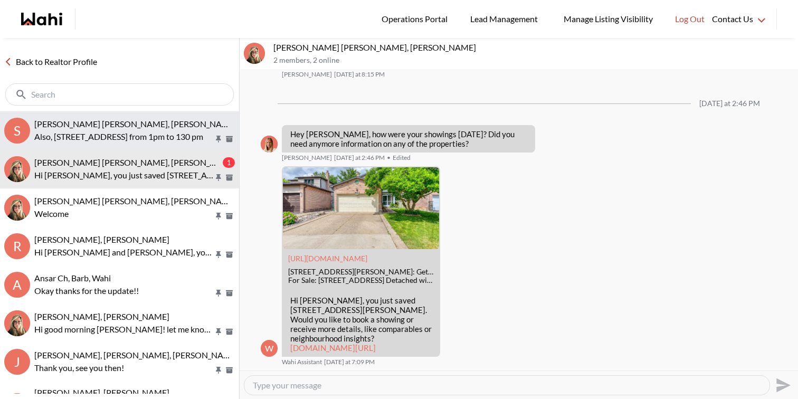
click at [114, 142] on p "Also, [STREET_ADDRESS] from 1pm to 130 pm" at bounding box center [123, 136] width 179 height 13
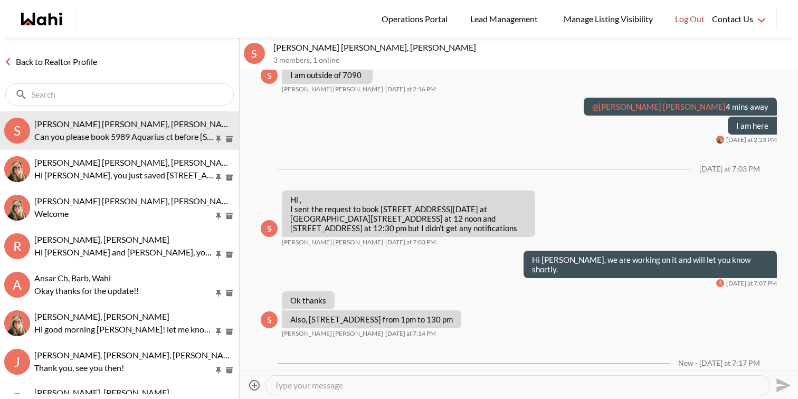
scroll to position [1048, 0]
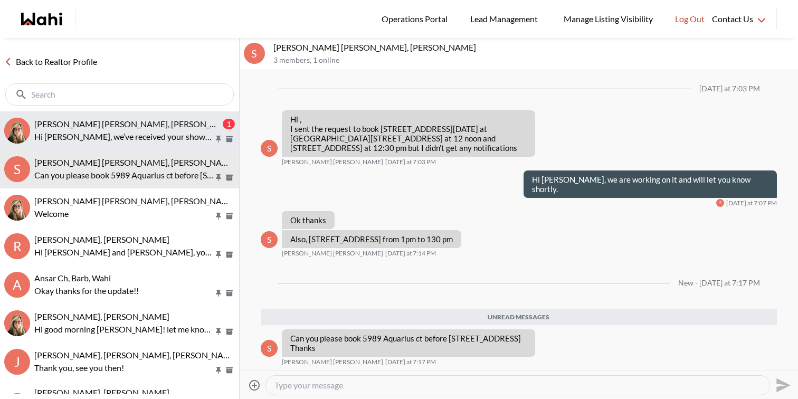
click at [186, 133] on p "Hi Samina, we’ve received your showing request —exciting! 🎉 Let’s have a quick …" at bounding box center [123, 136] width 179 height 13
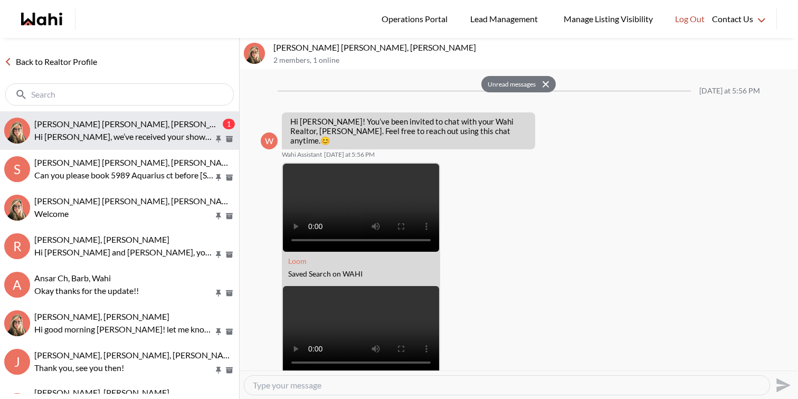
scroll to position [1322, 0]
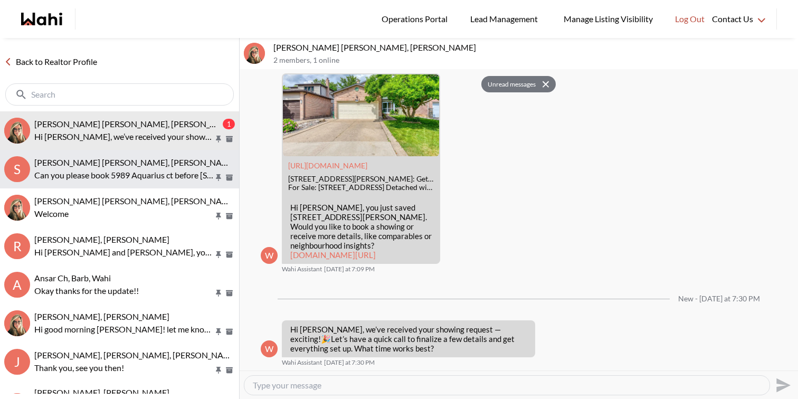
click at [176, 163] on div "[PERSON_NAME] [PERSON_NAME], [PERSON_NAME]" at bounding box center [134, 162] width 201 height 11
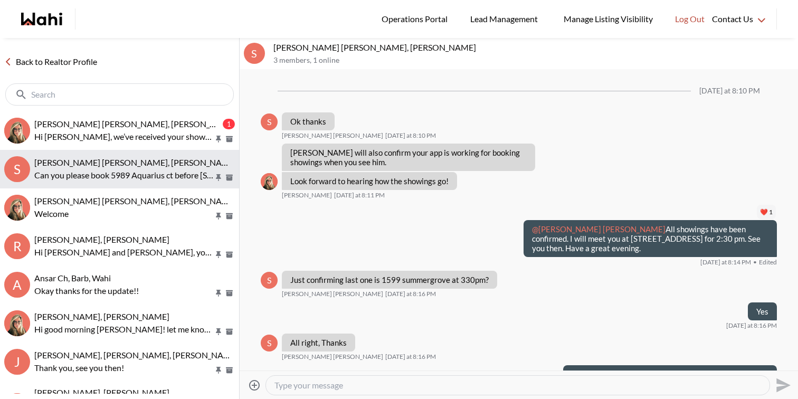
scroll to position [968, 0]
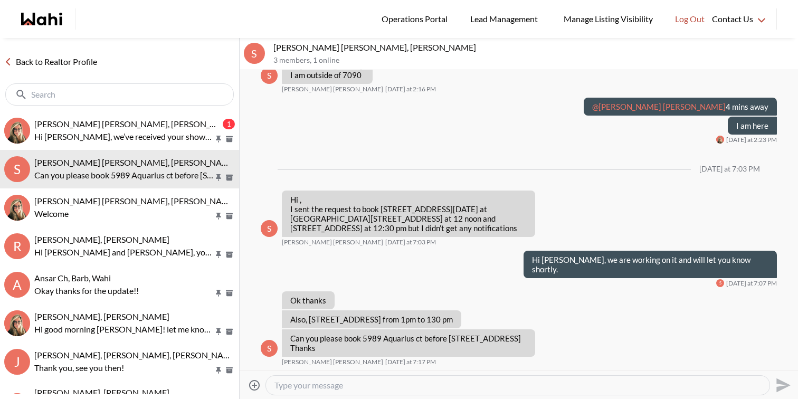
click at [392, 382] on textarea "Type your message" at bounding box center [517, 385] width 487 height 11
type textarea "H"
click at [459, 383] on textarea "Hi Samina, Is it possible to start the showings early." at bounding box center [517, 385] width 487 height 11
type textarea "Hi [PERSON_NAME], Is it possible to start the showings early?"
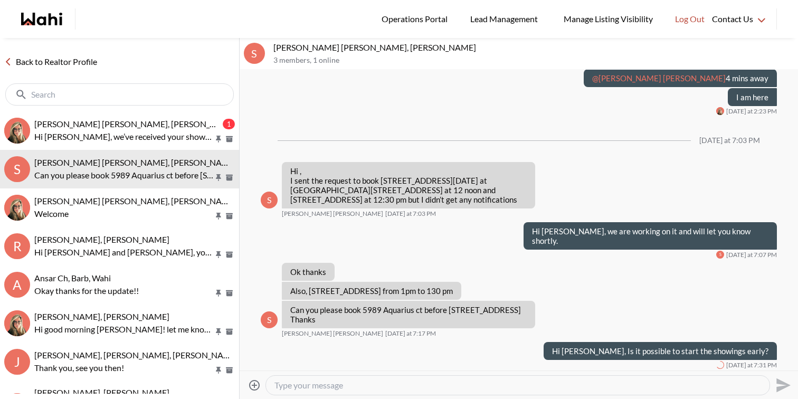
scroll to position [1000, 0]
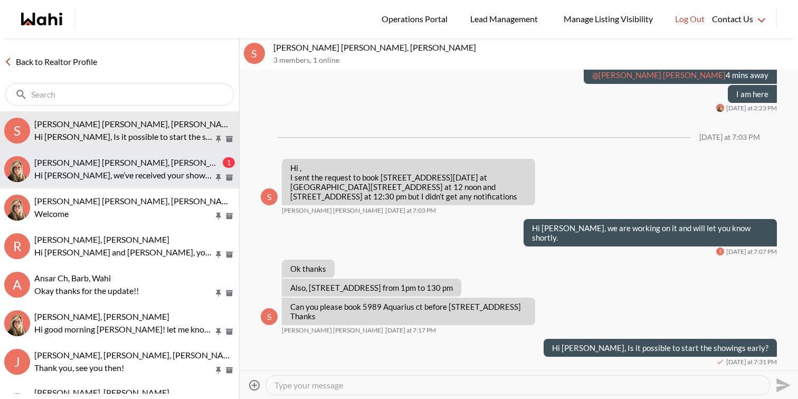
click at [179, 173] on p "Hi Samina, we’ve received your showing request —exciting! 🎉 Let’s have a quick …" at bounding box center [123, 175] width 179 height 13
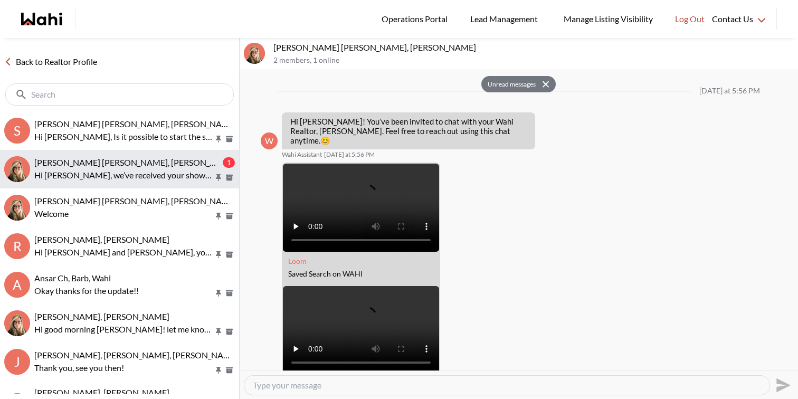
scroll to position [1322, 0]
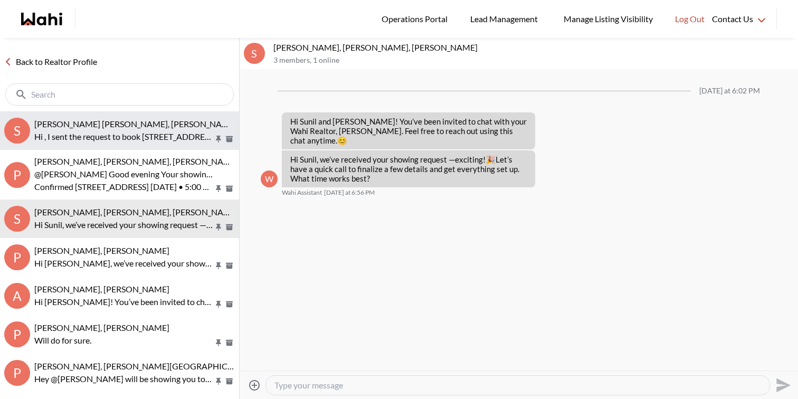
click at [101, 132] on p "Hi , I sent the request to book [STREET_ADDRESS][DATE] at [GEOGRAPHIC_DATA][STR…" at bounding box center [123, 136] width 179 height 13
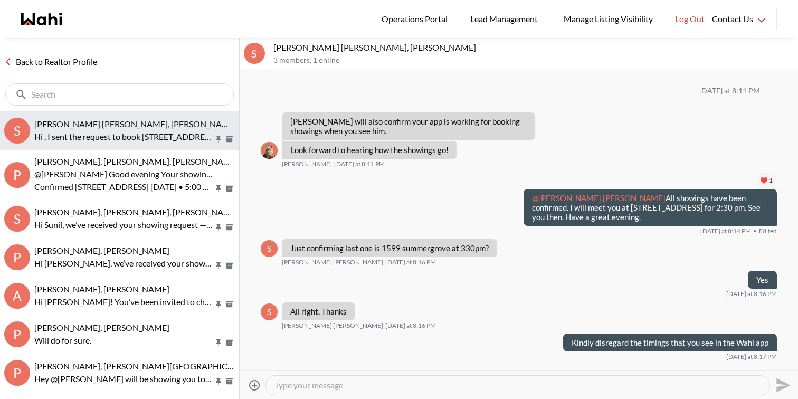
scroll to position [827, 0]
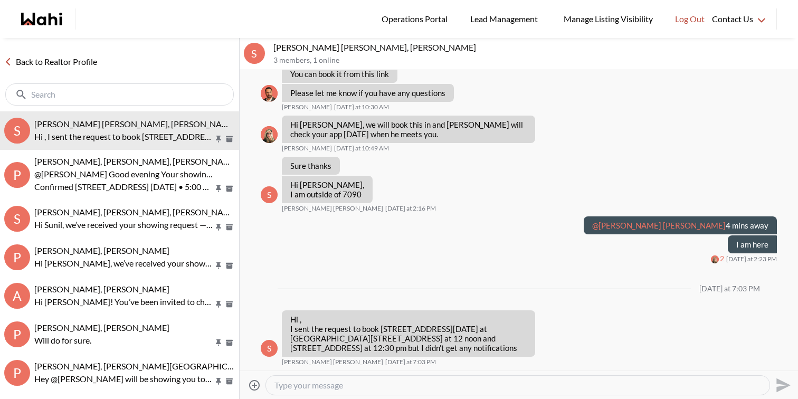
click at [350, 381] on textarea "Type your message" at bounding box center [517, 385] width 487 height 11
type textarea "Hi [PERSON_NAME], we are working on it and will let you know shortly."
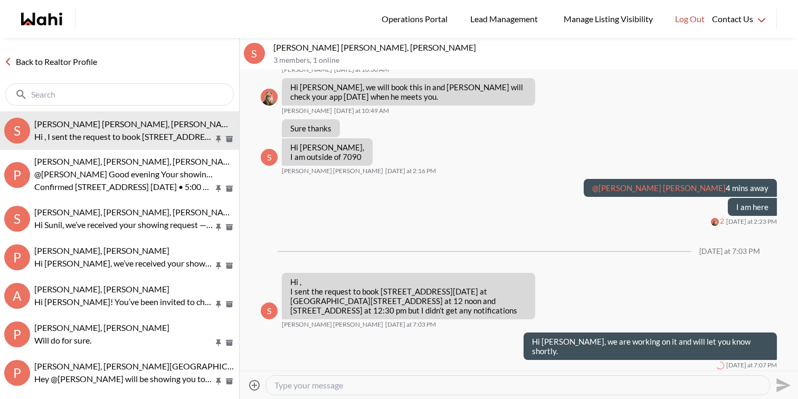
scroll to position [859, 0]
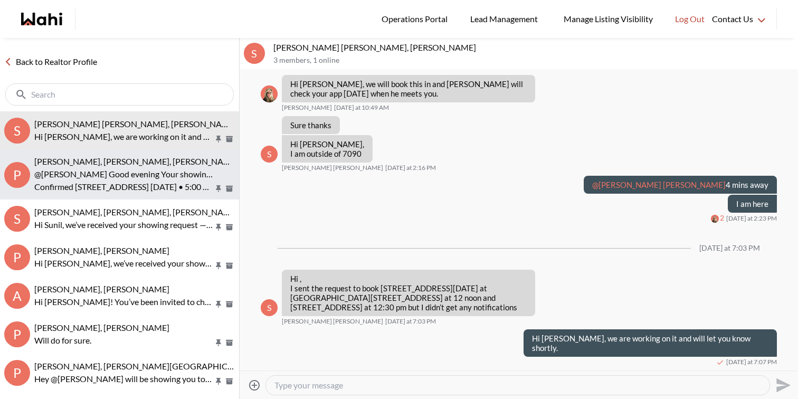
click at [132, 191] on p "Confirmed 2098 Pharmacy Avenue, Toronto, ON, M1W 1H8 Thu, August 21st • 5:00 PM" at bounding box center [123, 186] width 179 height 13
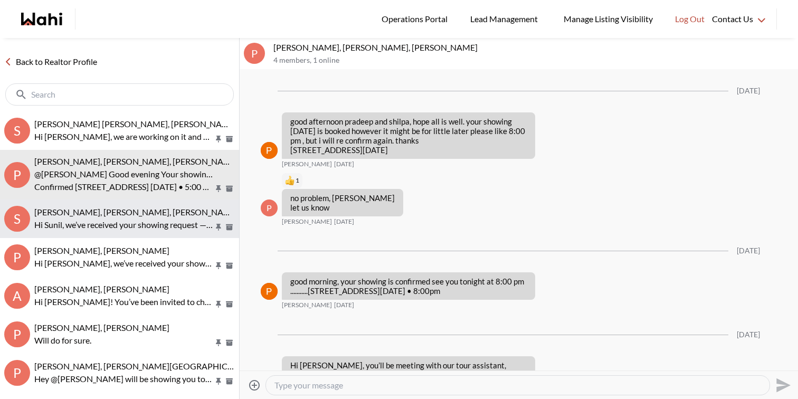
scroll to position [1419, 0]
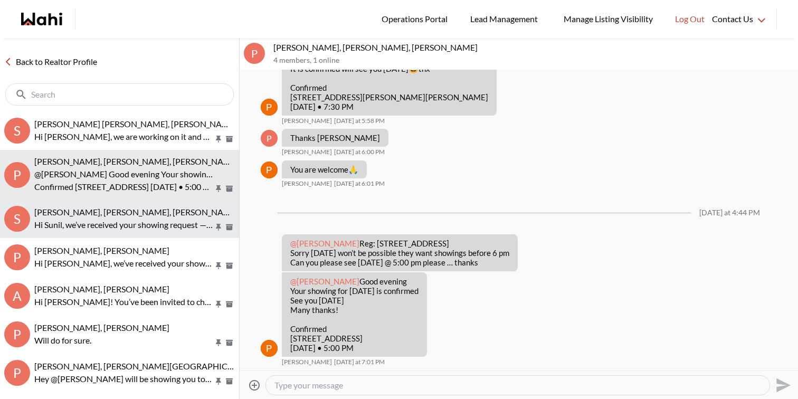
click at [132, 232] on button "S Sunil Murali, Ana Rodriguez, Faraz Hi Sunil, we’ve received your showing requ…" at bounding box center [119, 218] width 239 height 39
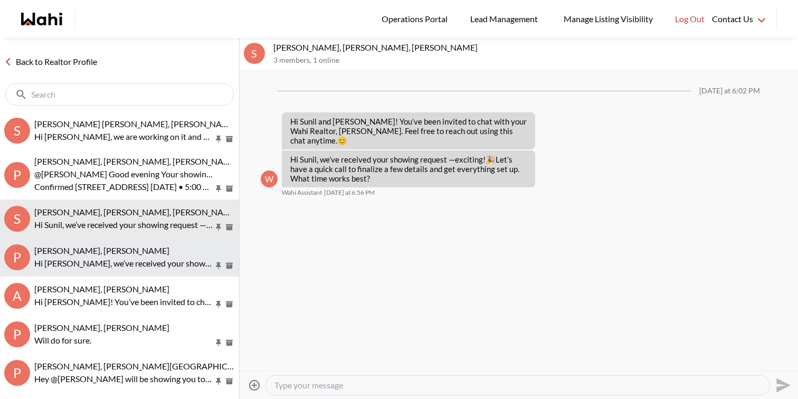
click at [132, 254] on div "[PERSON_NAME], [PERSON_NAME]" at bounding box center [134, 250] width 201 height 11
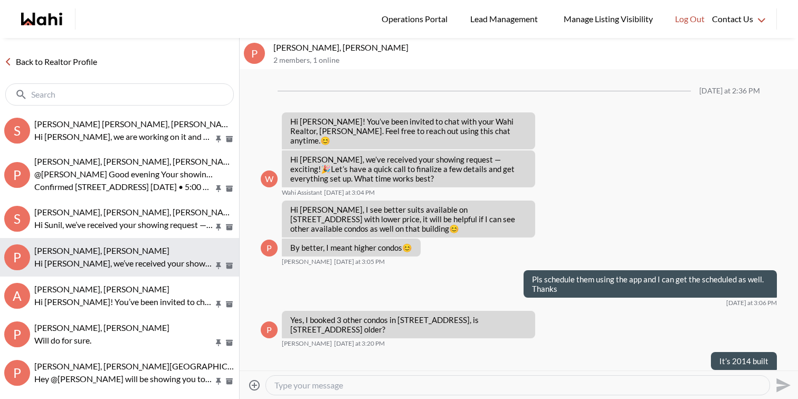
scroll to position [739, 0]
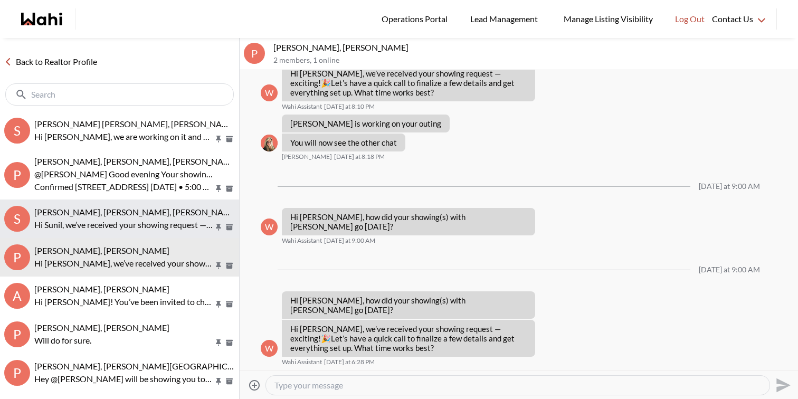
click at [141, 236] on button "S Sunil Murali, Ana Rodriguez, Faraz Hi Sunil, we’ve received your showing requ…" at bounding box center [119, 218] width 239 height 39
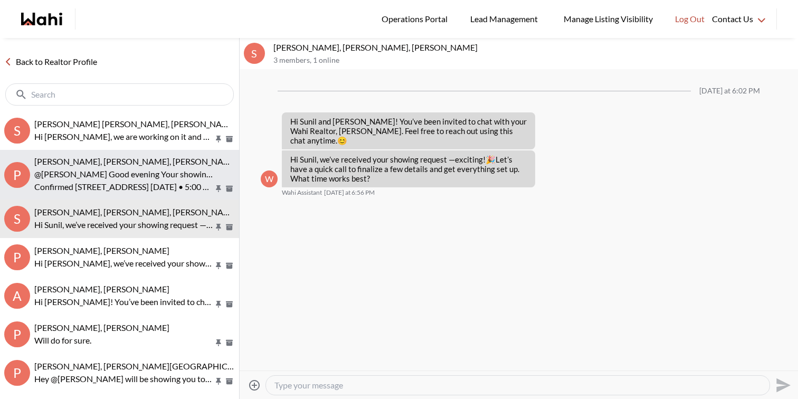
click at [169, 186] on p "Confirmed 2098 Pharmacy Avenue, Toronto, ON, M1W 1H8 Thu, August 21st • 5:00 PM" at bounding box center [123, 186] width 179 height 13
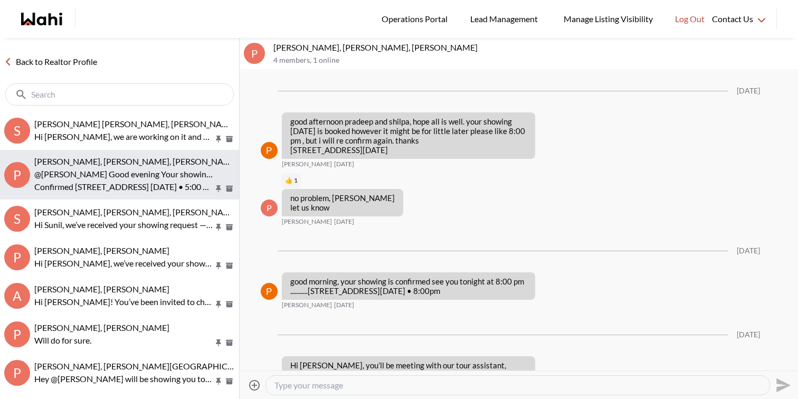
scroll to position [1419, 0]
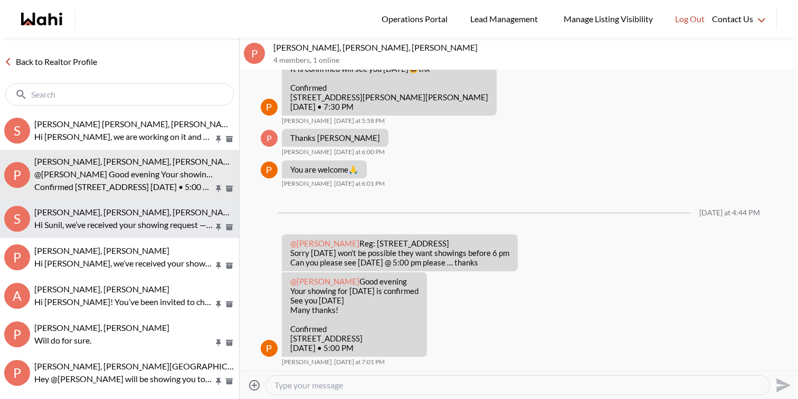
click at [166, 230] on p "Hi Sunil, we’ve received your showing request —exciting! 🎉 Let’s have a quick c…" at bounding box center [123, 224] width 179 height 13
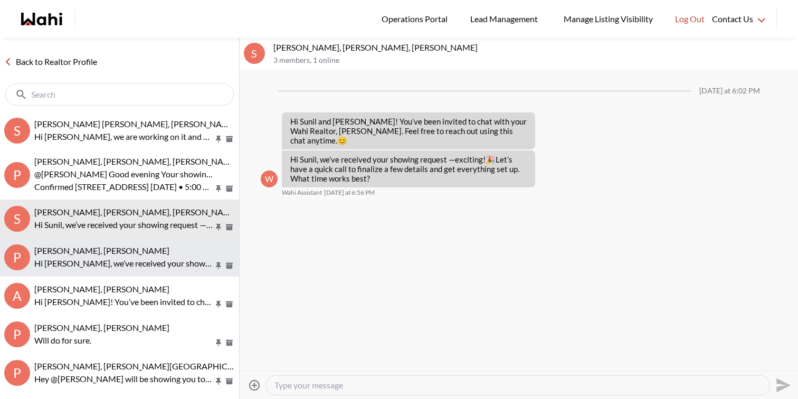
click at [161, 261] on p "Hi Pradip, we’ve received your showing request —exciting! 🎉 Let’s have a quick …" at bounding box center [123, 263] width 179 height 13
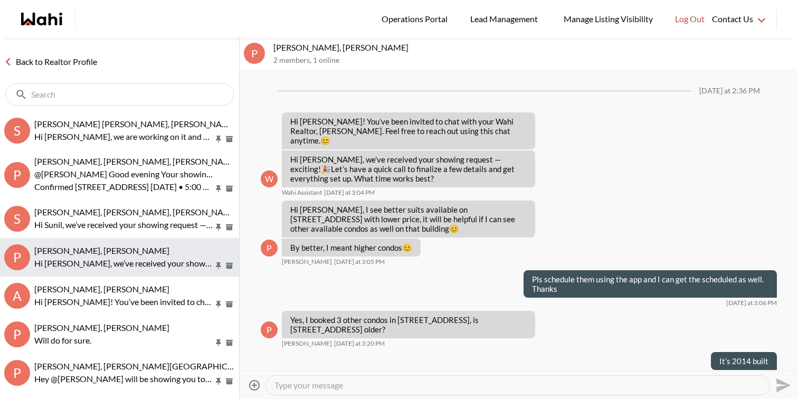
scroll to position [739, 0]
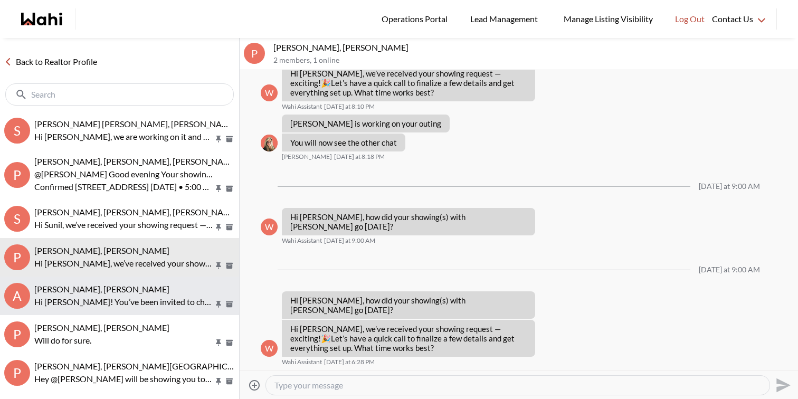
click at [160, 287] on div "Ann Bend, Faraz" at bounding box center [134, 289] width 201 height 11
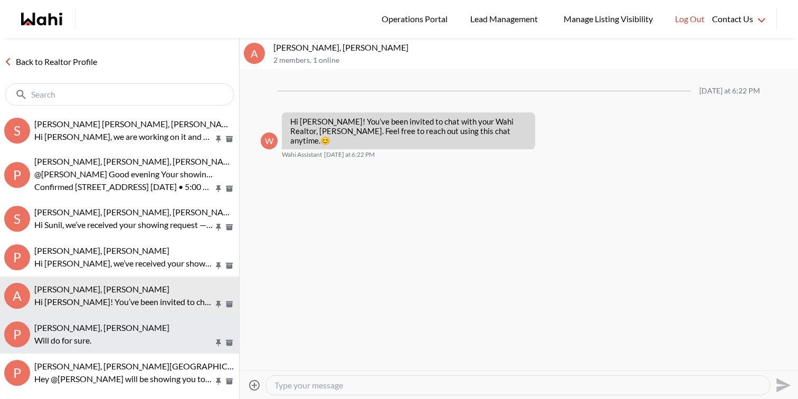
click at [166, 324] on div "Pradip Saha, Paul, Faraz" at bounding box center [134, 327] width 201 height 11
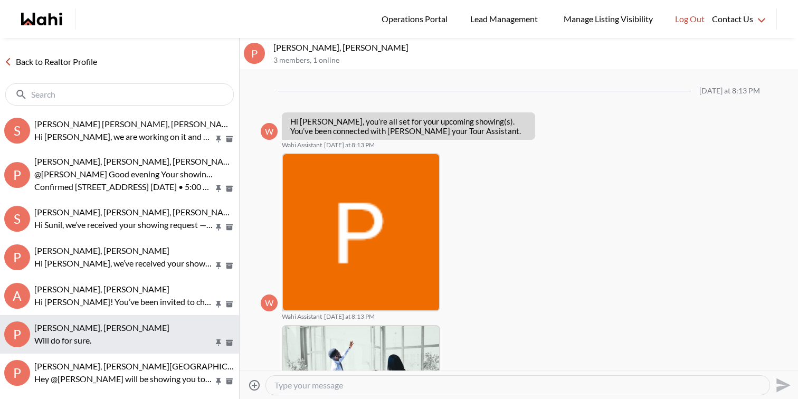
scroll to position [1200, 0]
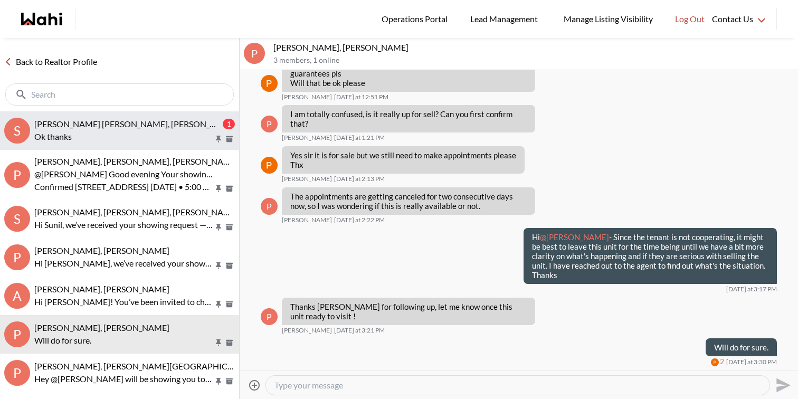
click at [193, 128] on div "[PERSON_NAME] [PERSON_NAME], [PERSON_NAME]" at bounding box center [127, 124] width 186 height 11
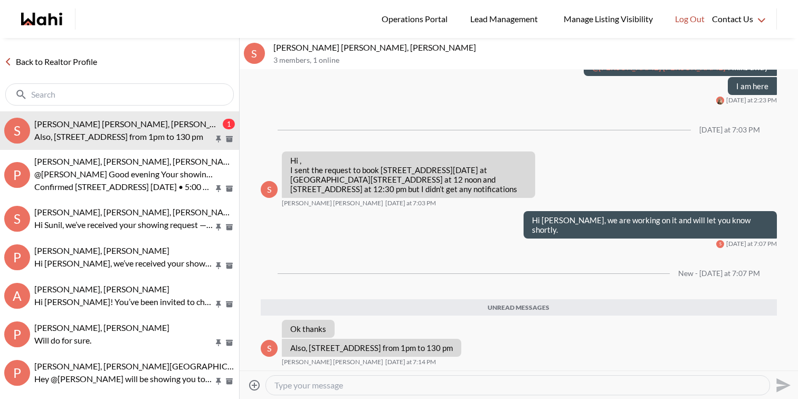
scroll to position [951, 0]
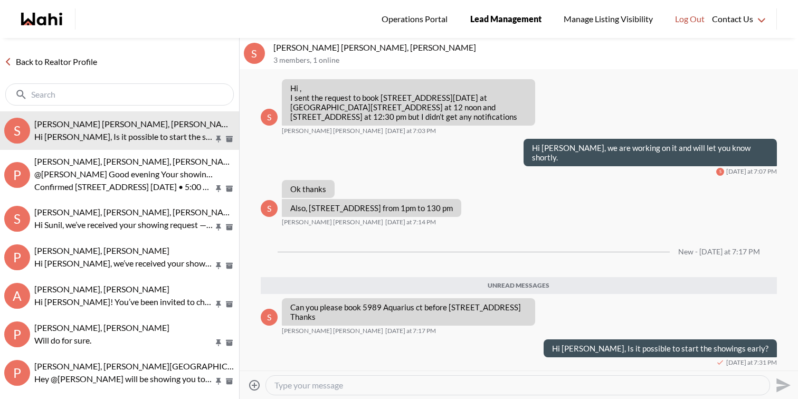
scroll to position [931, 0]
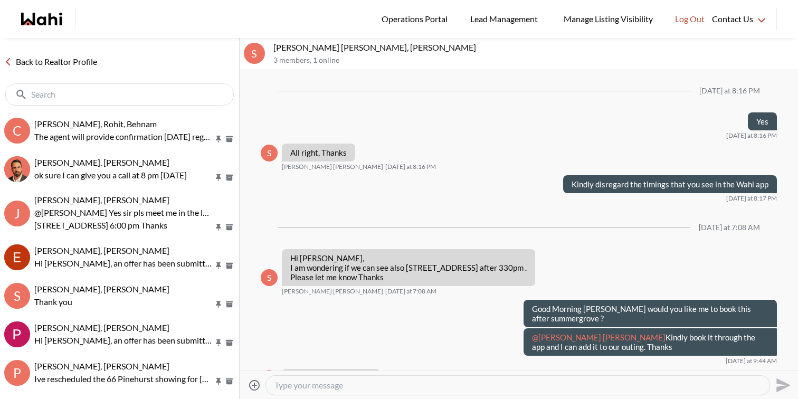
scroll to position [788, 0]
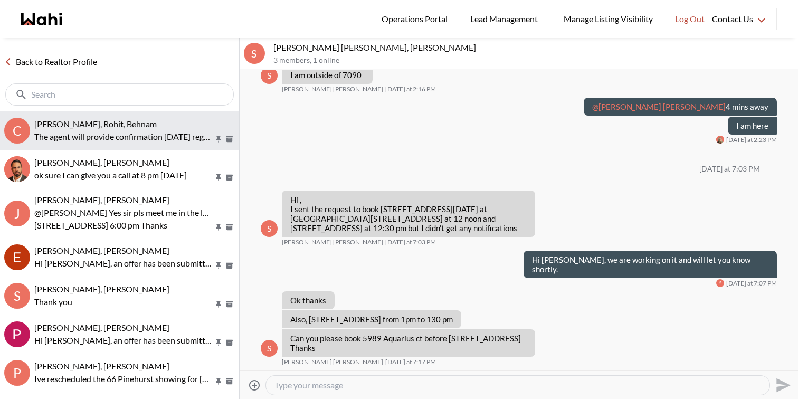
click at [119, 133] on p "The agent will provide confirmation [DATE] regarding the availability of a show…" at bounding box center [123, 136] width 179 height 13
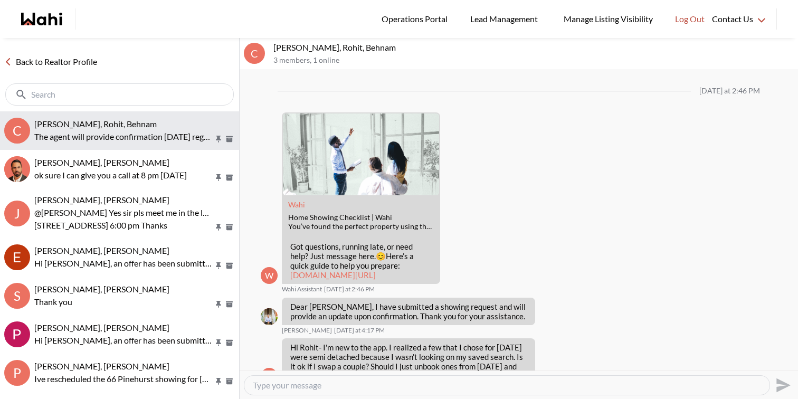
scroll to position [881, 0]
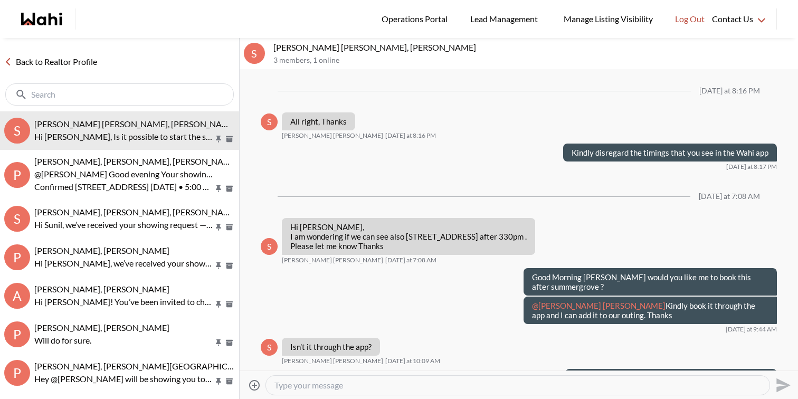
scroll to position [788, 0]
